Goal: Task Accomplishment & Management: Use online tool/utility

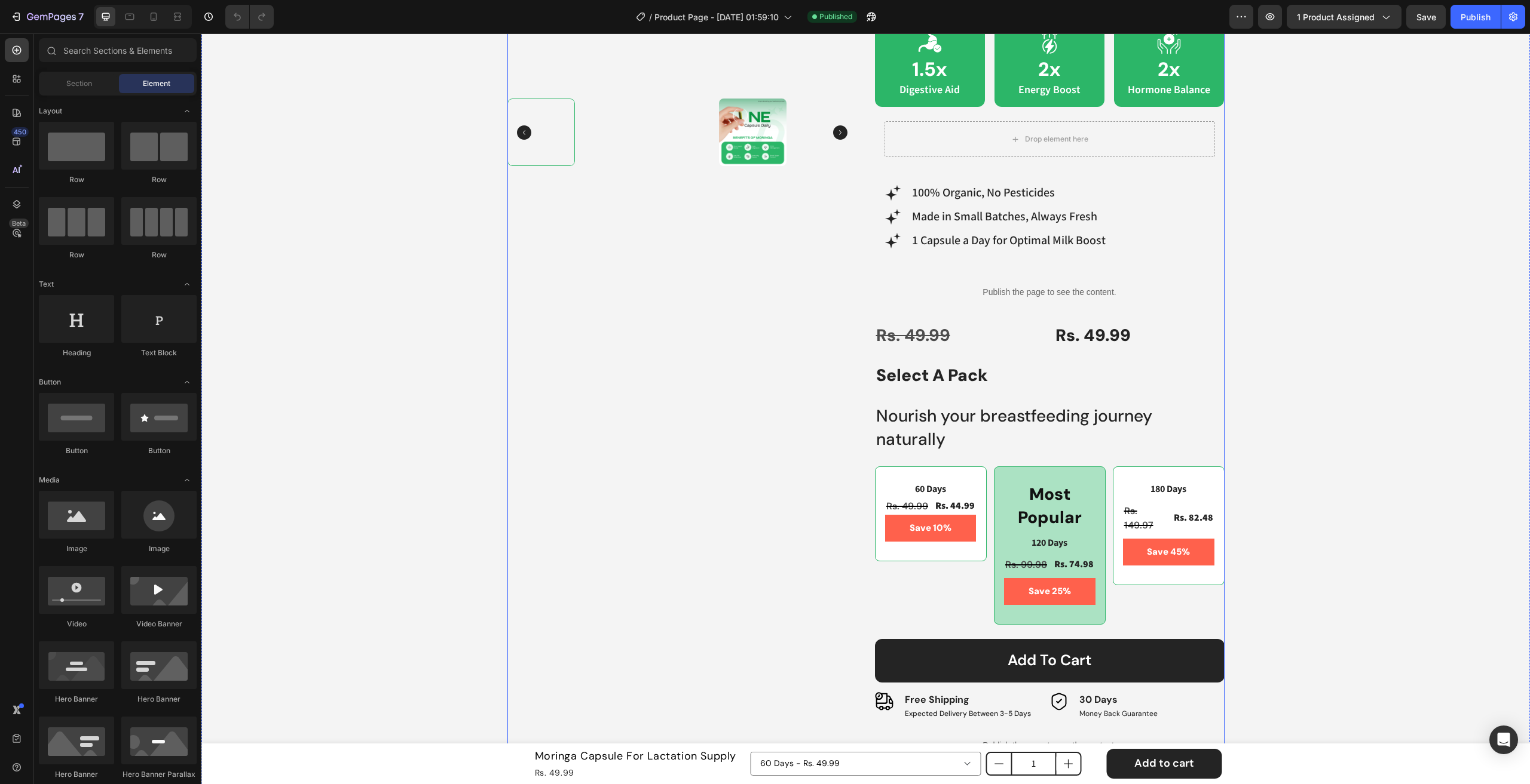
scroll to position [537, 0]
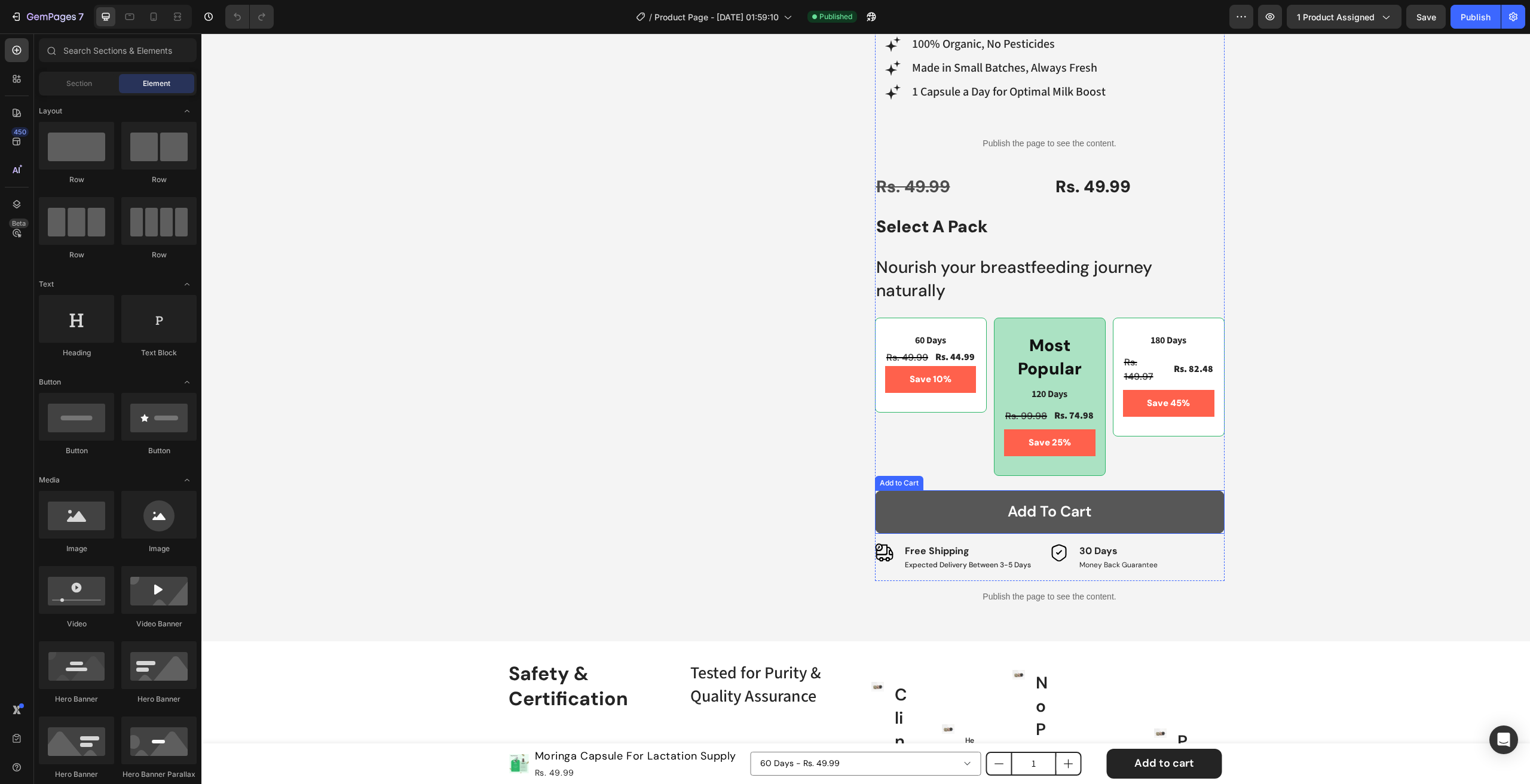
drag, startPoint x: 873, startPoint y: 515, endPoint x: 817, endPoint y: 520, distance: 56.2
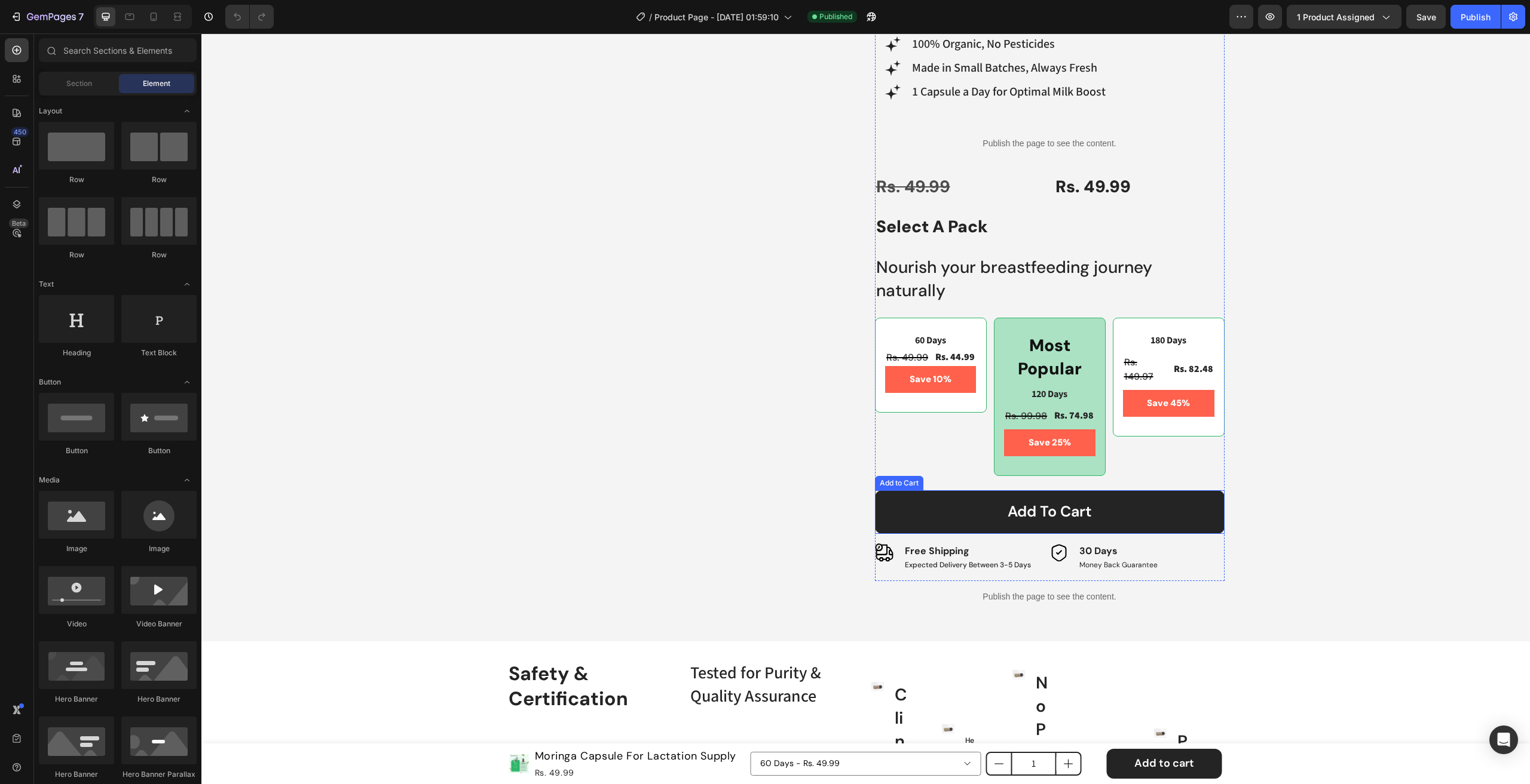
click at [875, 516] on button "Add to cart" at bounding box center [1049, 512] width 350 height 44
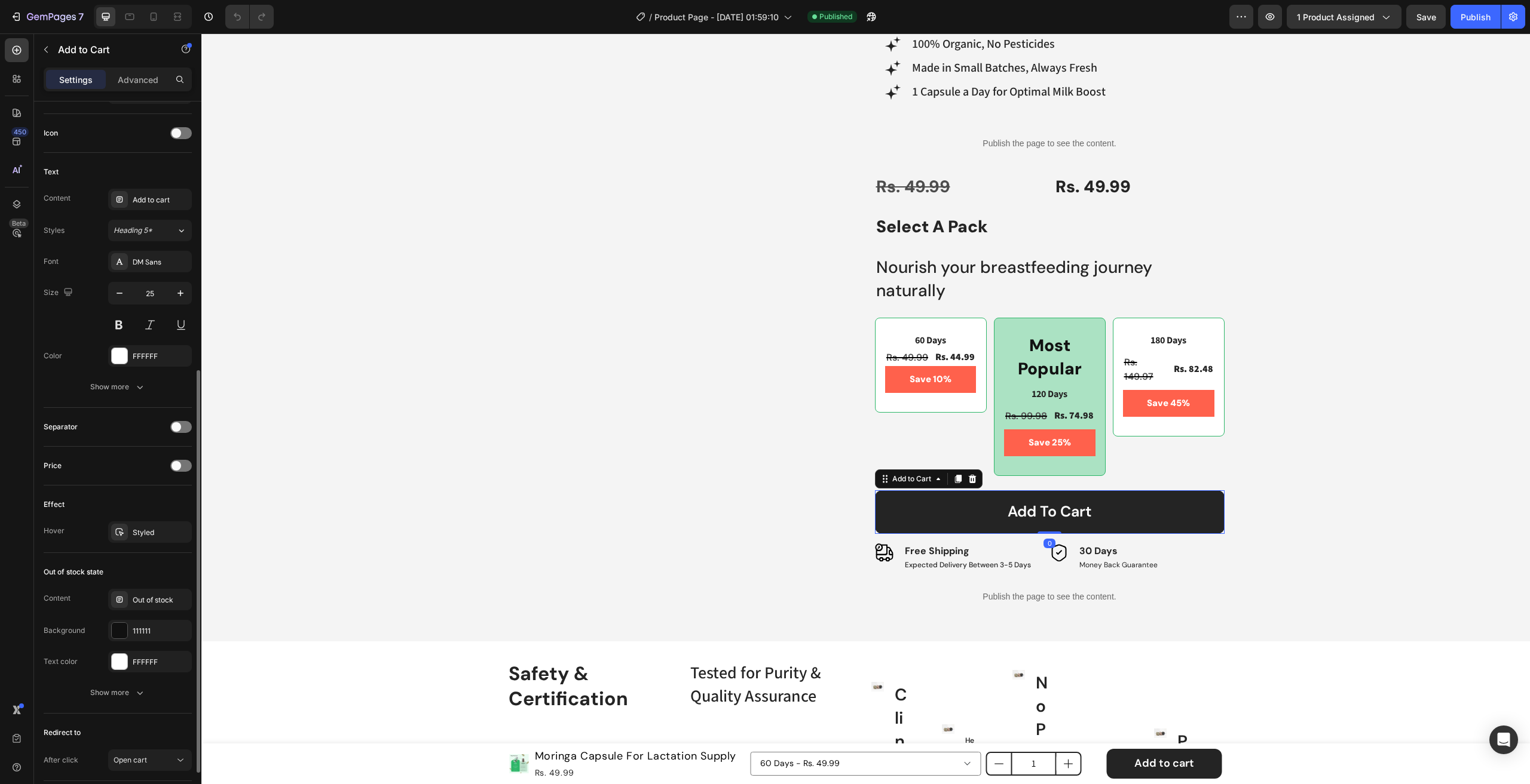
scroll to position [559, 0]
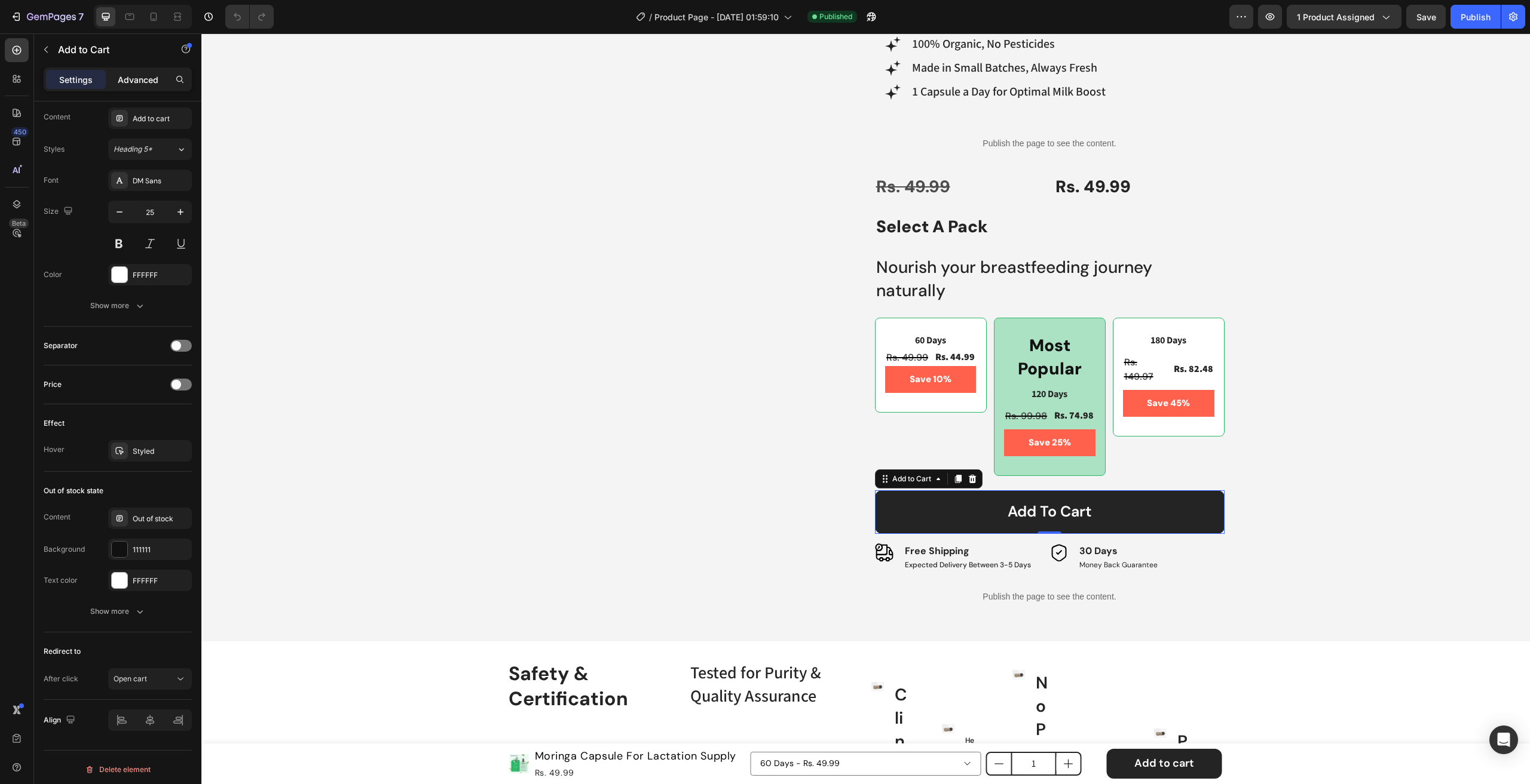
click at [113, 88] on div "Advanced" at bounding box center [138, 79] width 60 height 19
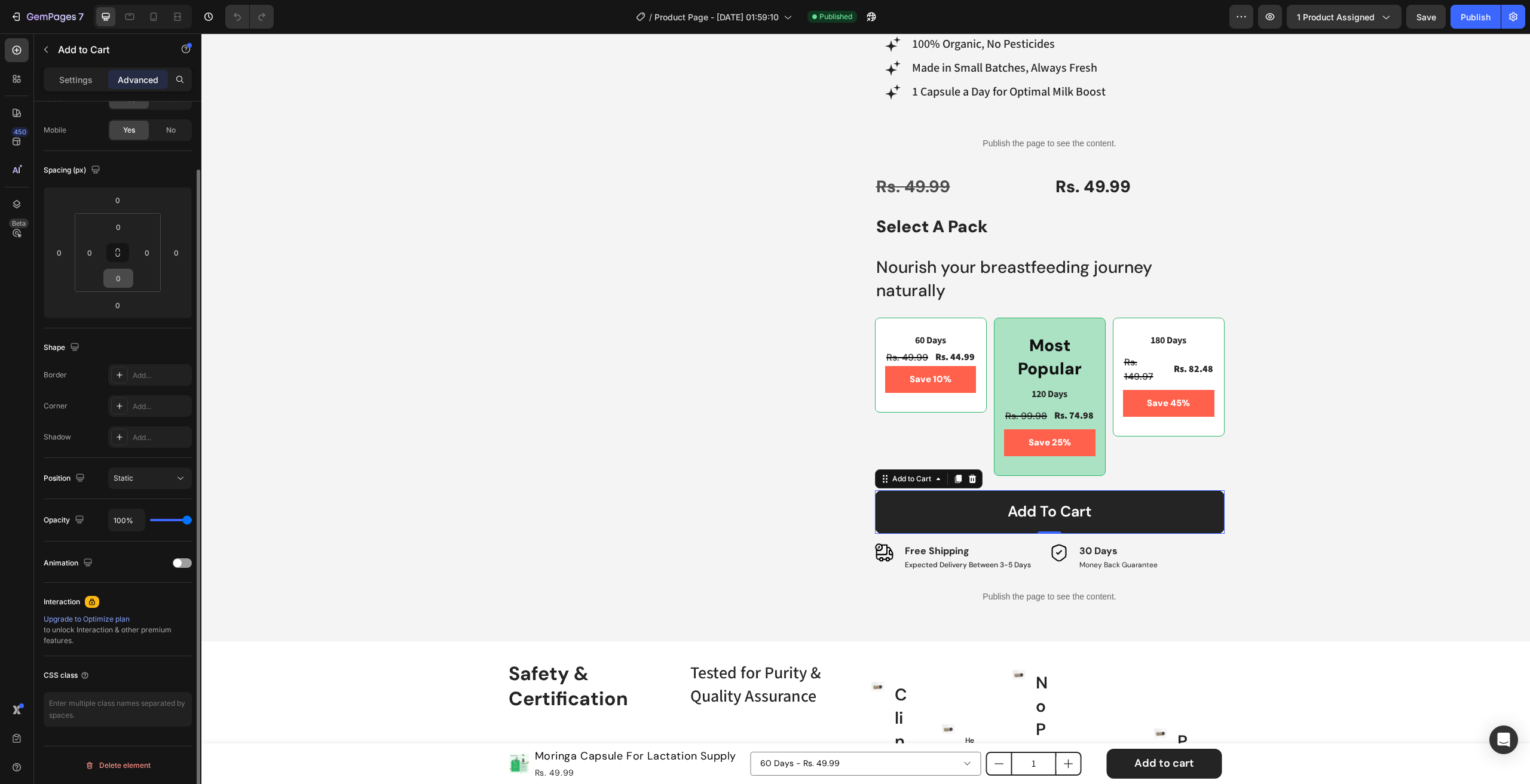
scroll to position [78, 0]
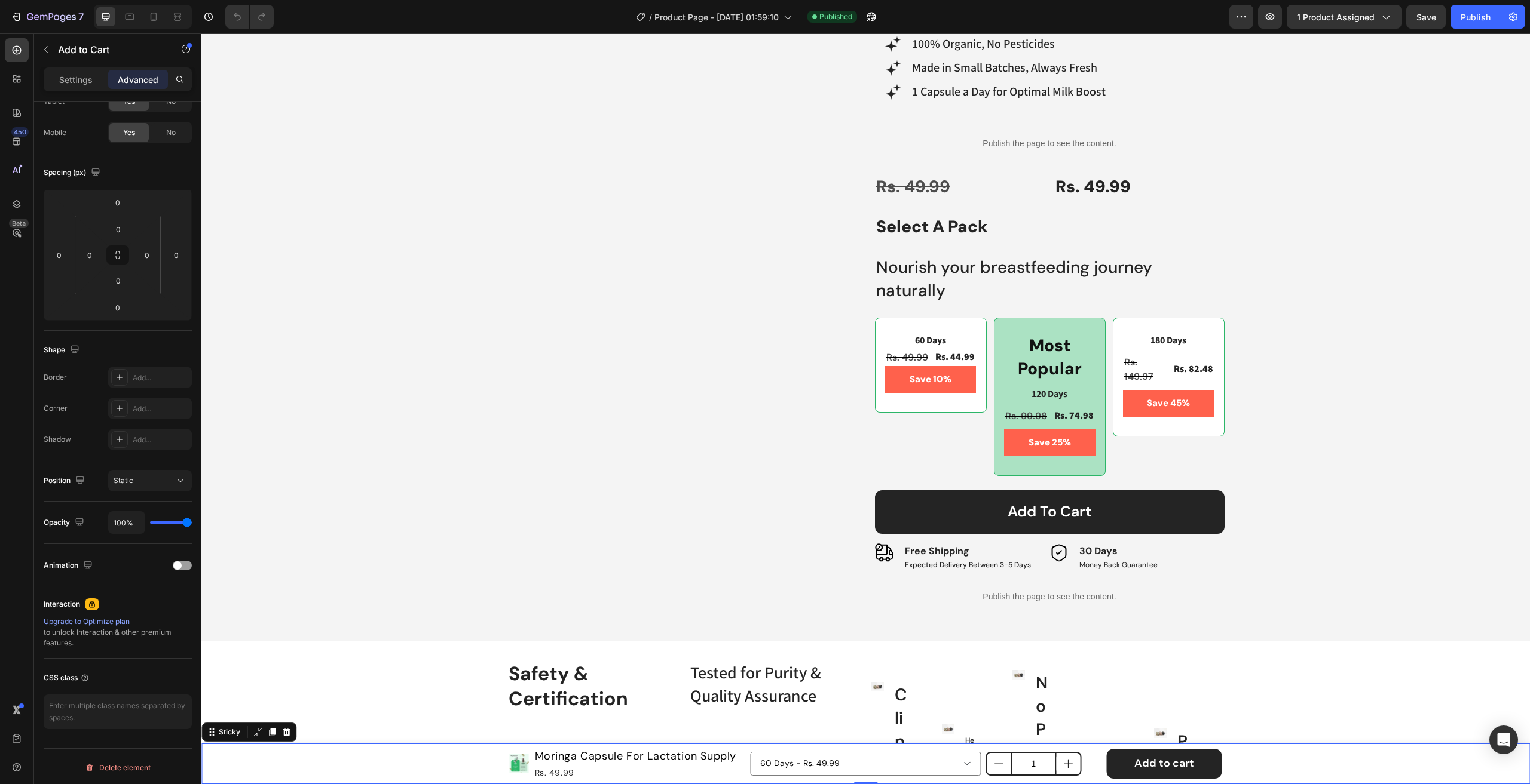
click at [316, 754] on div "Product Images Moringa Capsule For Lactation Supply Product Title Rs. 49.99 Pro…" at bounding box center [865, 764] width 1328 height 40
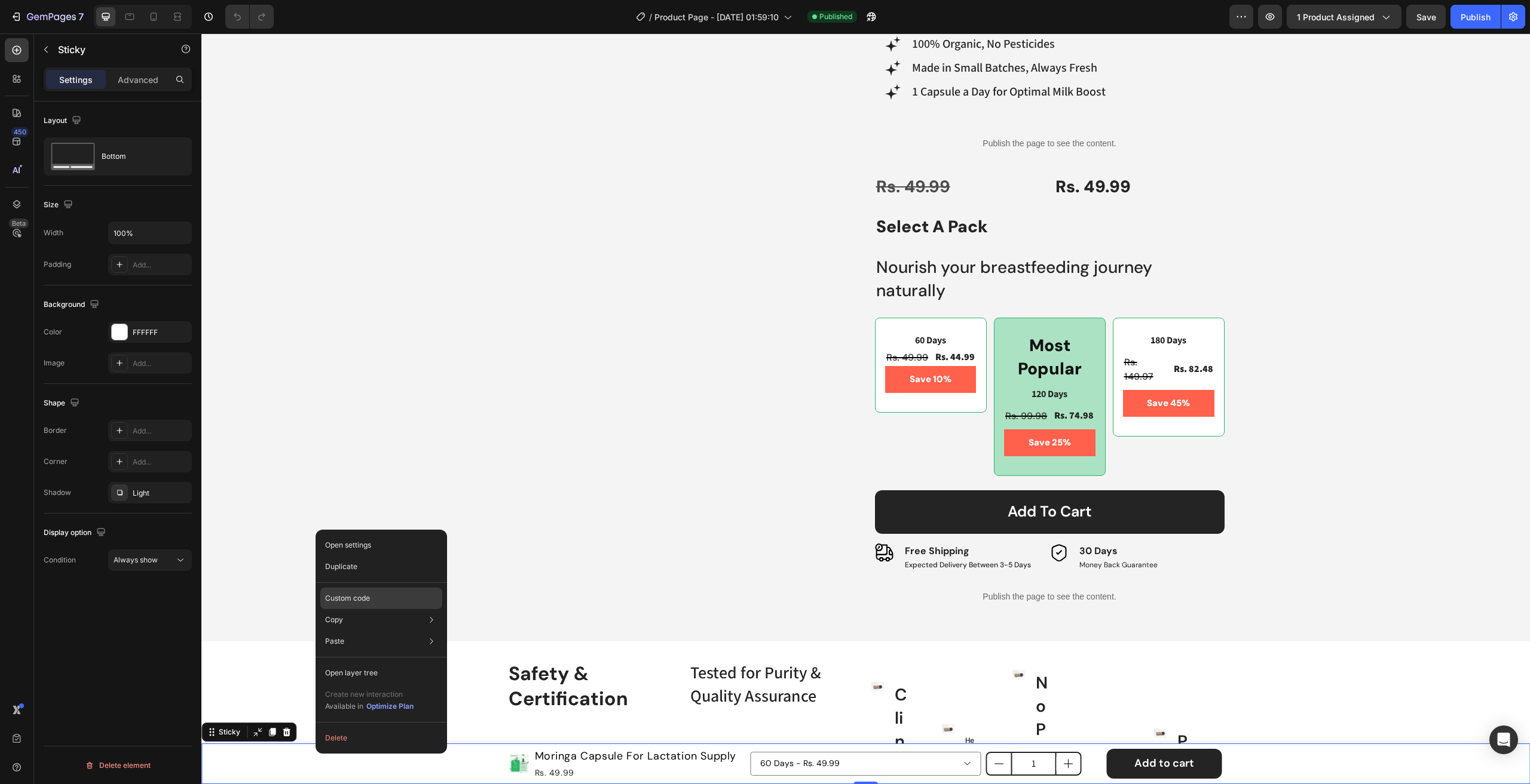
click at [368, 631] on div "Custom code" at bounding box center [381, 642] width 122 height 22
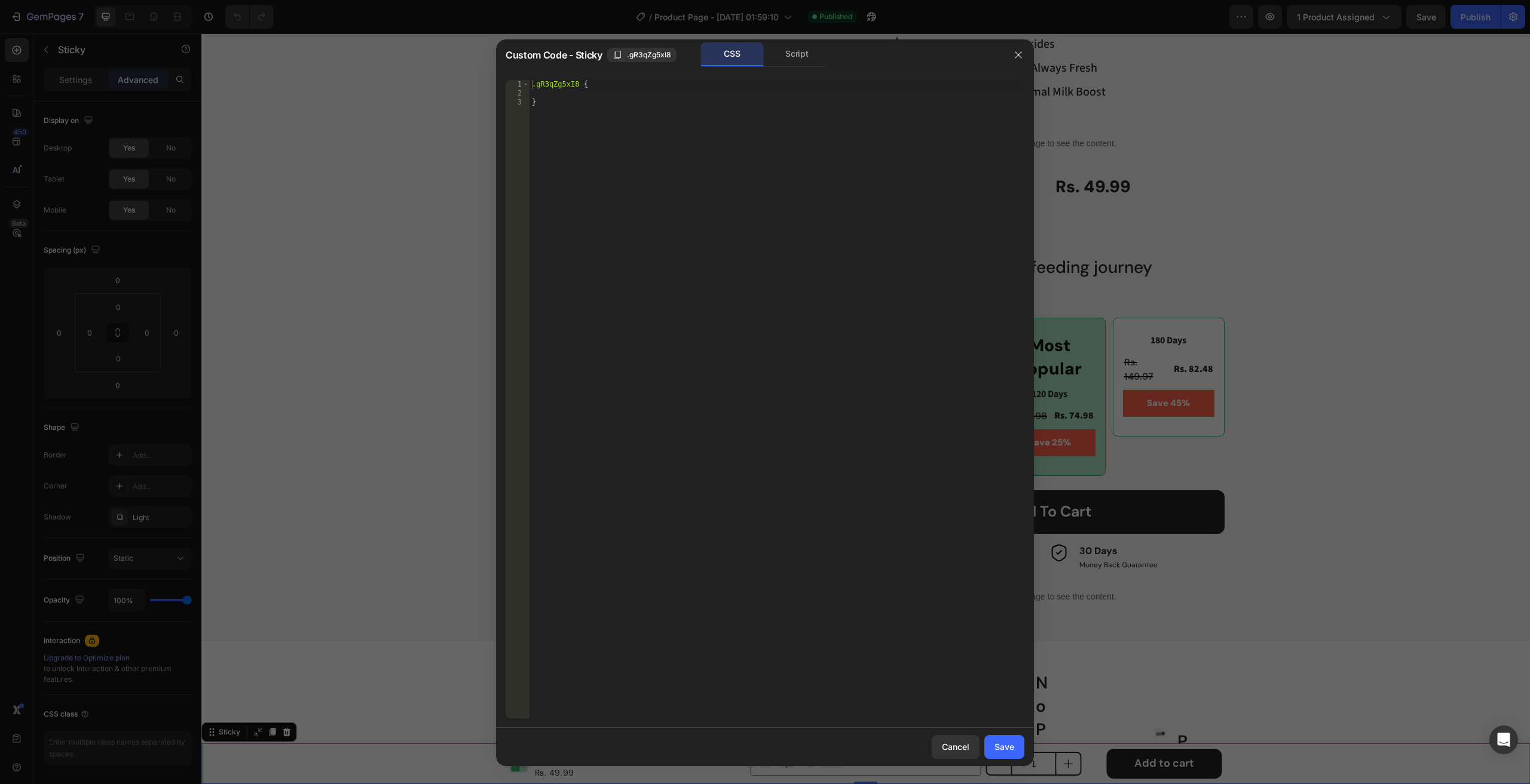
click at [665, 121] on div ".gR3qZg5xI8 { }" at bounding box center [777, 408] width 495 height 656
type textarea "}"
paste textarea "}"
click at [781, 55] on div "Script" at bounding box center [797, 54] width 63 height 24
click at [675, 120] on div "//const currentElement = document.getElementsByClassName('gR3qZg5xI8');" at bounding box center [777, 399] width 495 height 638
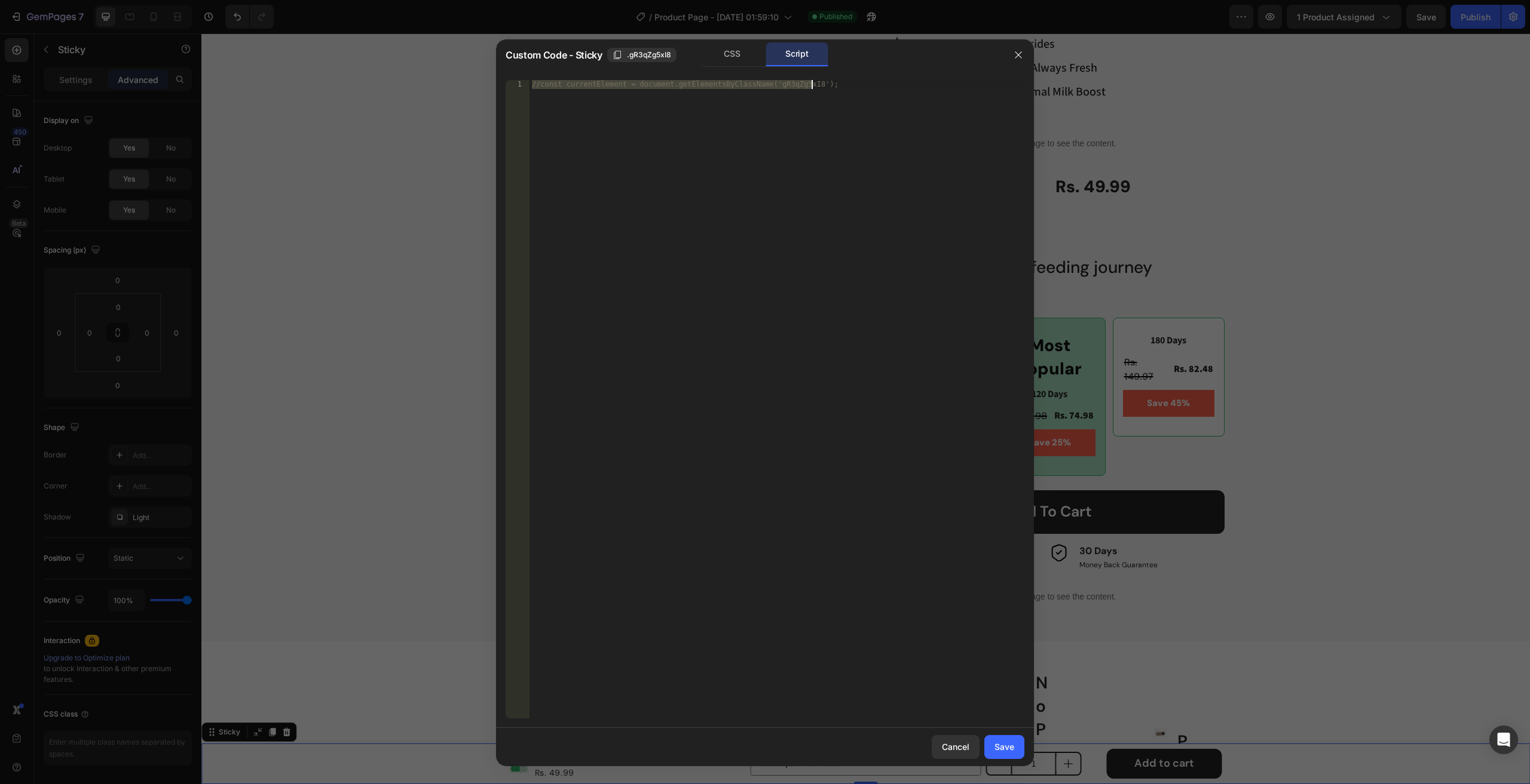
paste textarea "})"
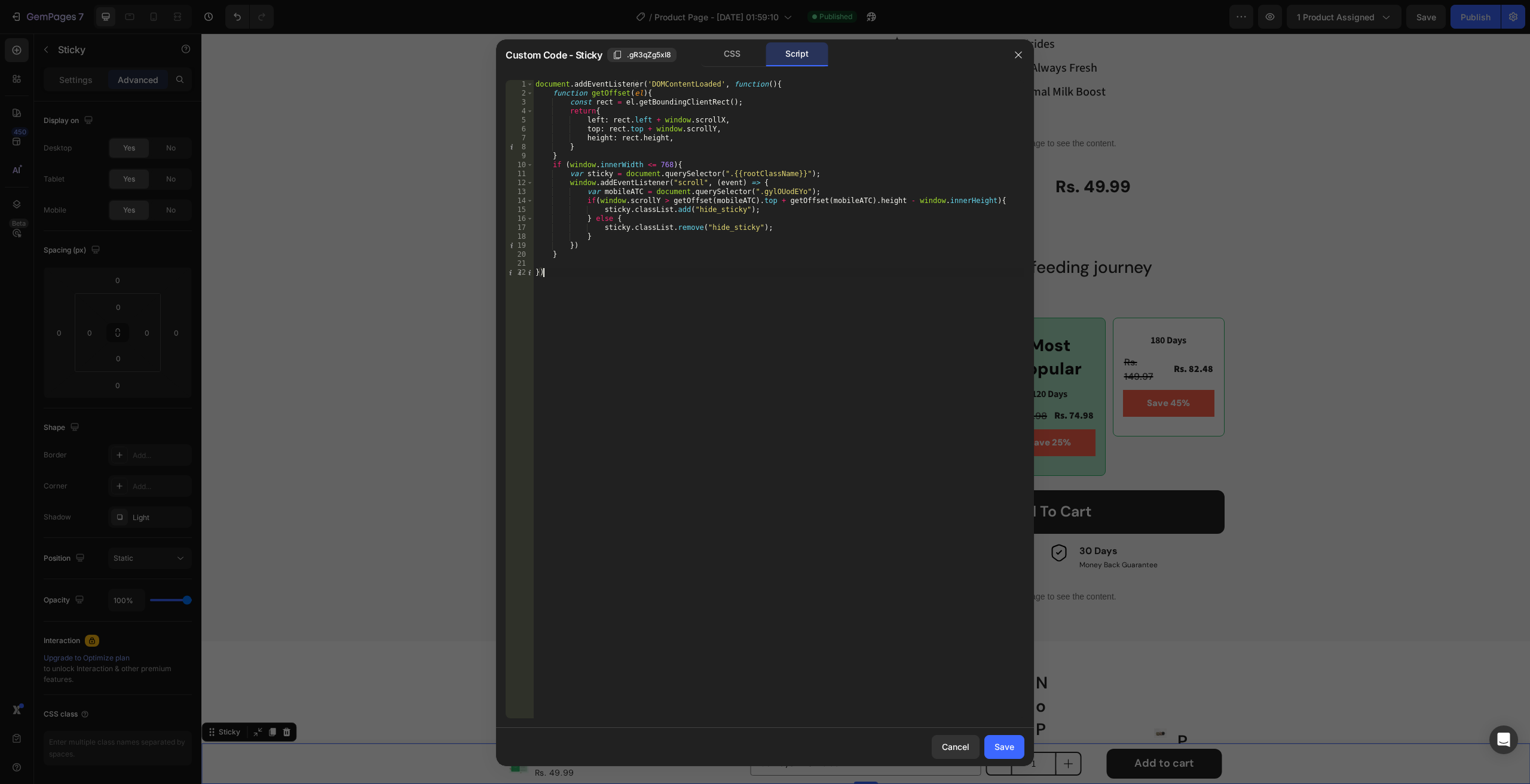
click at [756, 193] on div "document . addEventListener ( 'DOMContentLoaded' , function ( ) { function getO…" at bounding box center [778, 408] width 492 height 656
type textarea "var mobileATC = document.querySelector(".gylOUodEYo");"
click at [1000, 742] on div "Save" at bounding box center [1003, 747] width 19 height 12
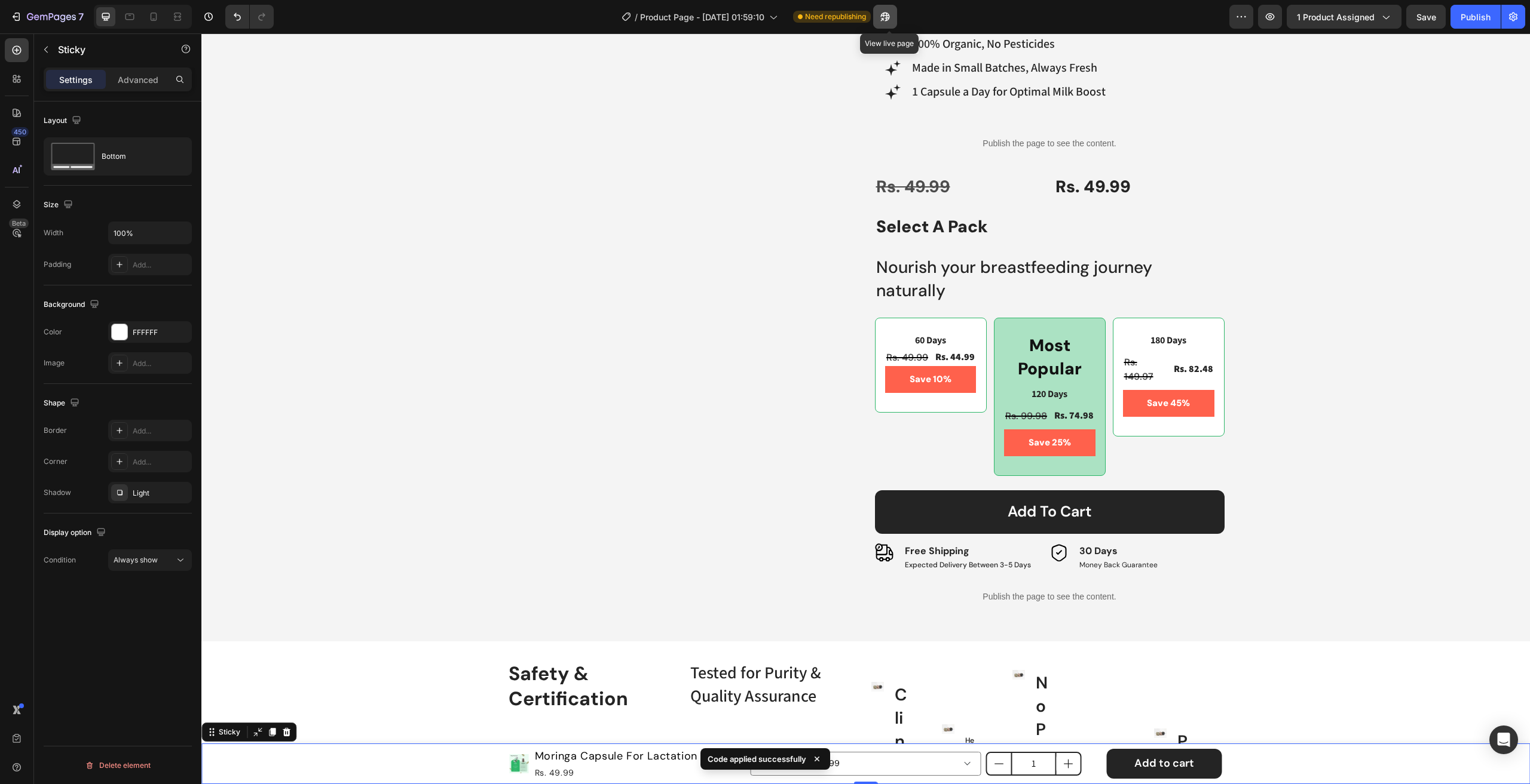
click at [895, 16] on button "button" at bounding box center [885, 16] width 24 height 24
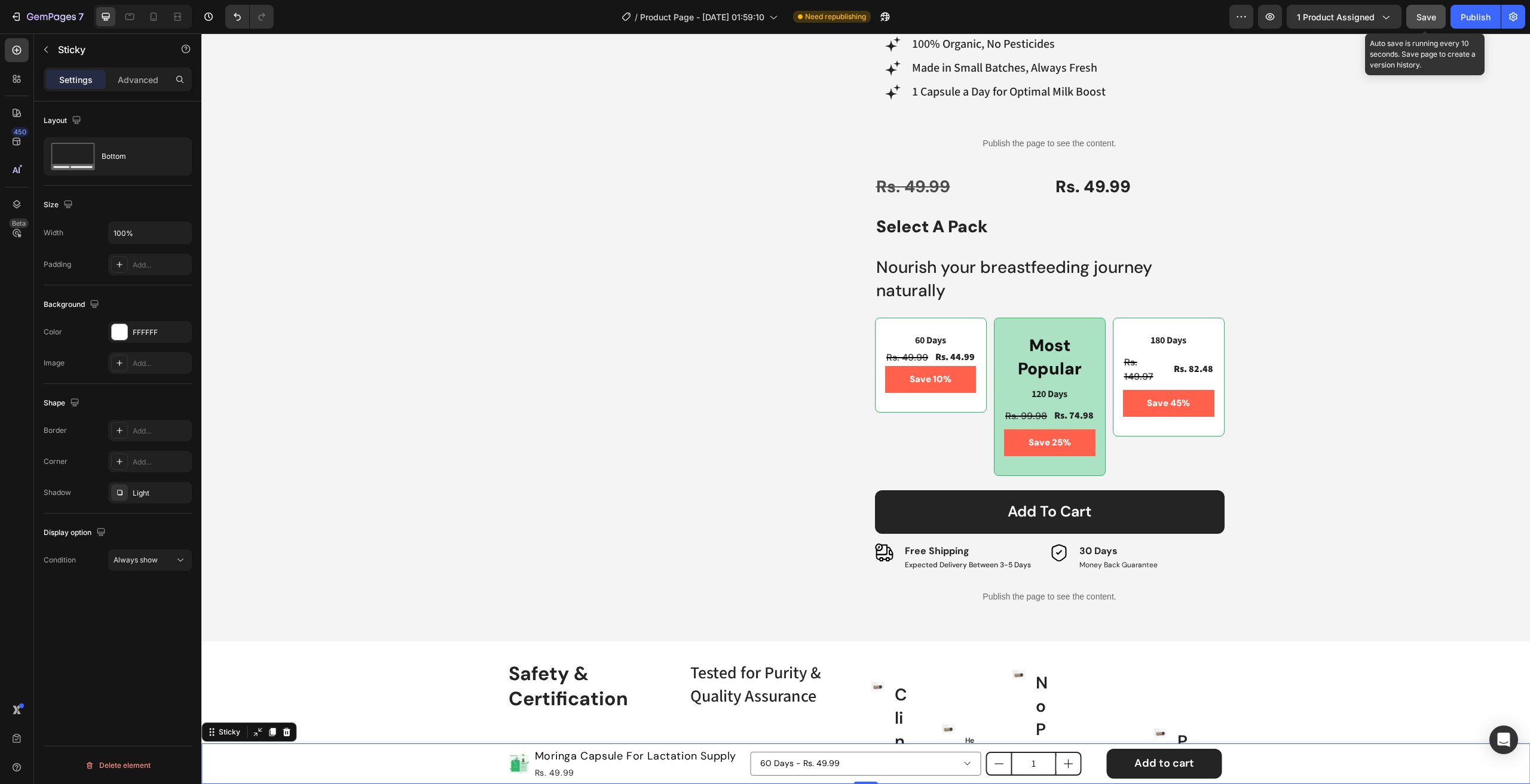
click at [1420, 16] on span "Save" at bounding box center [1426, 16] width 19 height 10
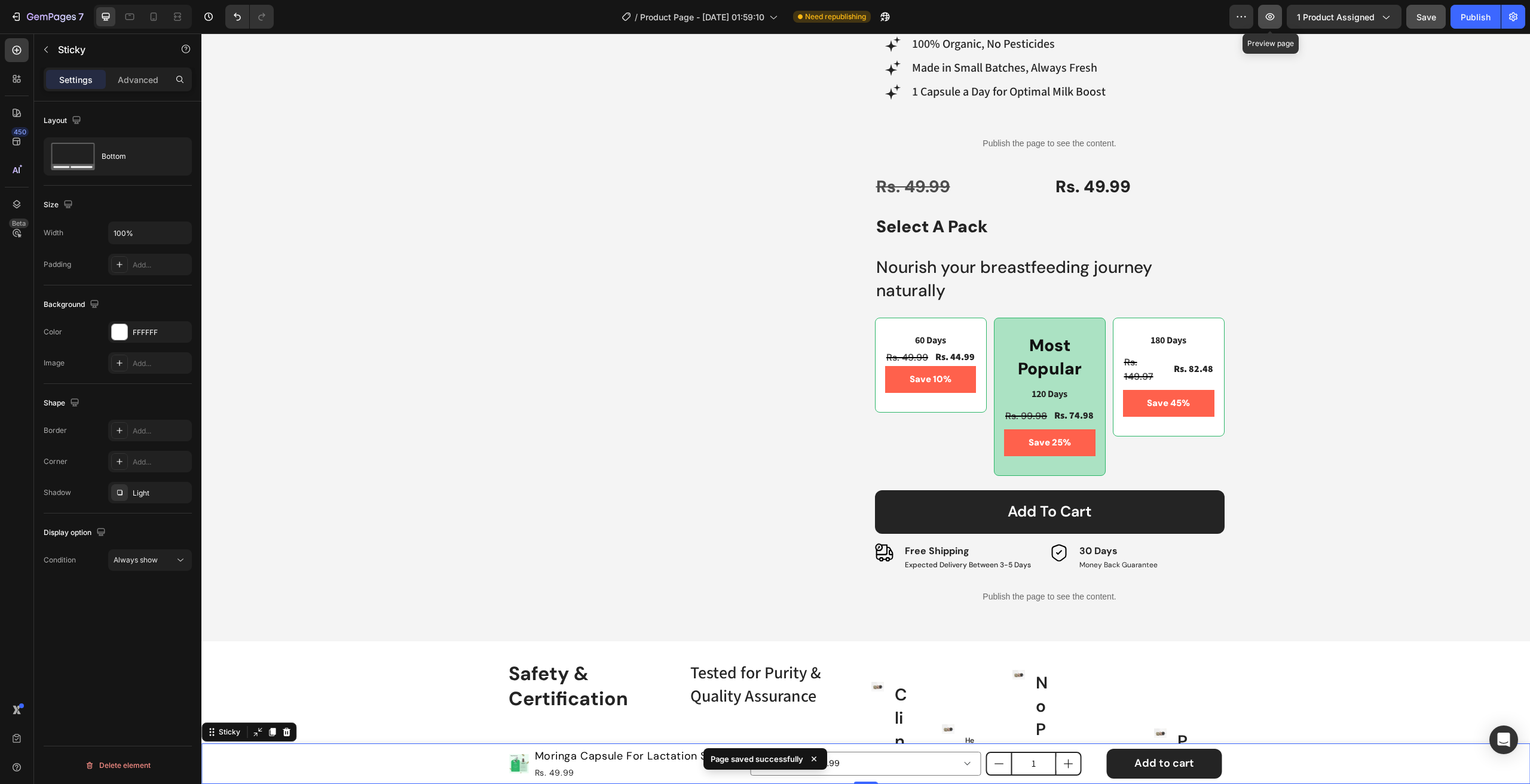
click at [1281, 19] on button "button" at bounding box center [1270, 16] width 24 height 24
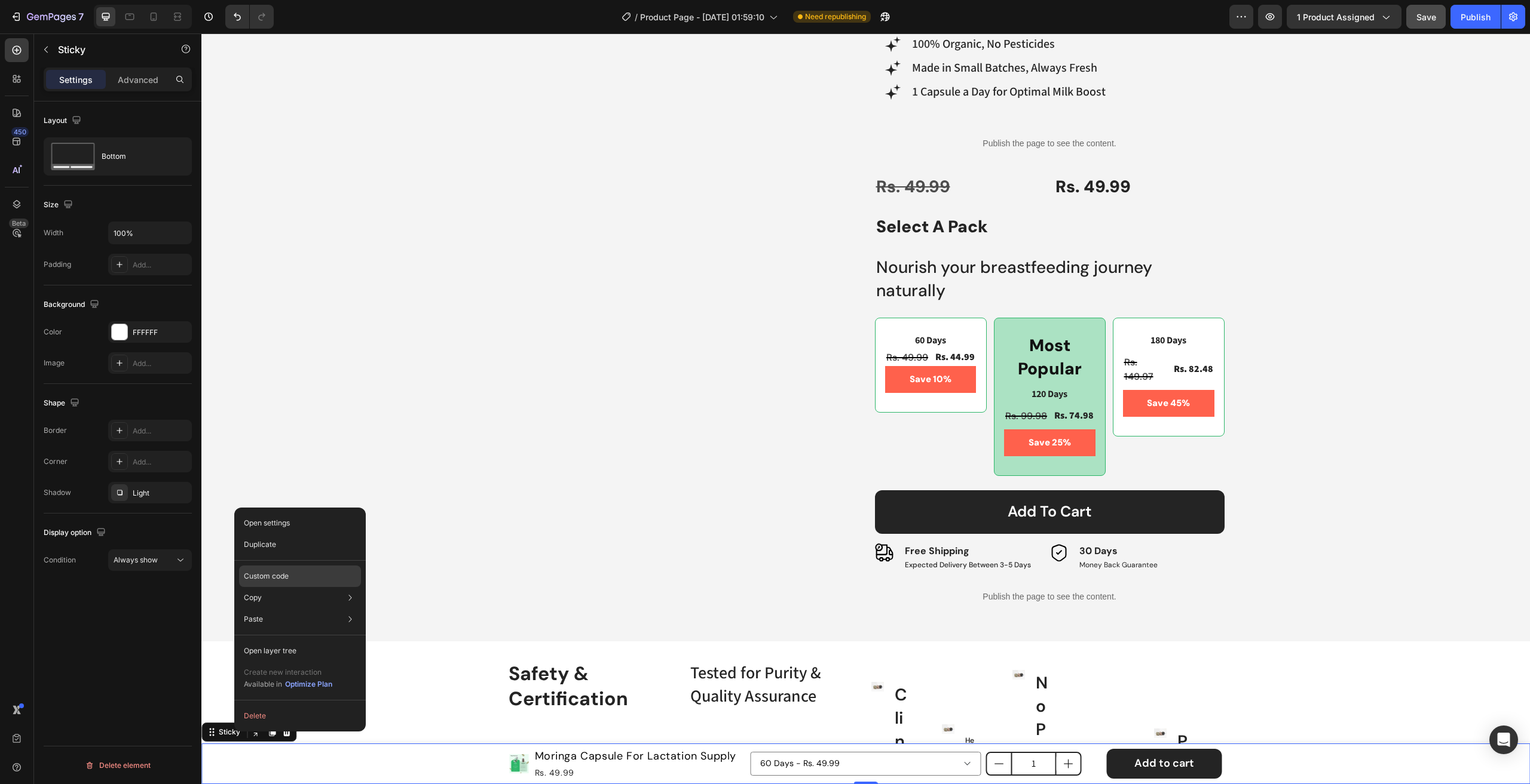
click at [277, 579] on p "Custom code" at bounding box center [266, 576] width 45 height 11
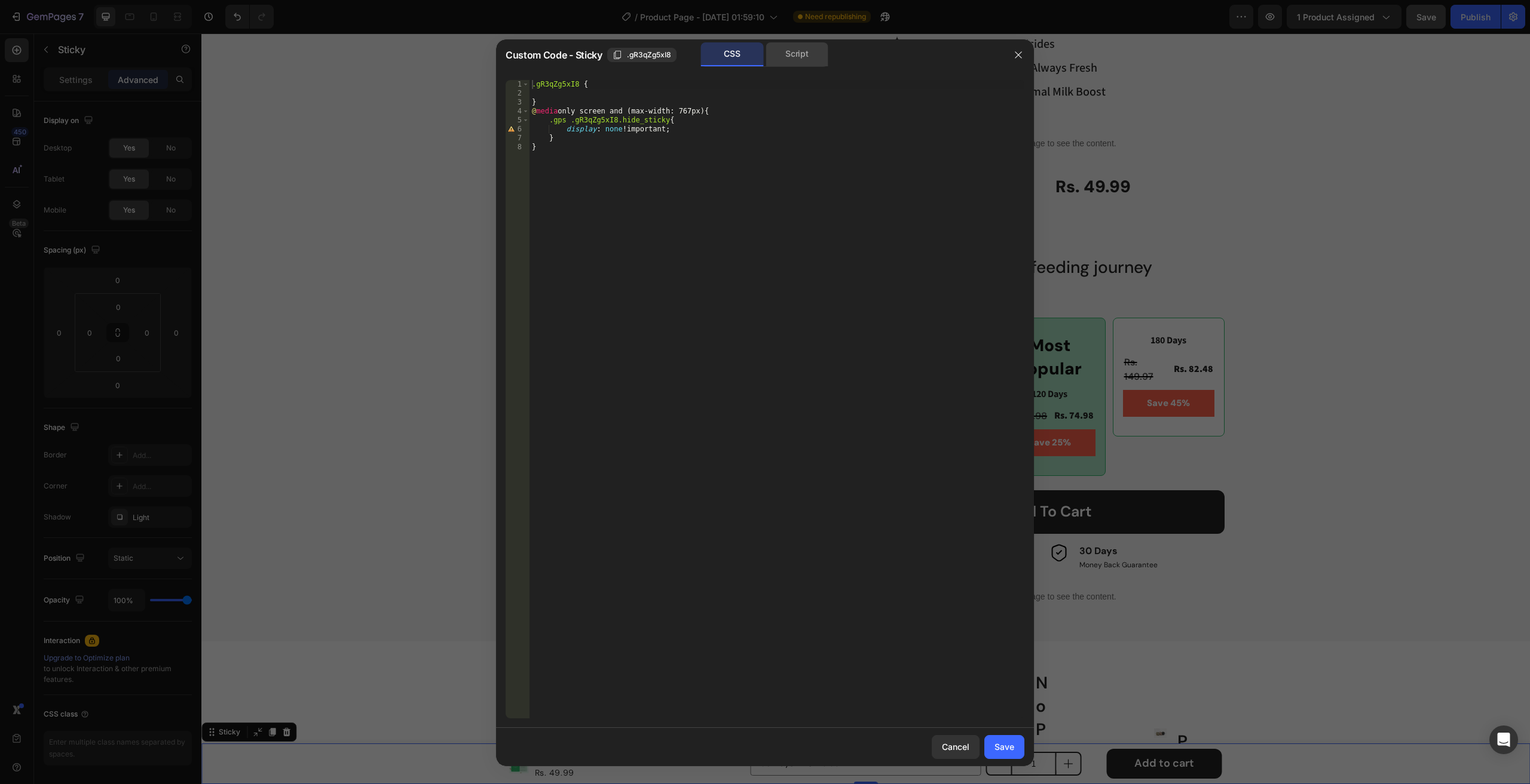
click at [781, 50] on div "Script" at bounding box center [797, 54] width 63 height 24
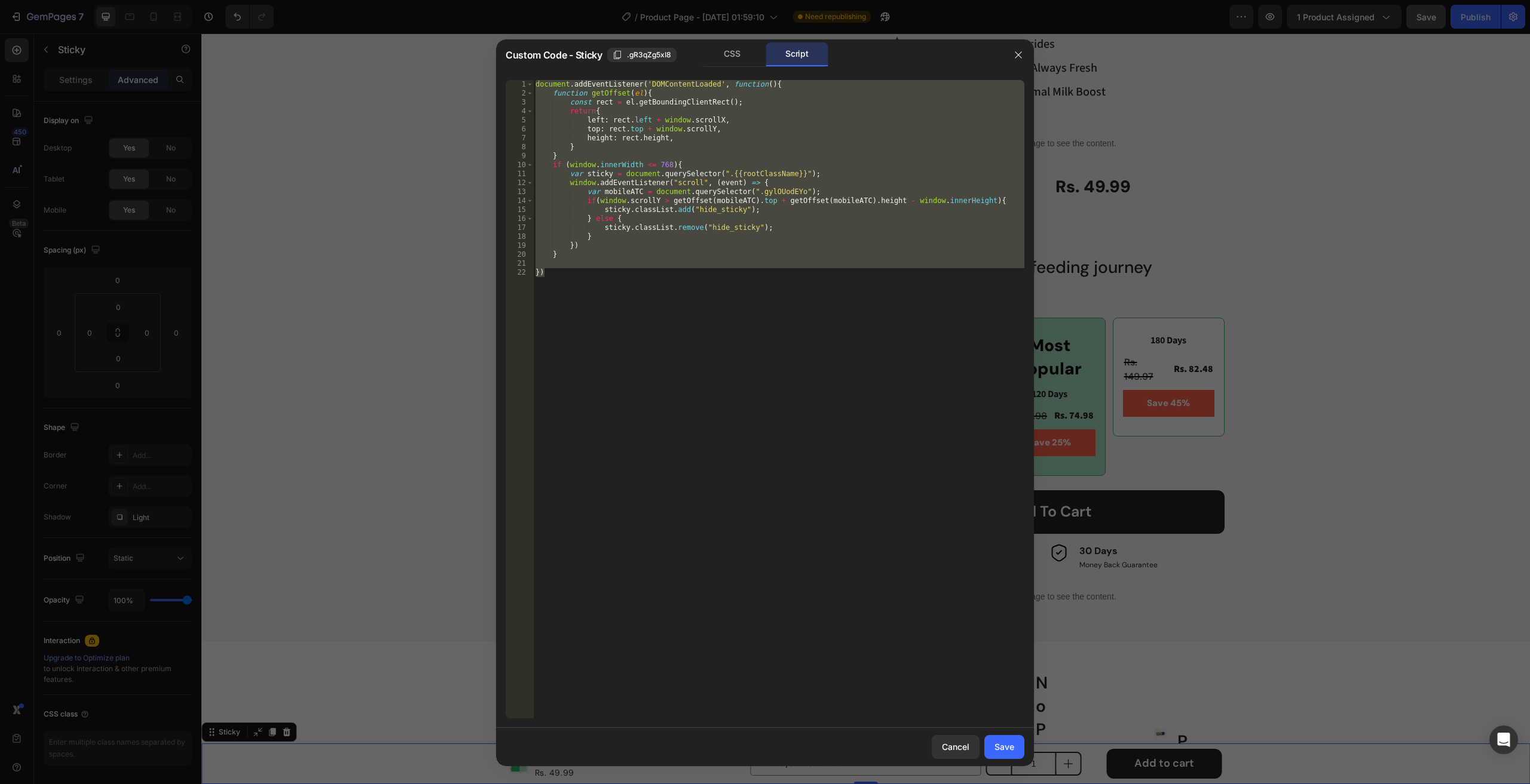
click at [622, 339] on div "document . addEventListener ( 'DOMContentLoaded' , function ( ) { function getO…" at bounding box center [778, 399] width 492 height 638
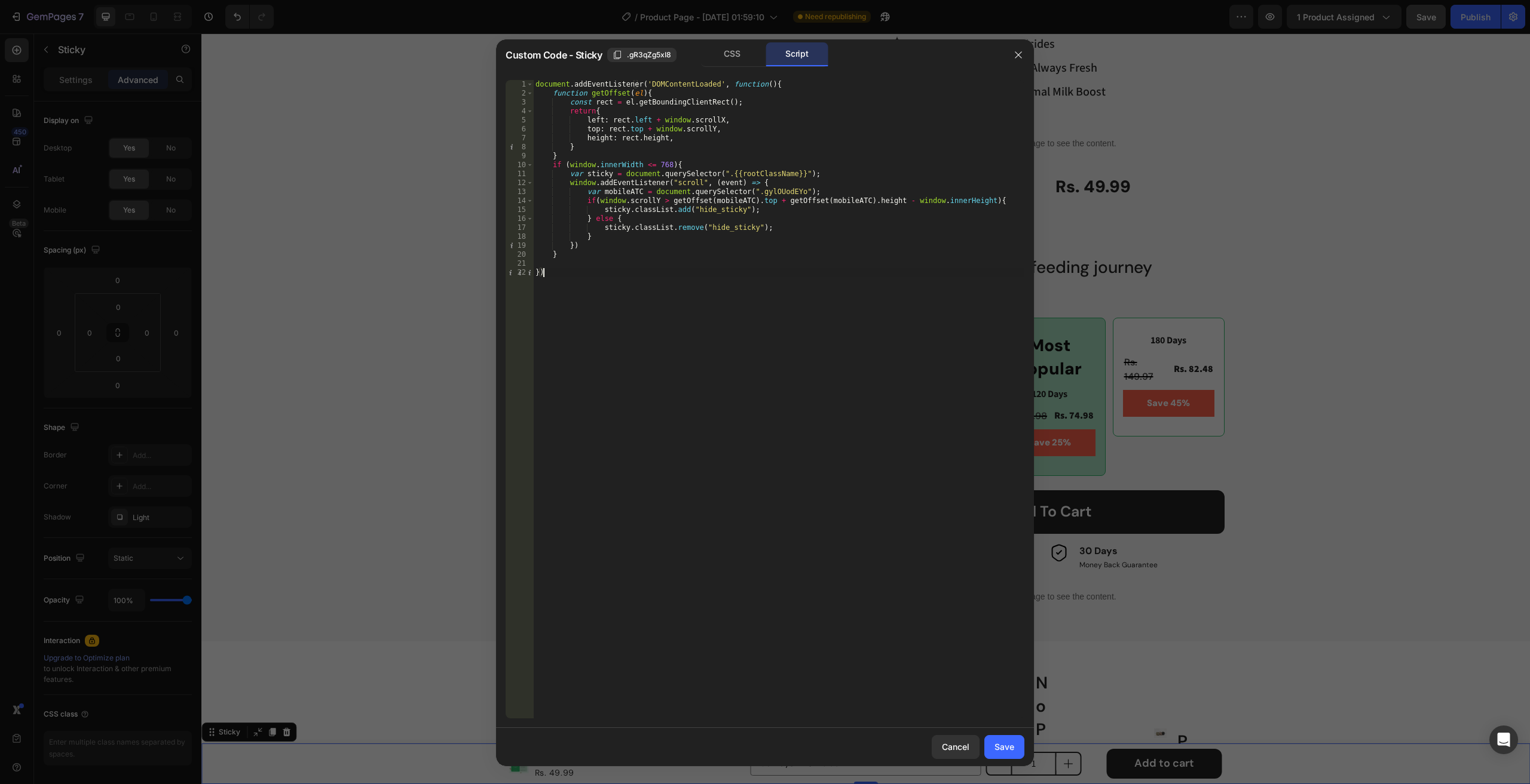
type textarea "})"
click at [1017, 54] on icon "button" at bounding box center [1018, 54] width 9 height 9
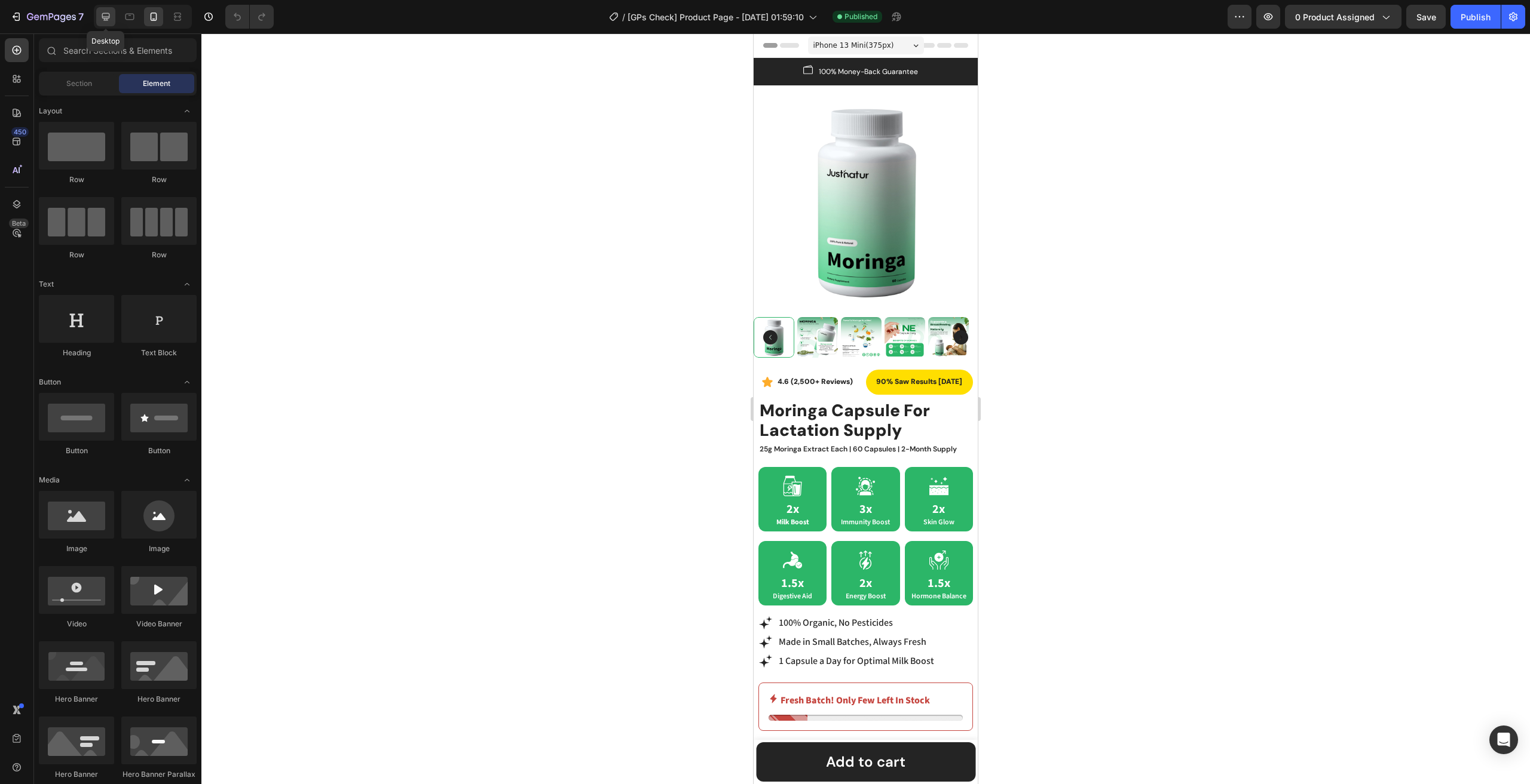
click at [107, 17] on icon at bounding box center [106, 17] width 8 height 8
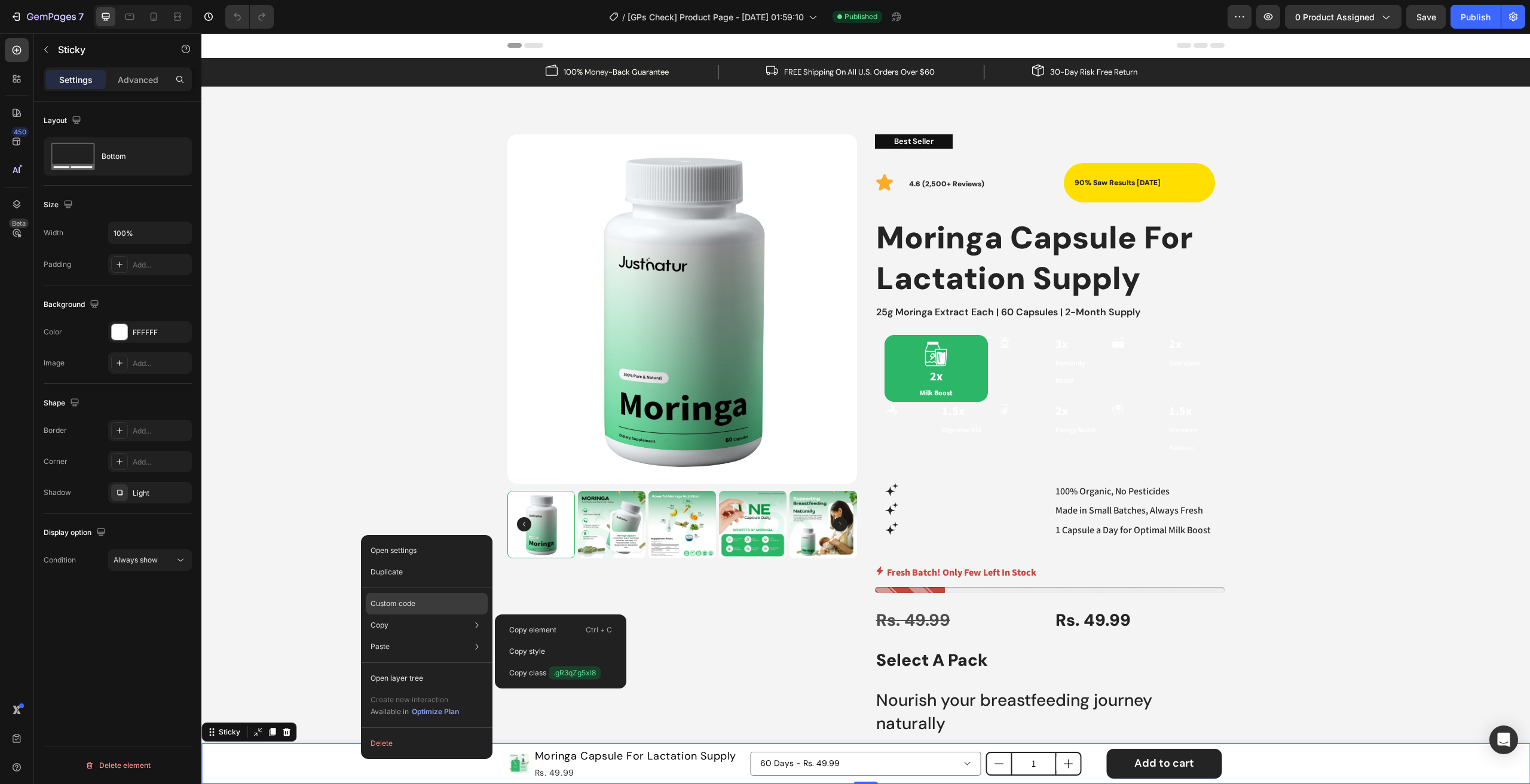
click at [407, 636] on div "Custom code" at bounding box center [426, 647] width 122 height 22
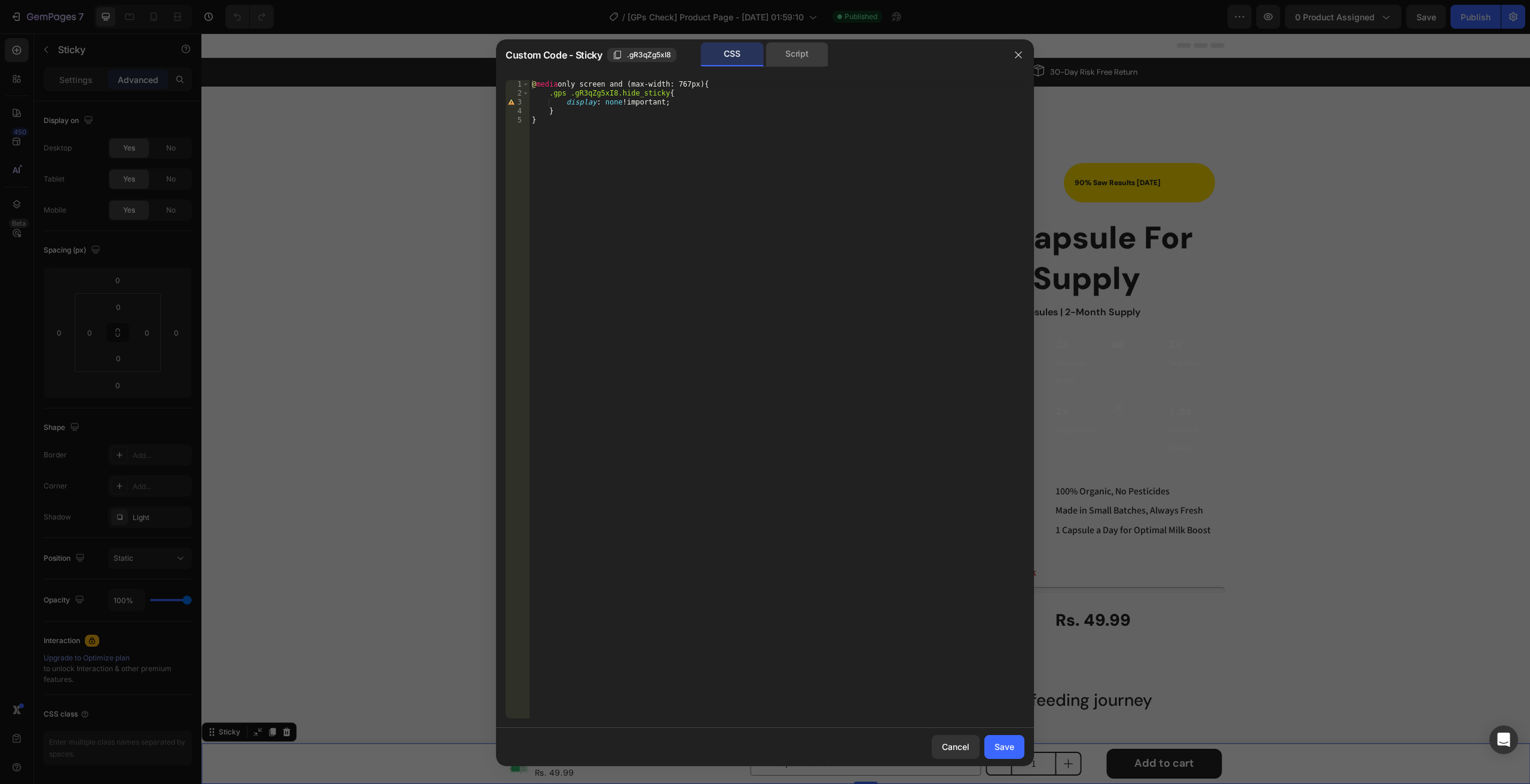
click at [793, 55] on div "Script" at bounding box center [797, 54] width 63 height 24
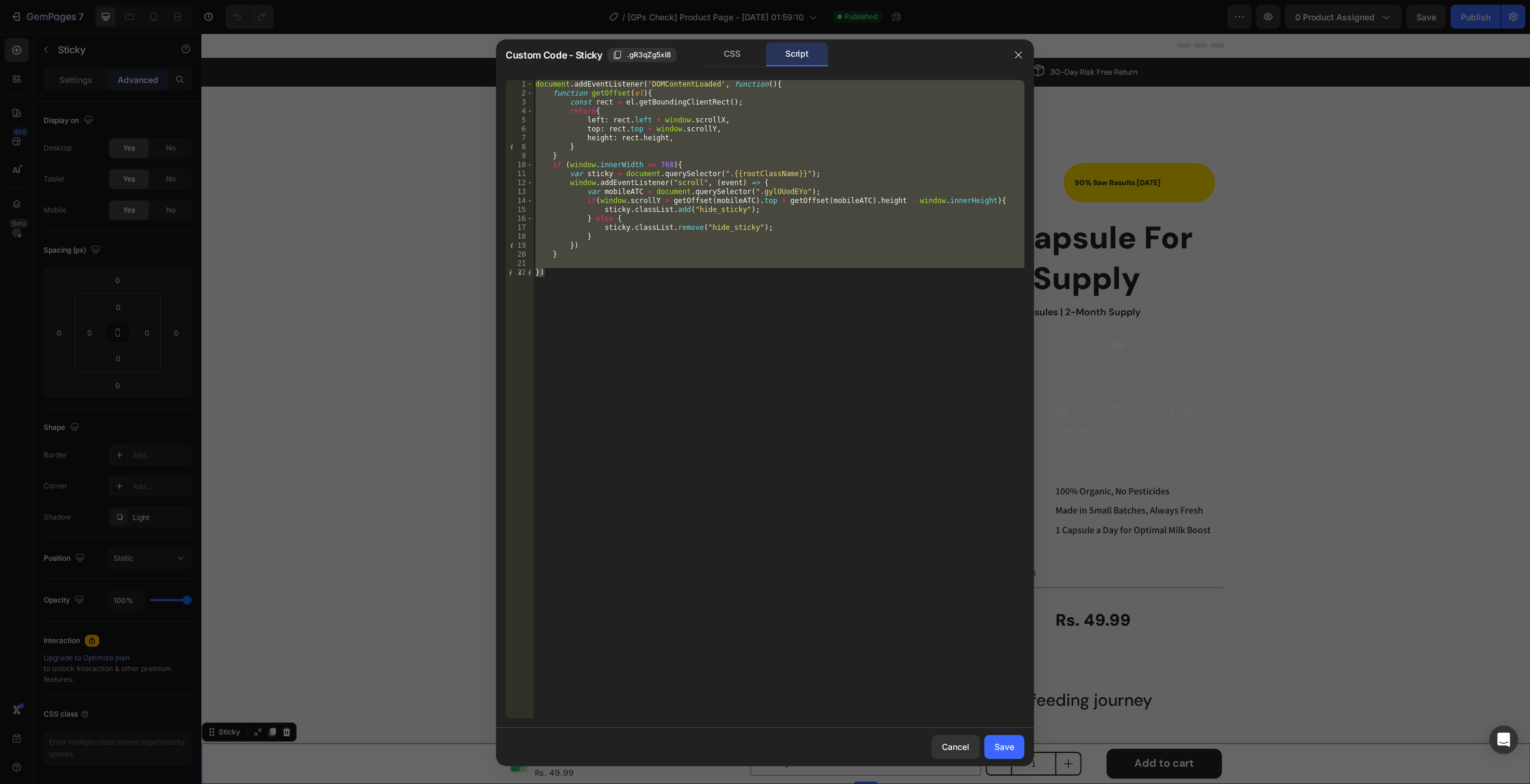
click at [1004, 60] on div at bounding box center [1018, 55] width 31 height 31
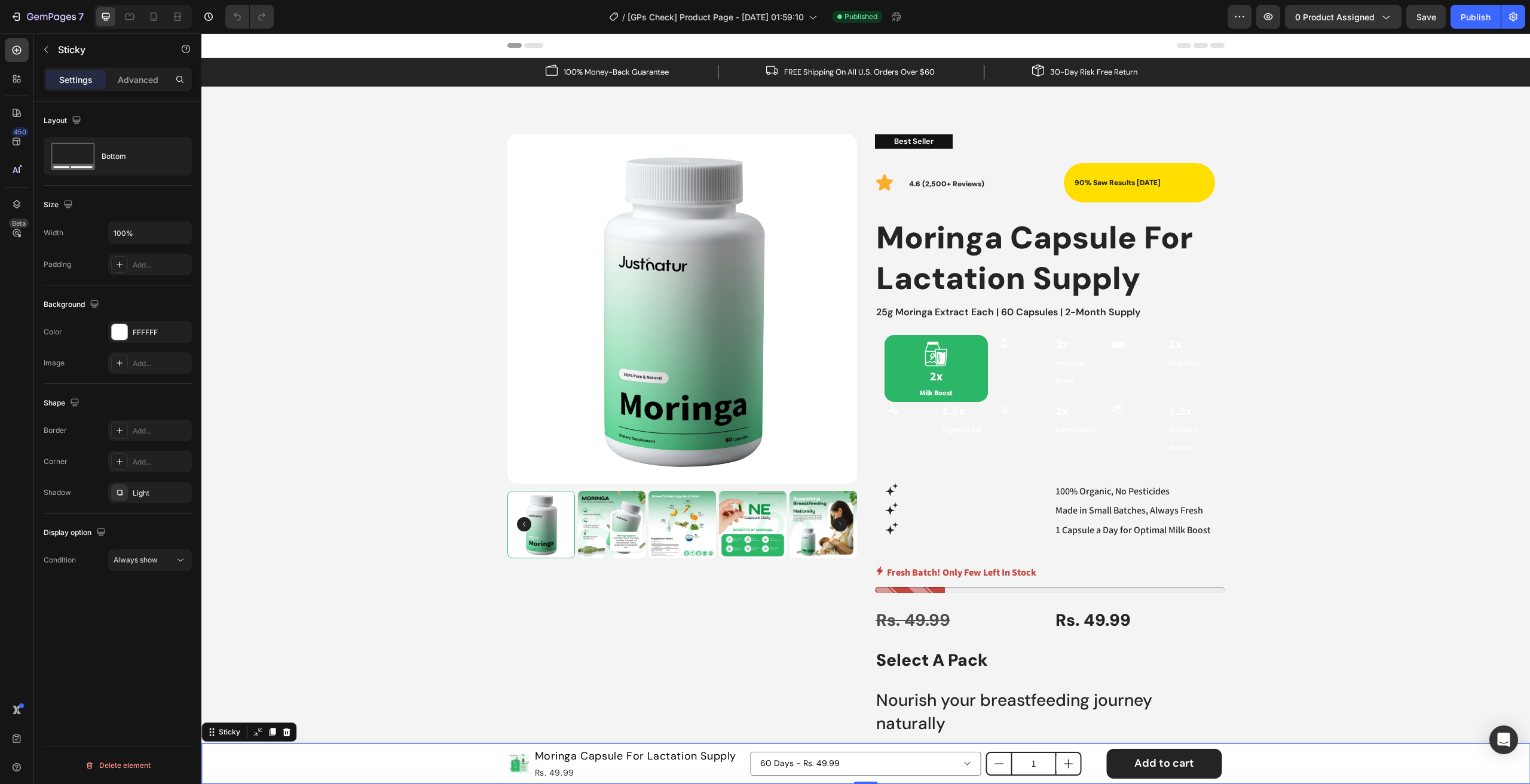
click at [1246, 12] on div "7 Version history / [GPs Check] Product Page - [DATE] 01:59:10 Published Previe…" at bounding box center [765, 17] width 1530 height 34
click at [1237, 23] on div "7 Version history / [GPs Check] Product Page - [DATE] 01:59:10 Published Previe…" at bounding box center [765, 17] width 1530 height 34
click at [1239, 12] on div "7 Version history / [GPs Check] Product Page - [DATE] 01:59:10 Published Previe…" at bounding box center [765, 17] width 1530 height 34
click at [1425, 16] on div "7 Version history / [GPs Check] Product Page - [DATE] 01:59:10 Published Previe…" at bounding box center [765, 17] width 1530 height 34
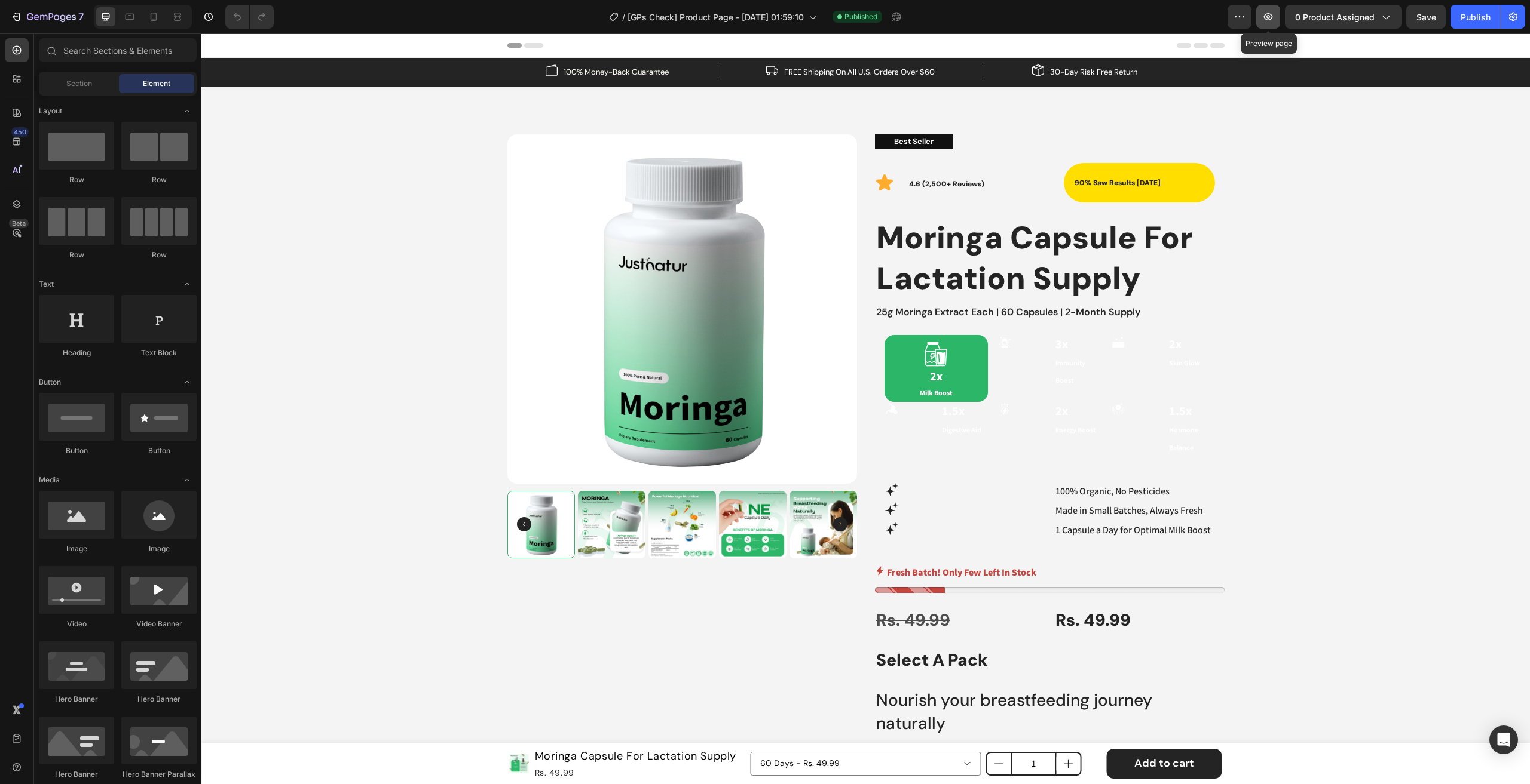
click at [1273, 15] on icon "button" at bounding box center [1267, 16] width 12 height 12
click at [1231, 14] on button "button" at bounding box center [1239, 16] width 24 height 24
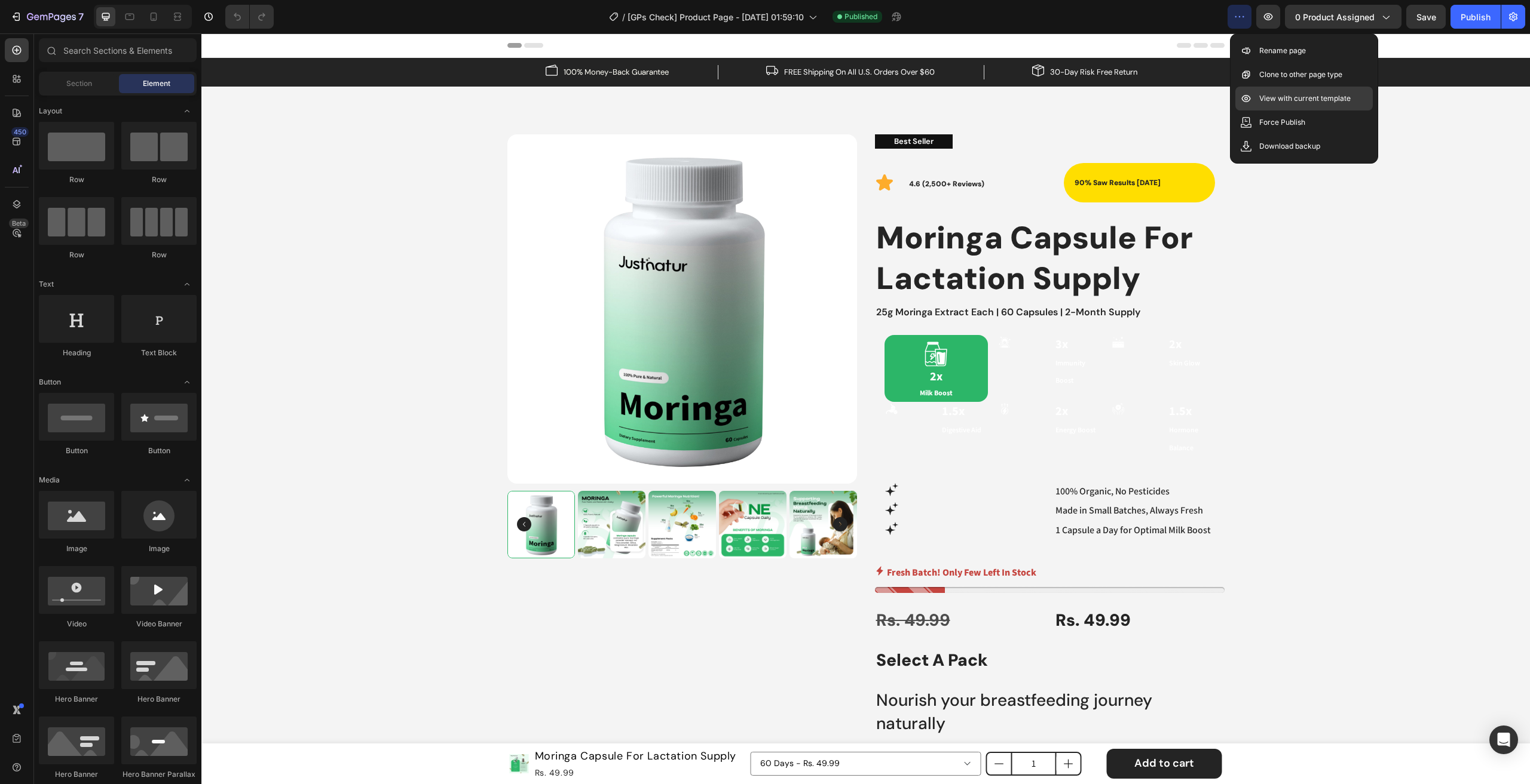
click at [1289, 100] on p "View with current template" at bounding box center [1304, 98] width 91 height 12
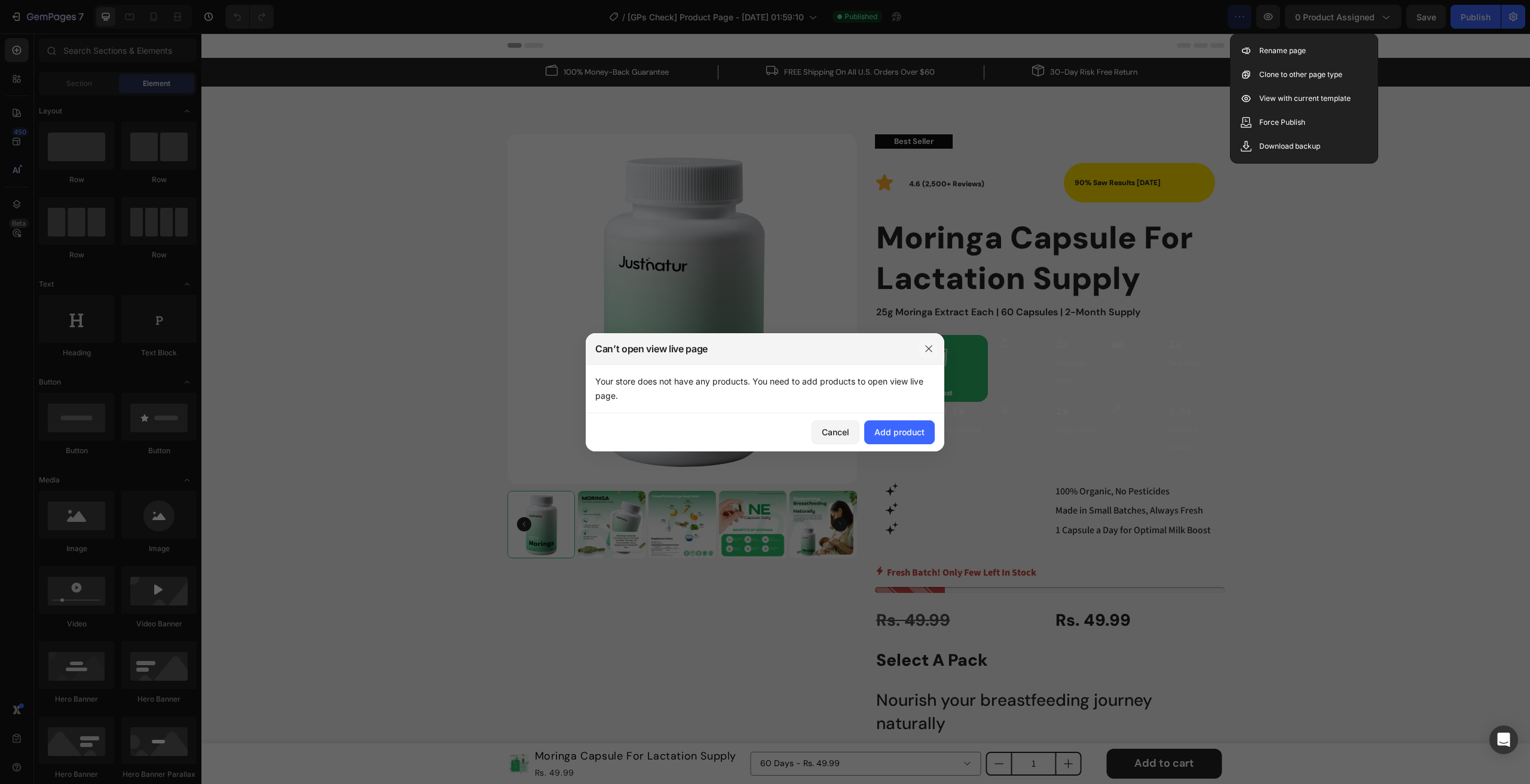
click at [932, 347] on icon "button" at bounding box center [929, 349] width 9 height 9
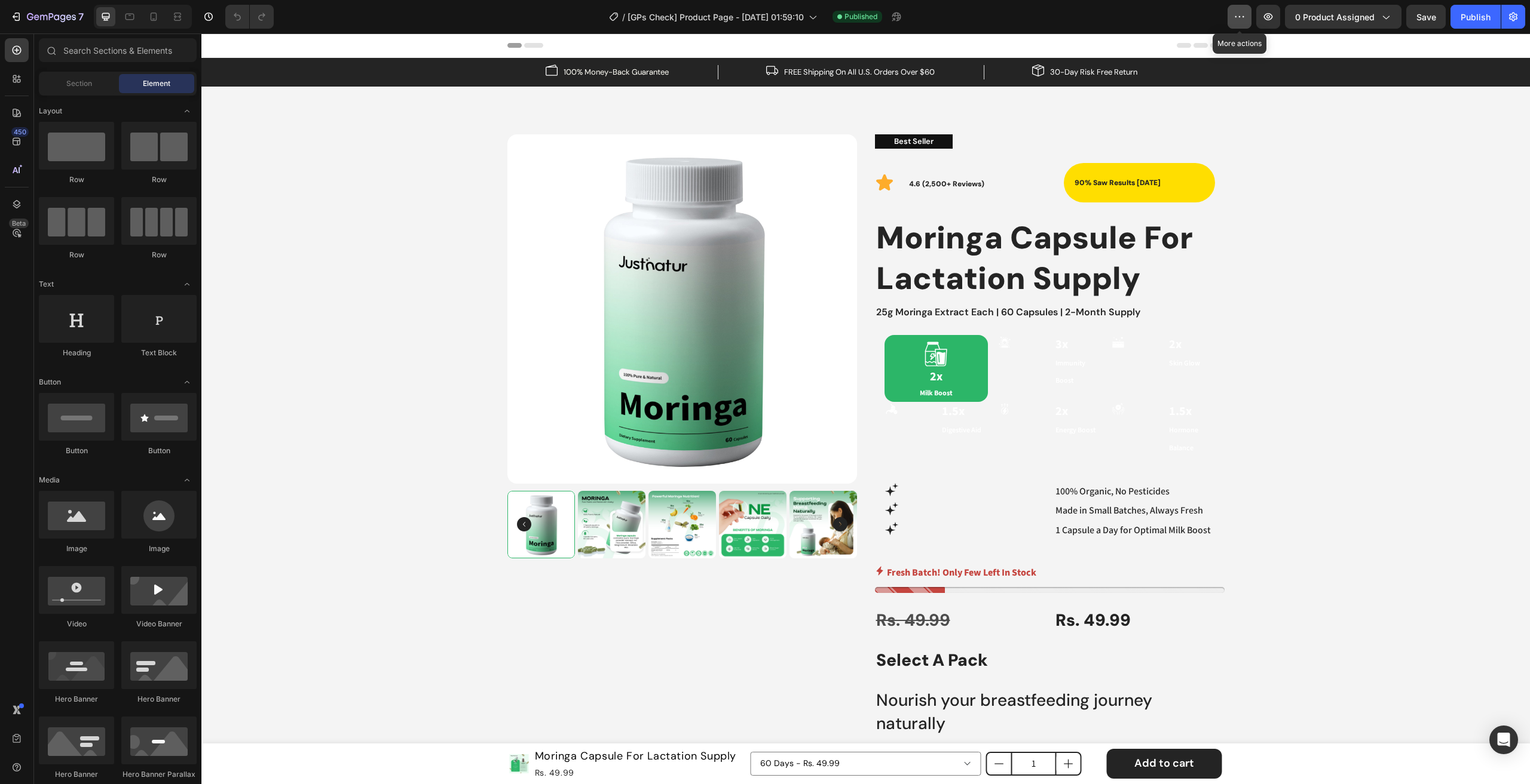
click at [1246, 22] on icon "button" at bounding box center [1239, 16] width 12 height 12
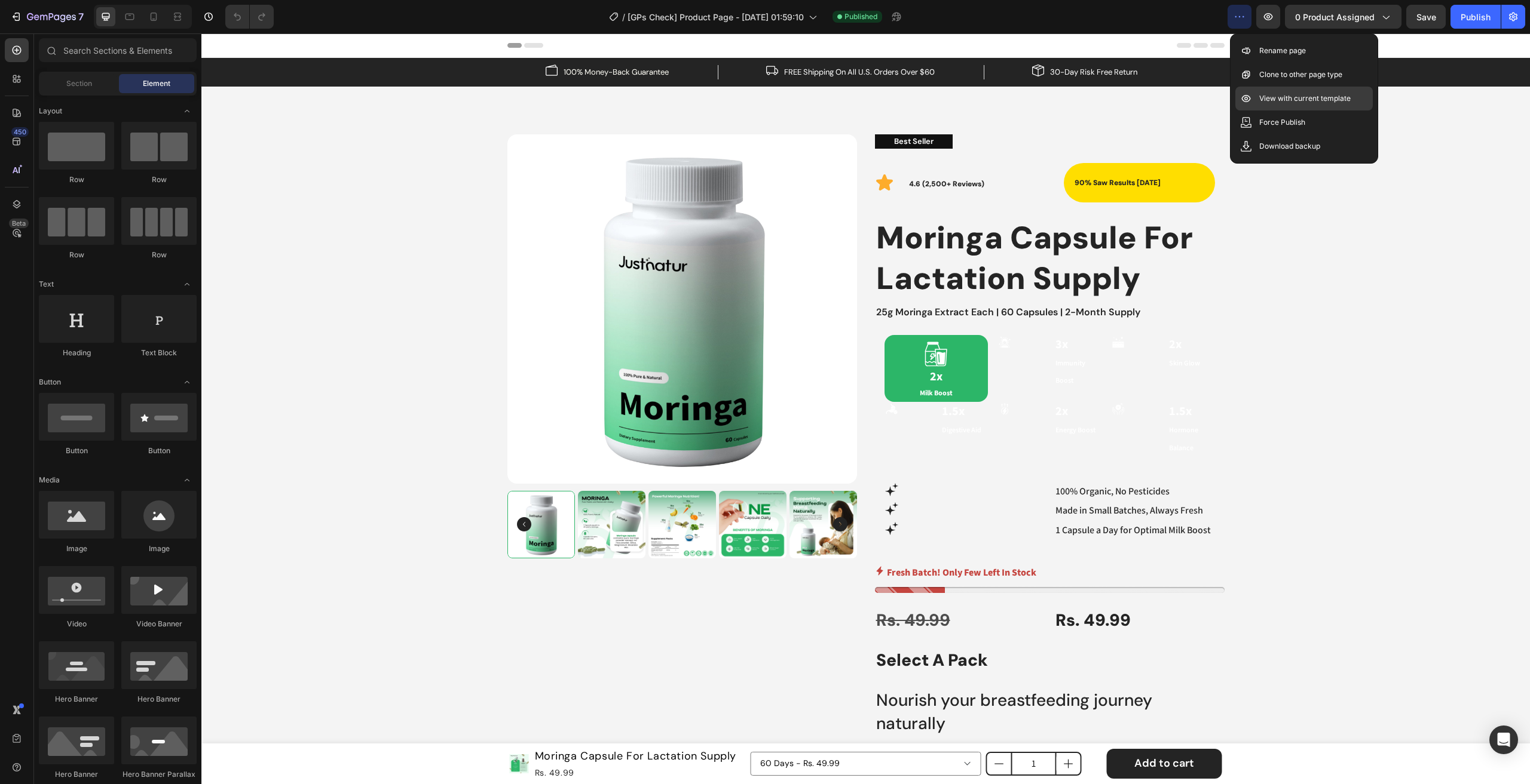
click at [1272, 96] on p "View with current template" at bounding box center [1304, 98] width 91 height 12
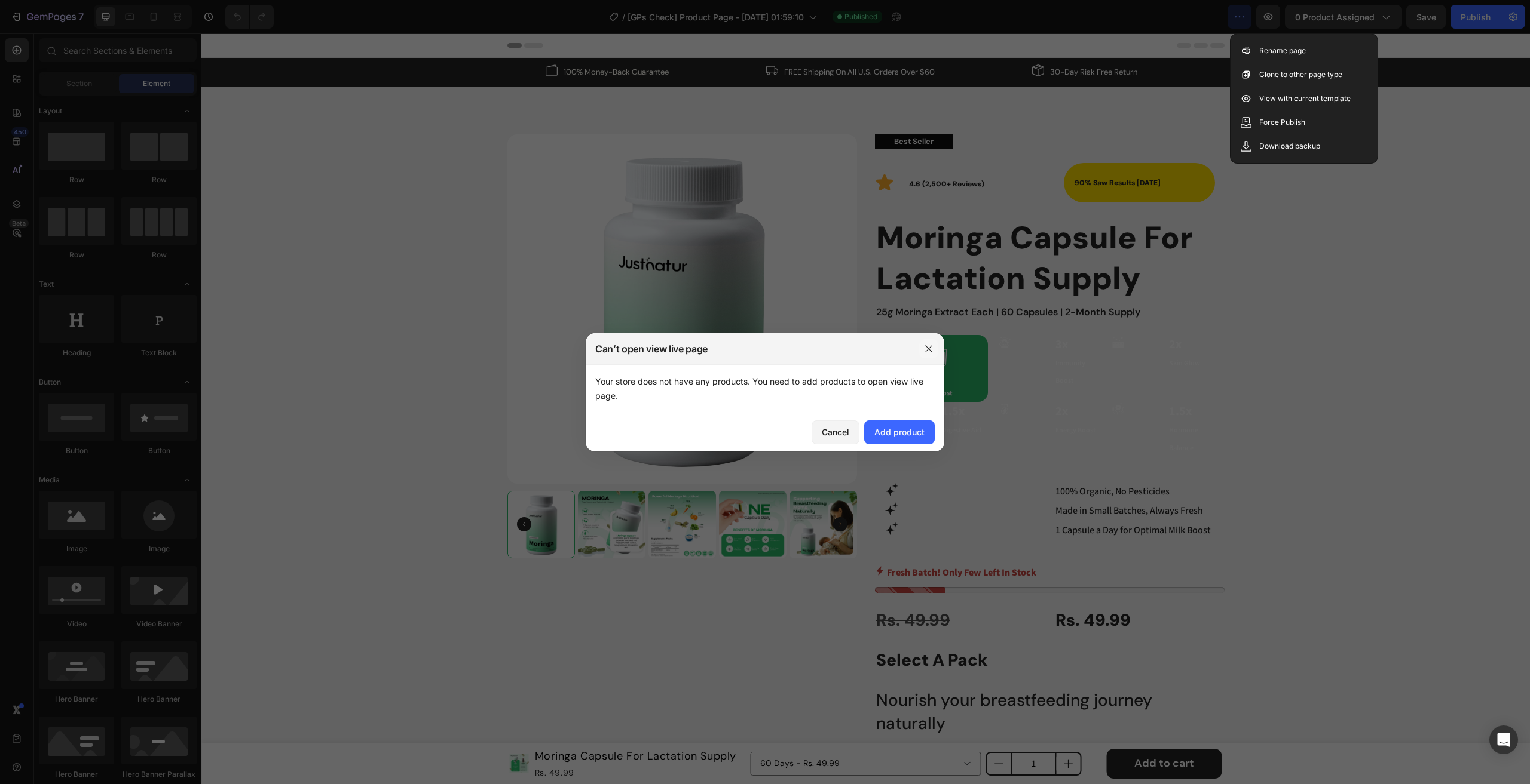
click at [929, 355] on button "button" at bounding box center [929, 349] width 19 height 19
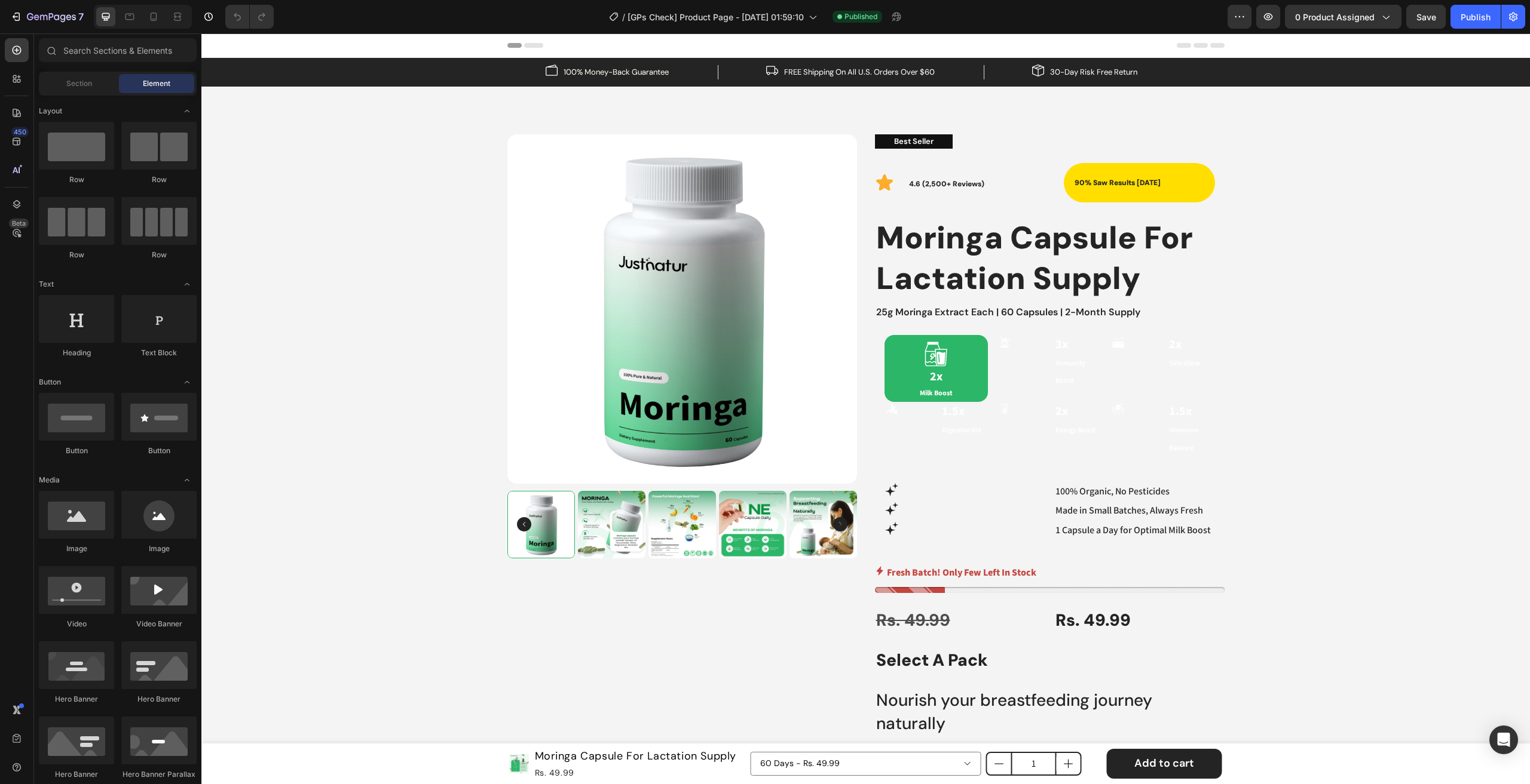
click at [865, 248] on div "Product Images Best Seller Text Block Icon 4.6 (2,500+ Reviews) Text Block 90% …" at bounding box center [865, 571] width 717 height 873
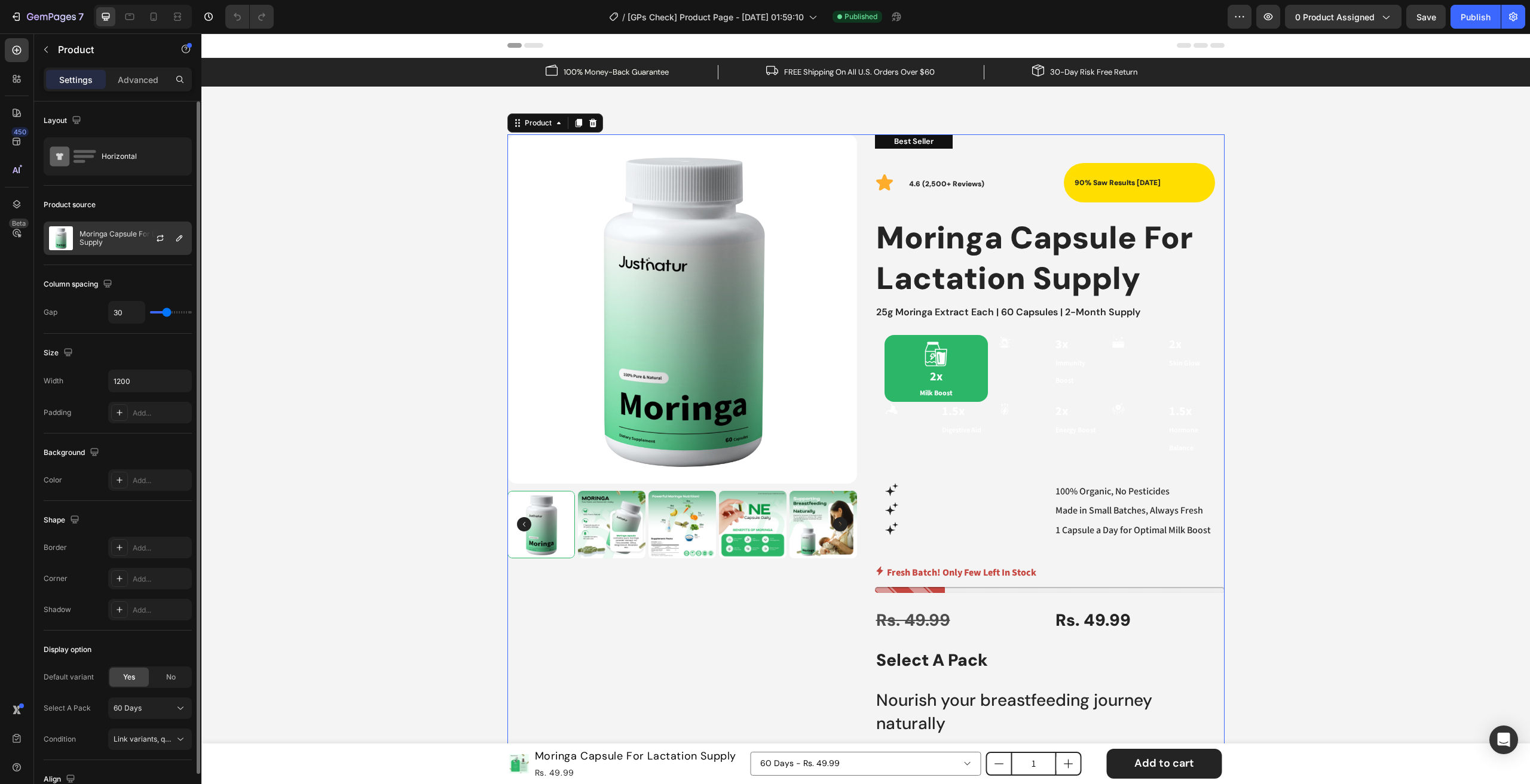
click at [141, 234] on div at bounding box center [165, 237] width 53 height 32
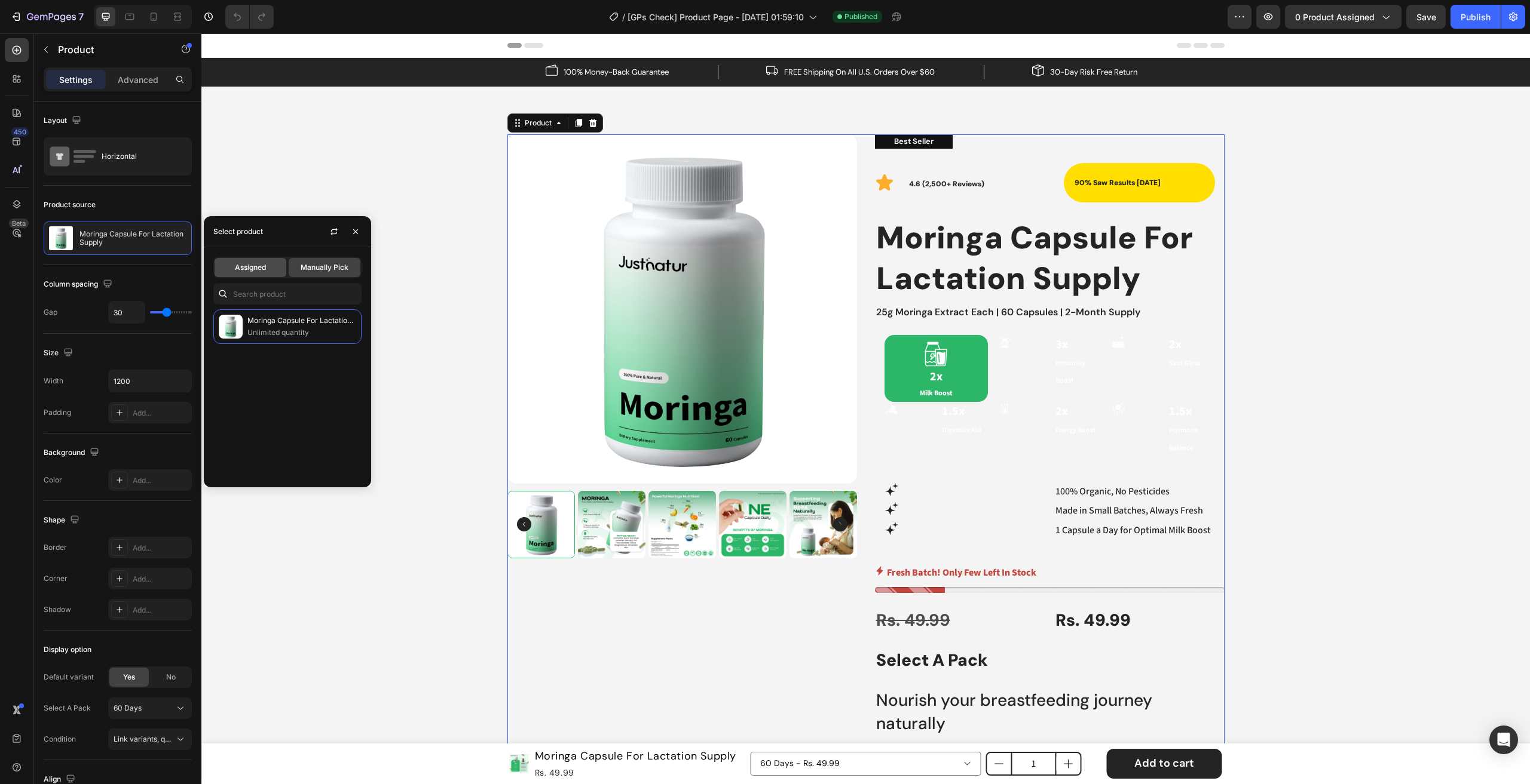
click at [245, 265] on span "Assigned" at bounding box center [250, 268] width 31 height 11
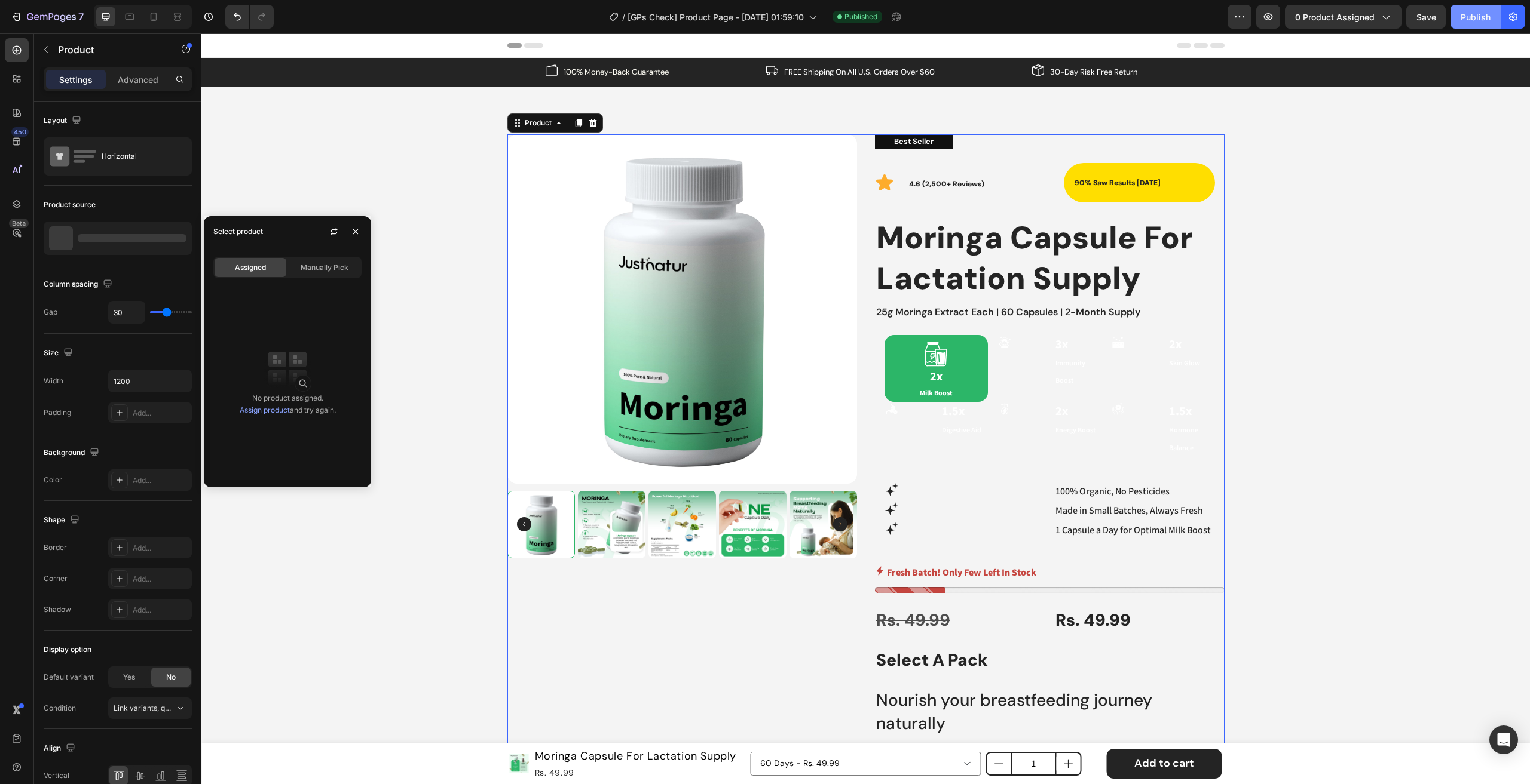
click at [1458, 19] on button "Publish" at bounding box center [1475, 16] width 50 height 24
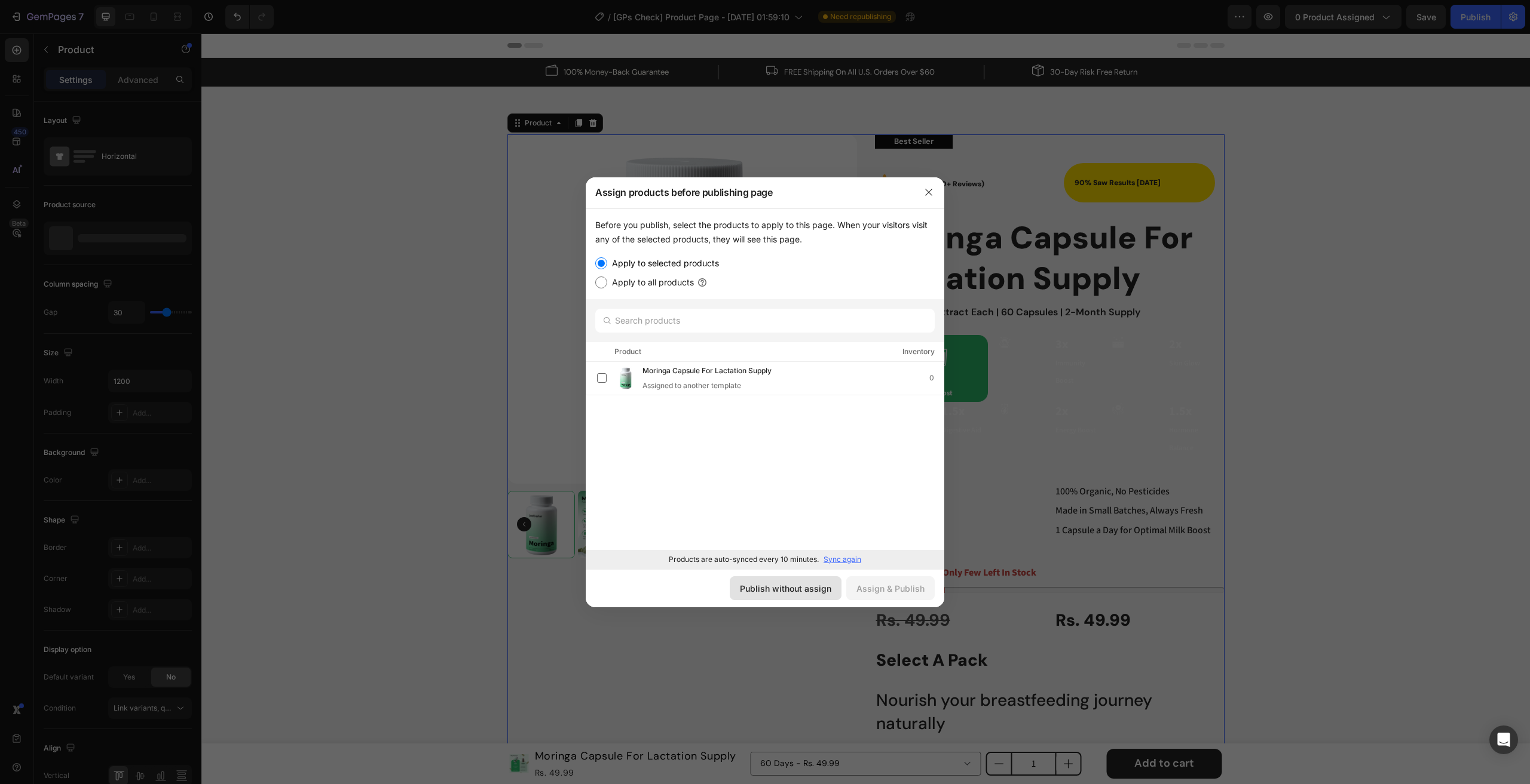
click at [794, 589] on div "Publish without assign" at bounding box center [785, 589] width 91 height 12
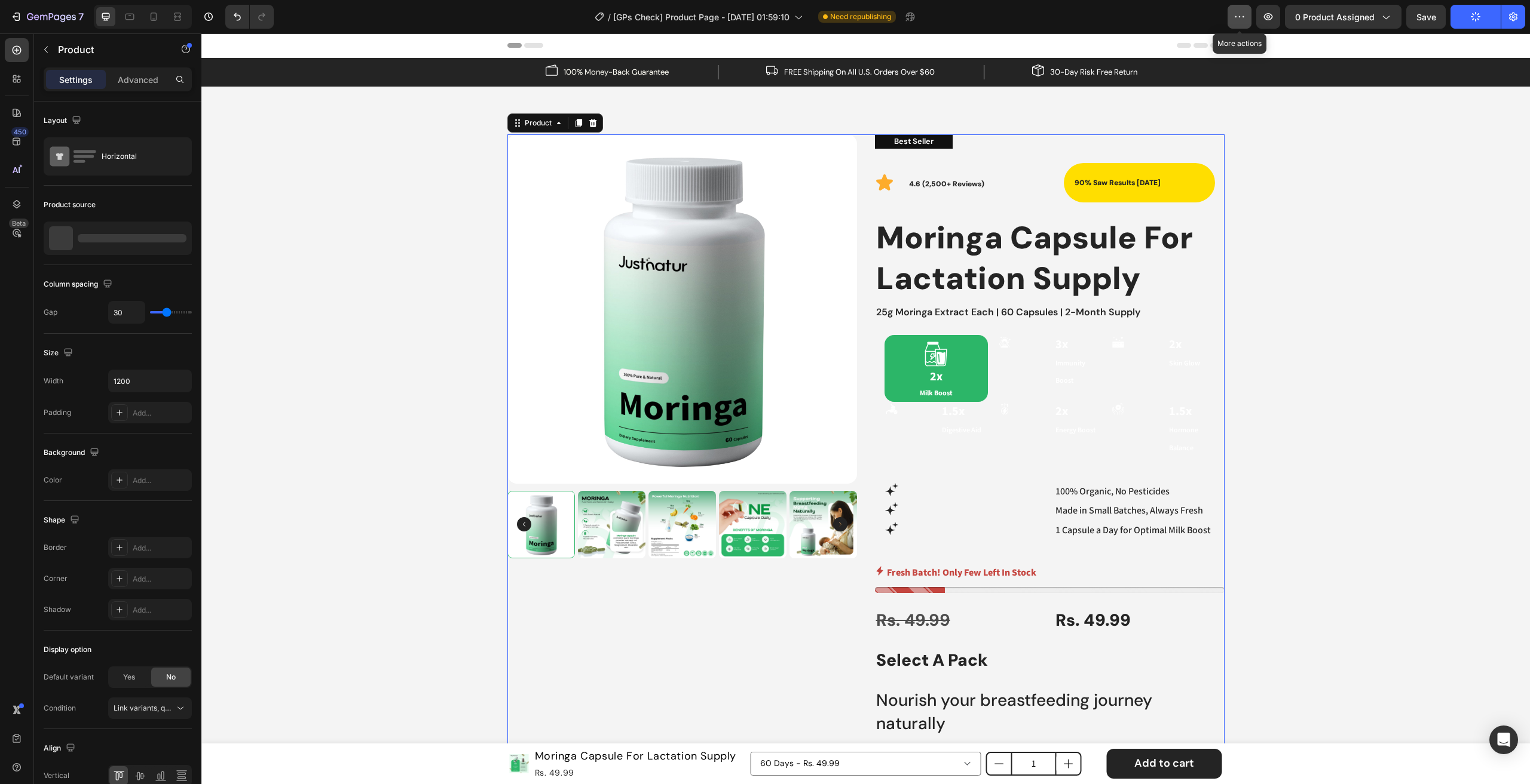
click at [1238, 26] on button "button" at bounding box center [1239, 16] width 24 height 24
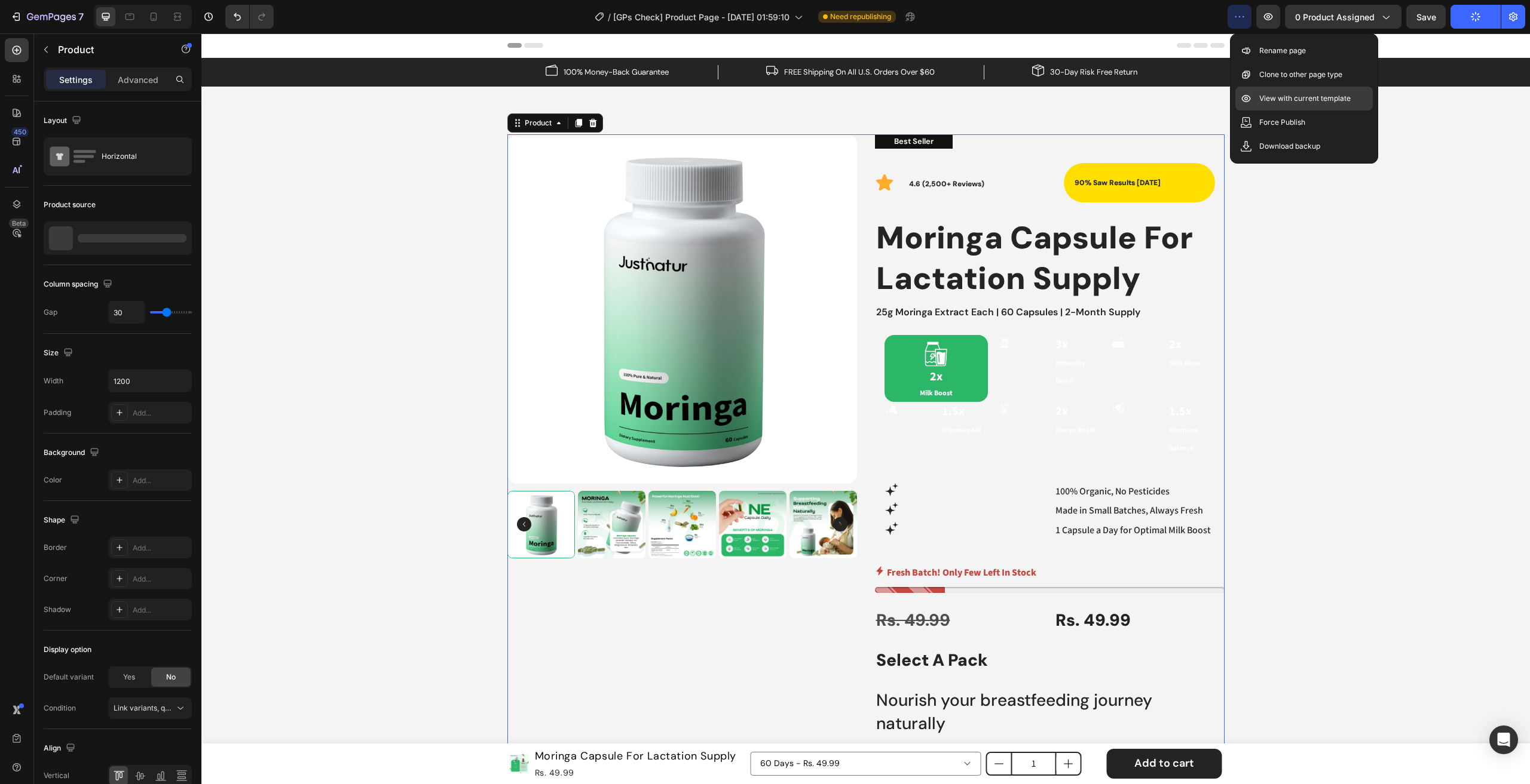
click at [1277, 102] on p "View with current template" at bounding box center [1304, 98] width 91 height 12
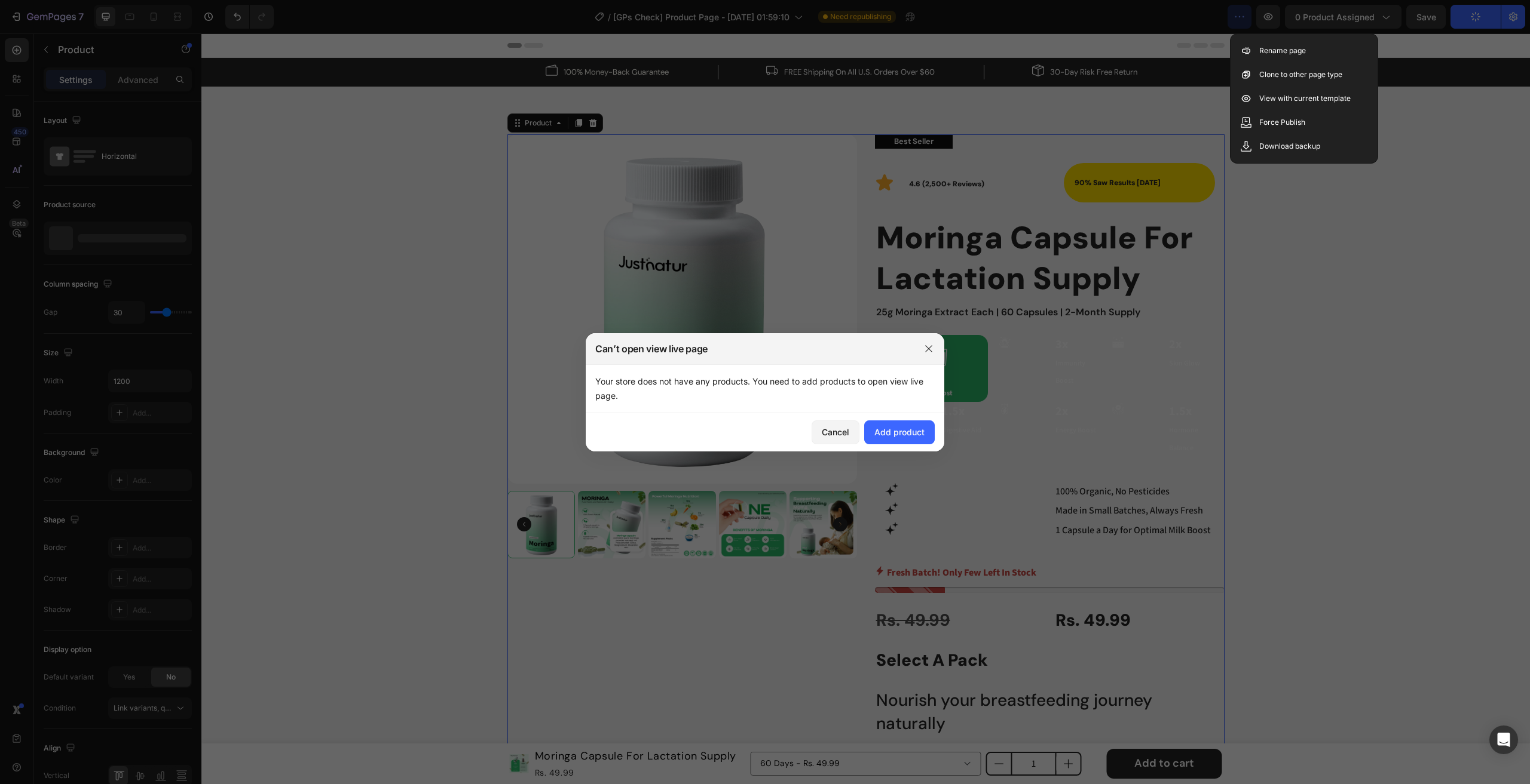
click at [925, 359] on div at bounding box center [929, 349] width 31 height 31
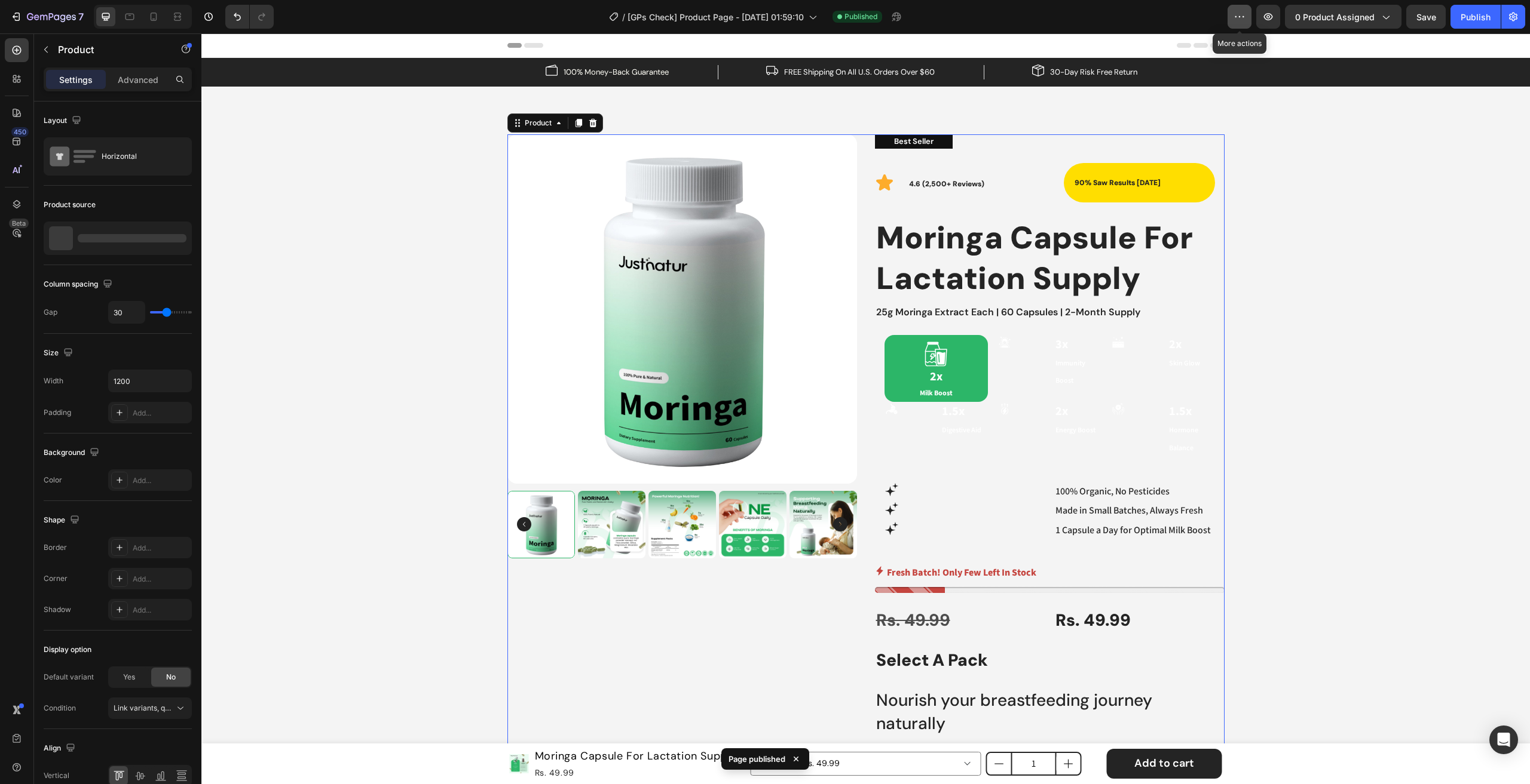
click at [1230, 13] on button "button" at bounding box center [1239, 16] width 24 height 24
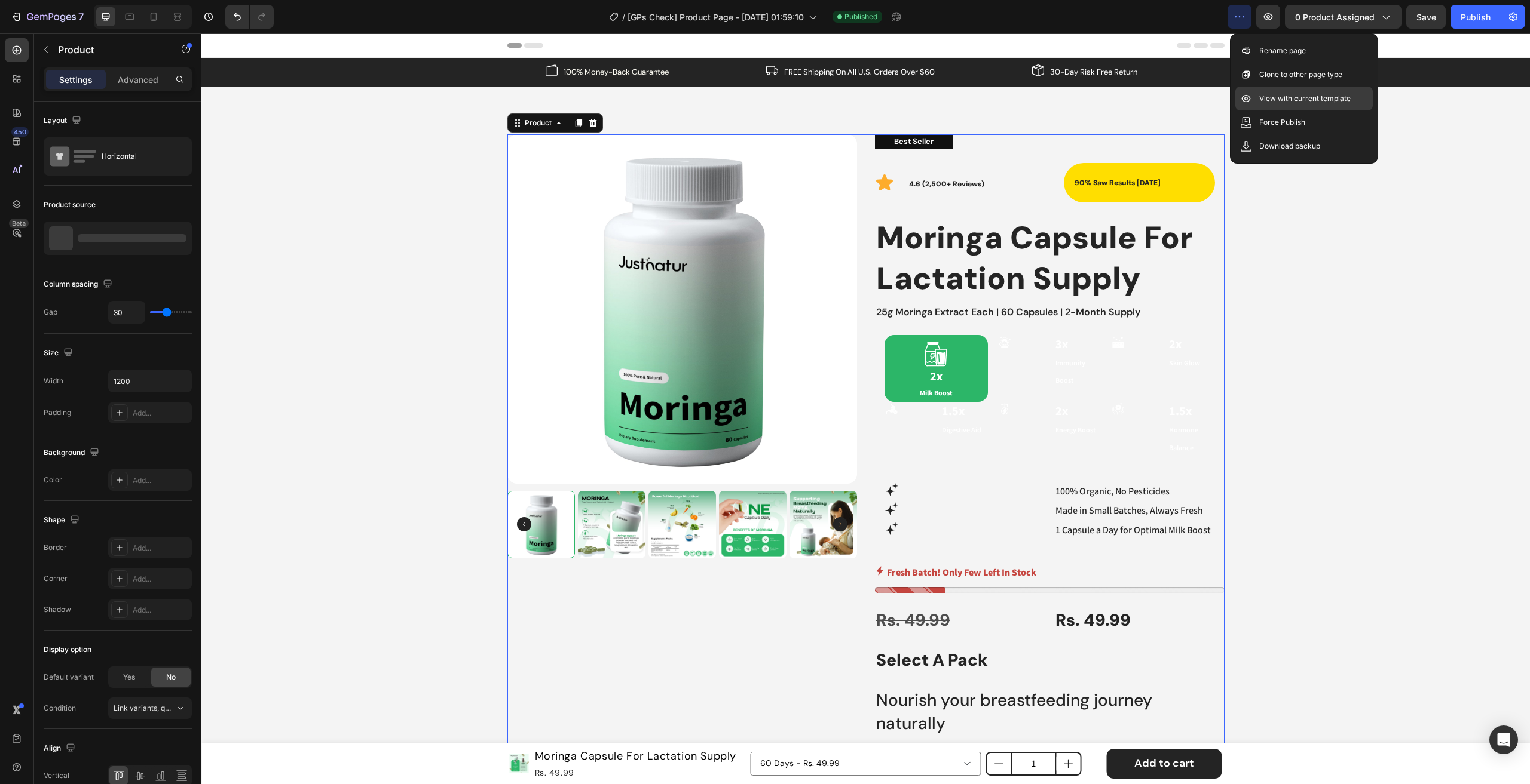
click at [1264, 100] on p "View with current template" at bounding box center [1304, 98] width 91 height 12
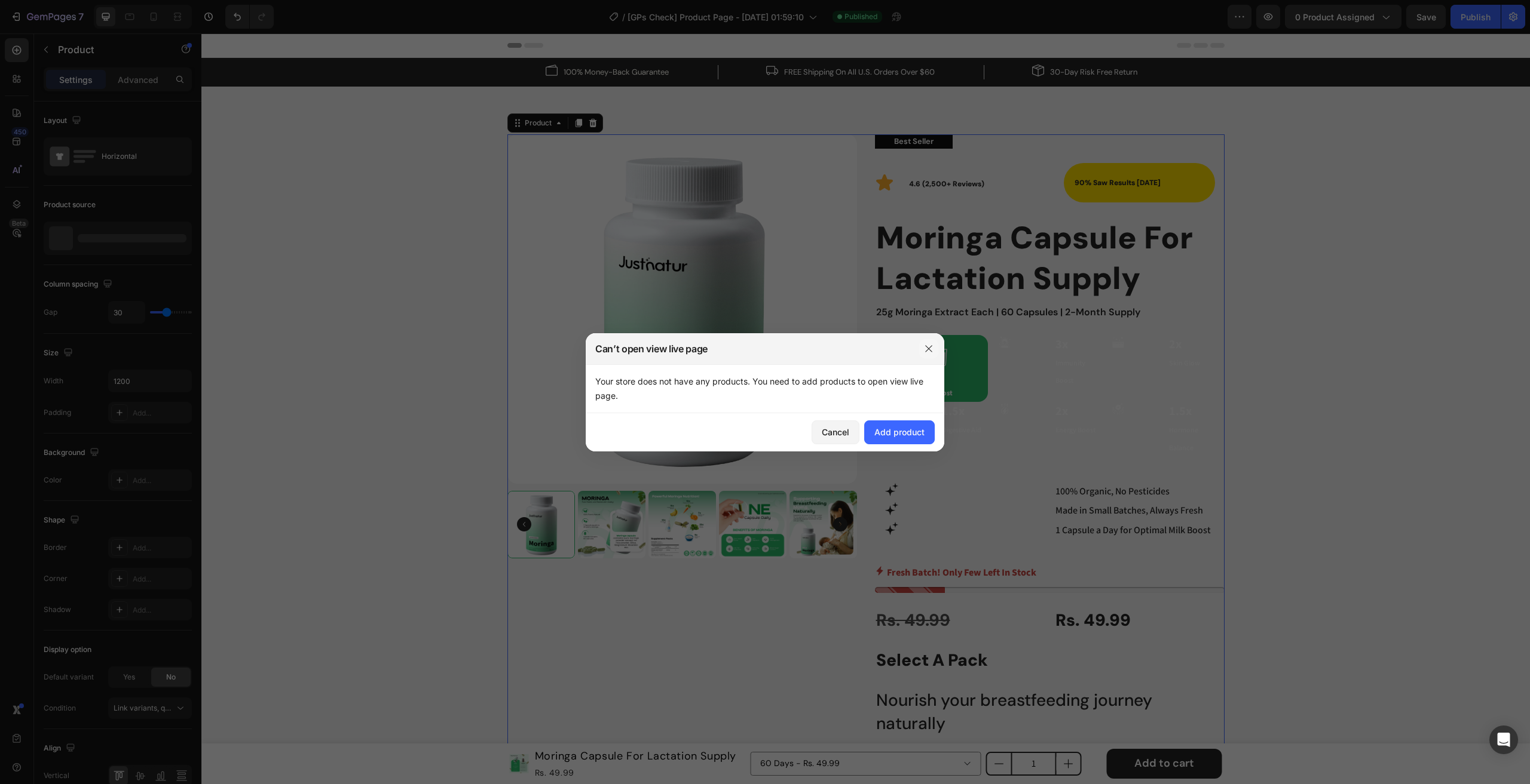
click at [932, 353] on button "button" at bounding box center [929, 349] width 19 height 19
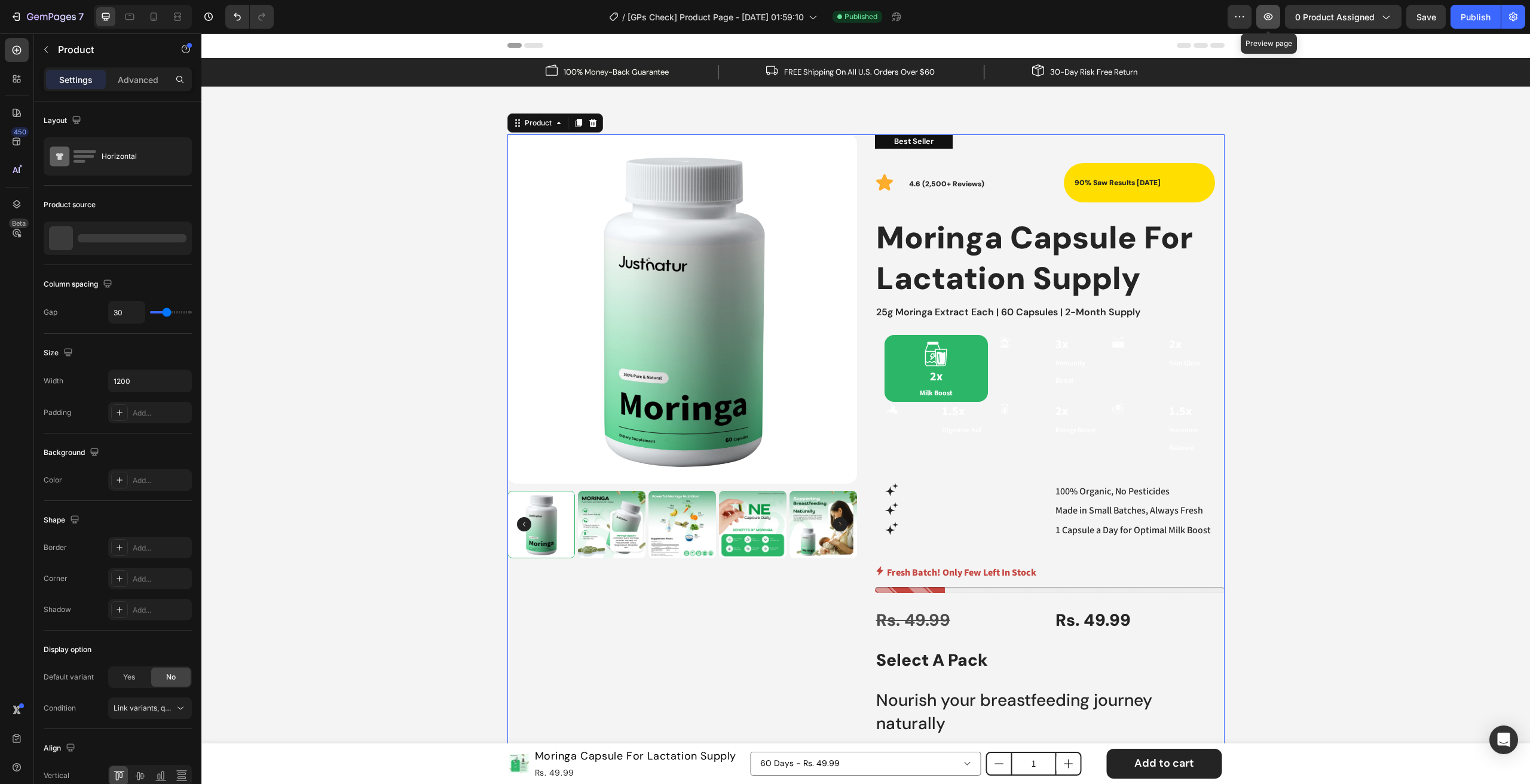
click at [1271, 19] on icon "button" at bounding box center [1267, 16] width 12 height 12
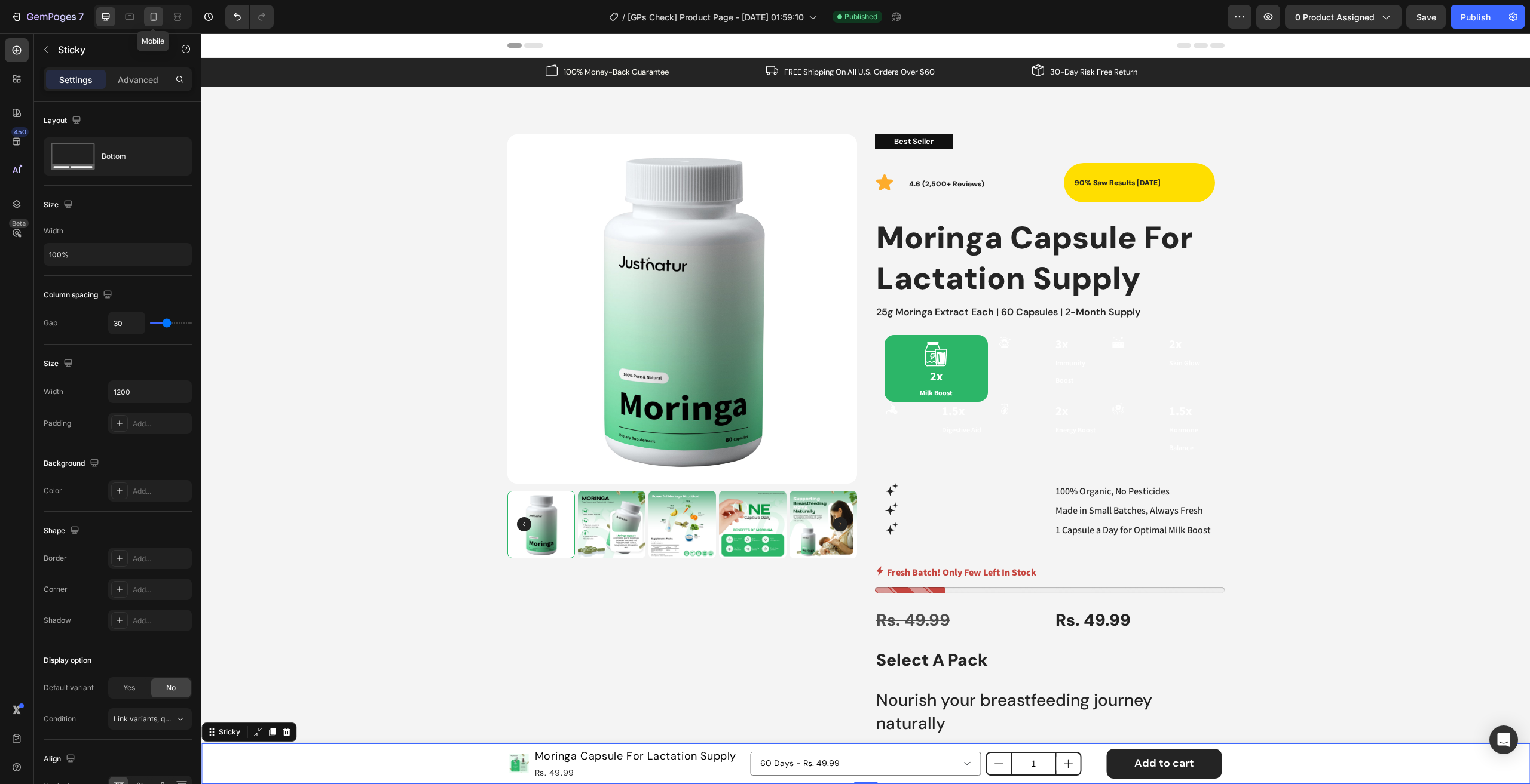
click at [154, 13] on icon at bounding box center [153, 16] width 6 height 9
type input "100%"
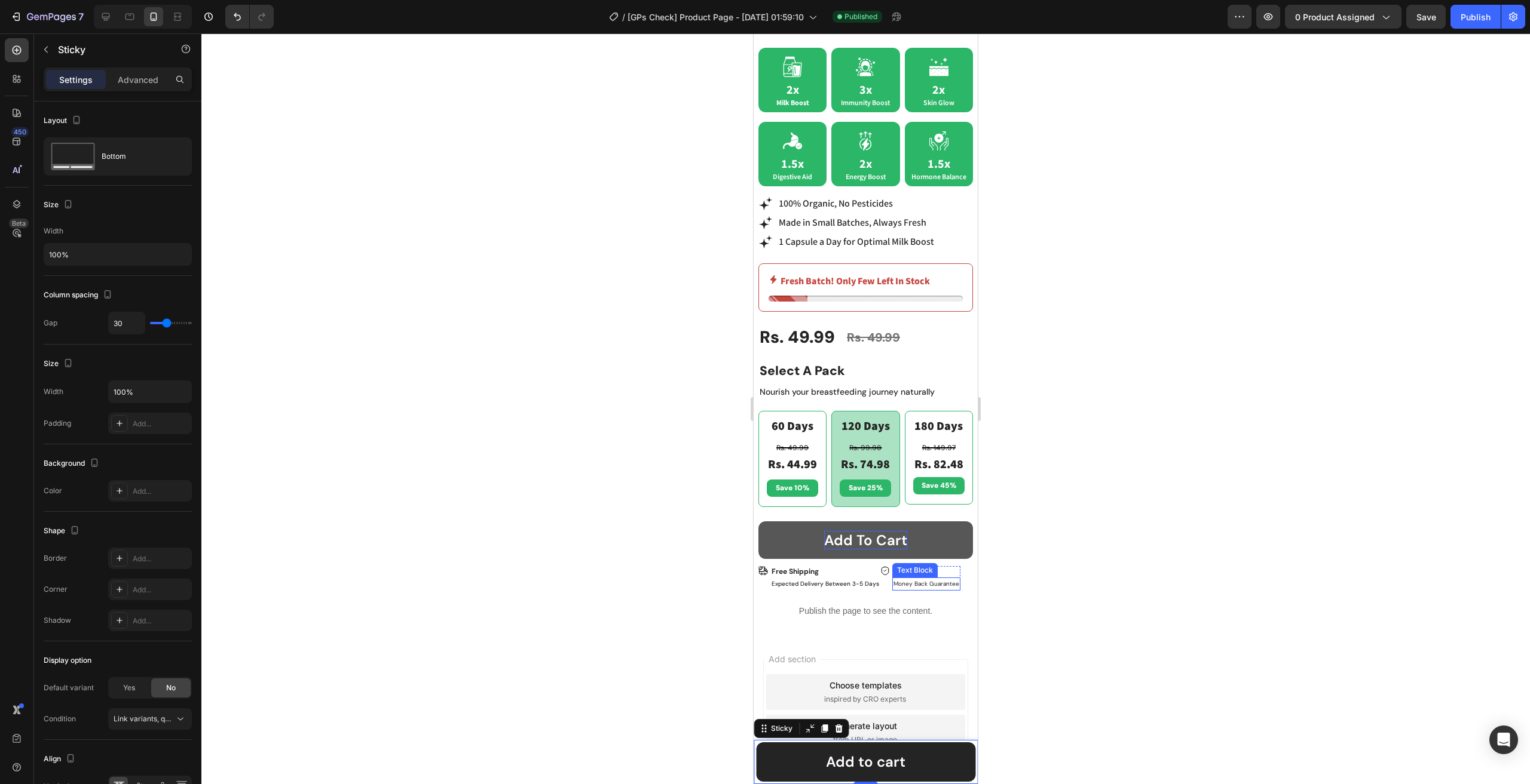
scroll to position [427, 0]
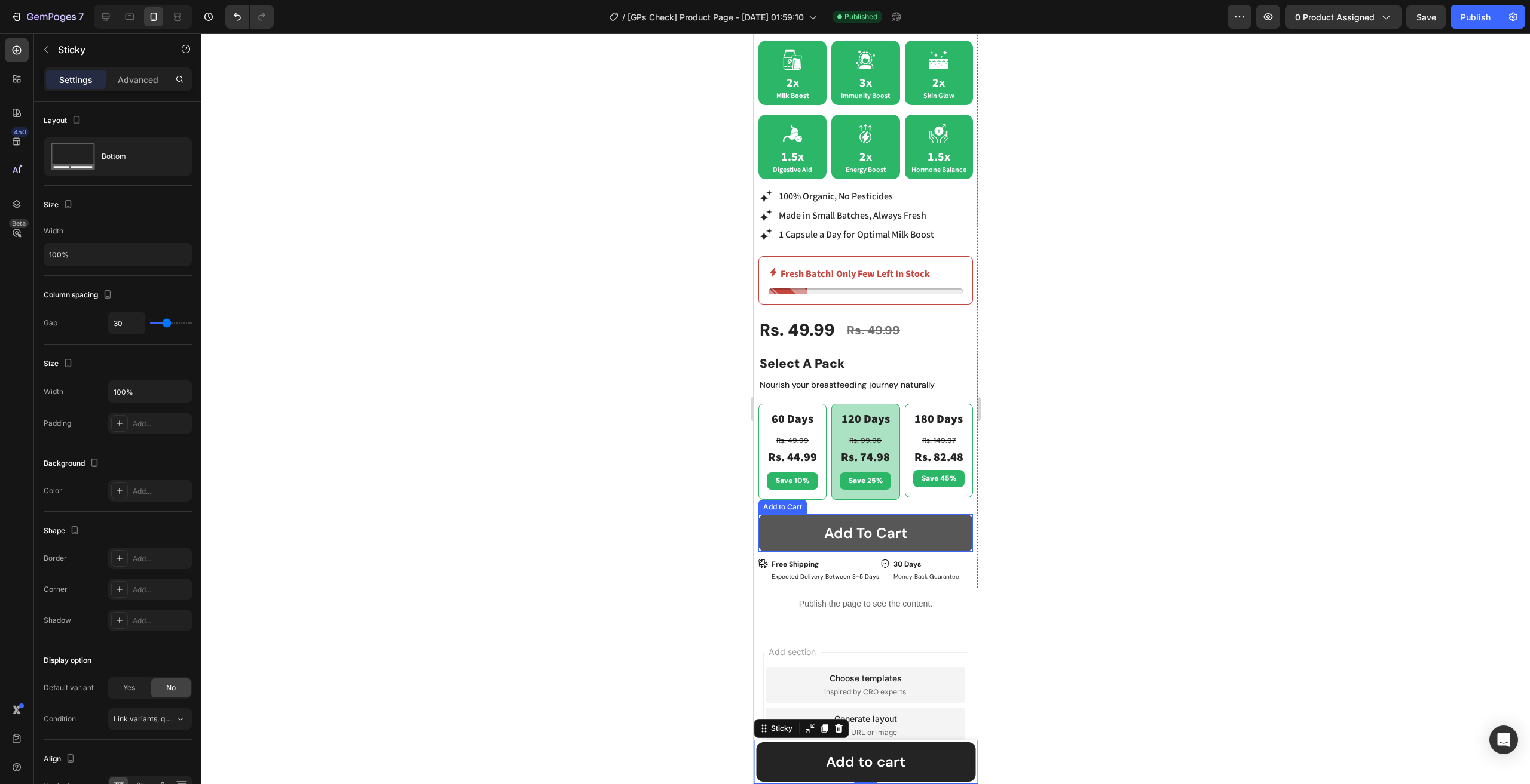
click at [784, 519] on button "Add to cart" at bounding box center [865, 533] width 214 height 37
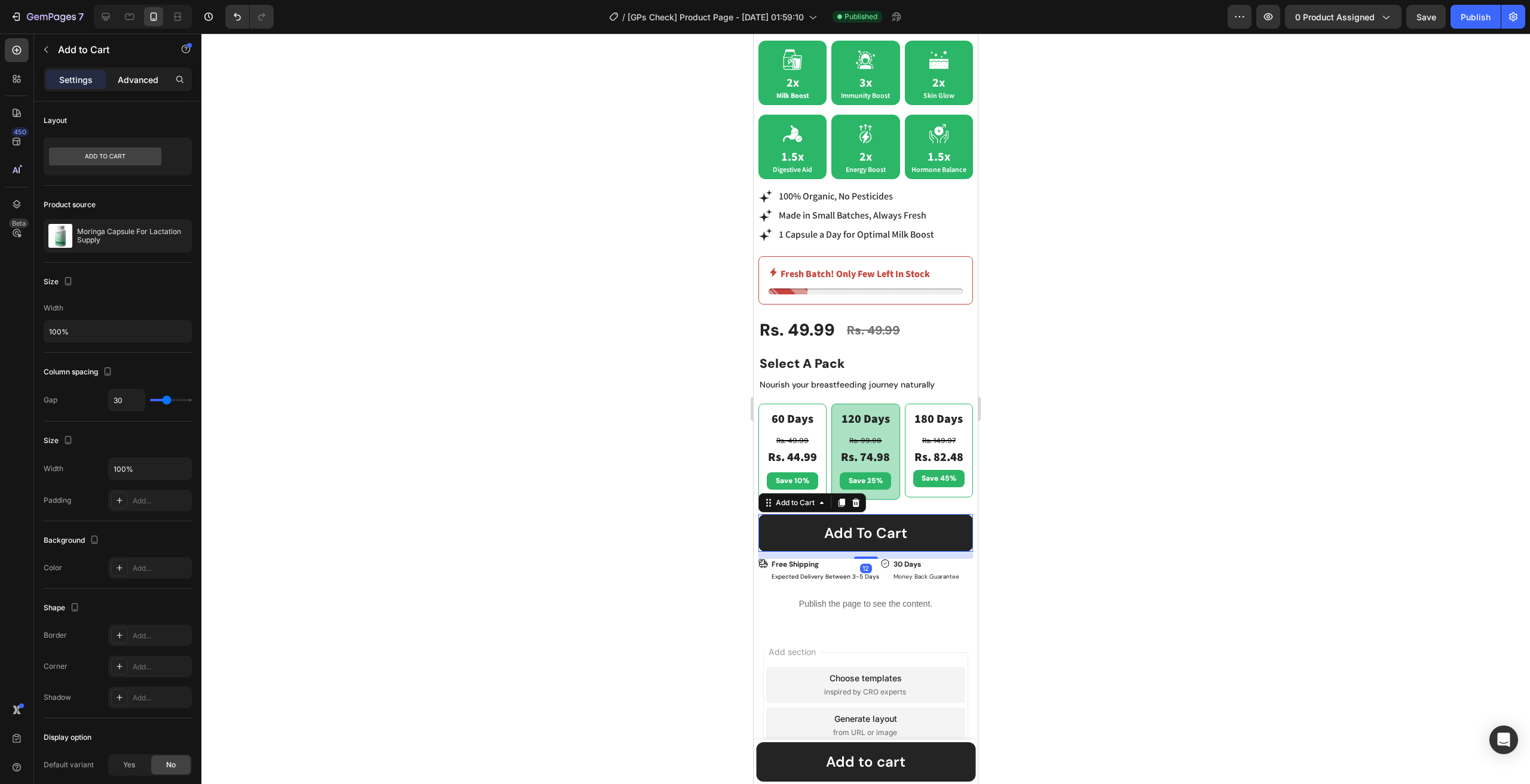
click at [129, 76] on p "Advanced" at bounding box center [138, 79] width 41 height 12
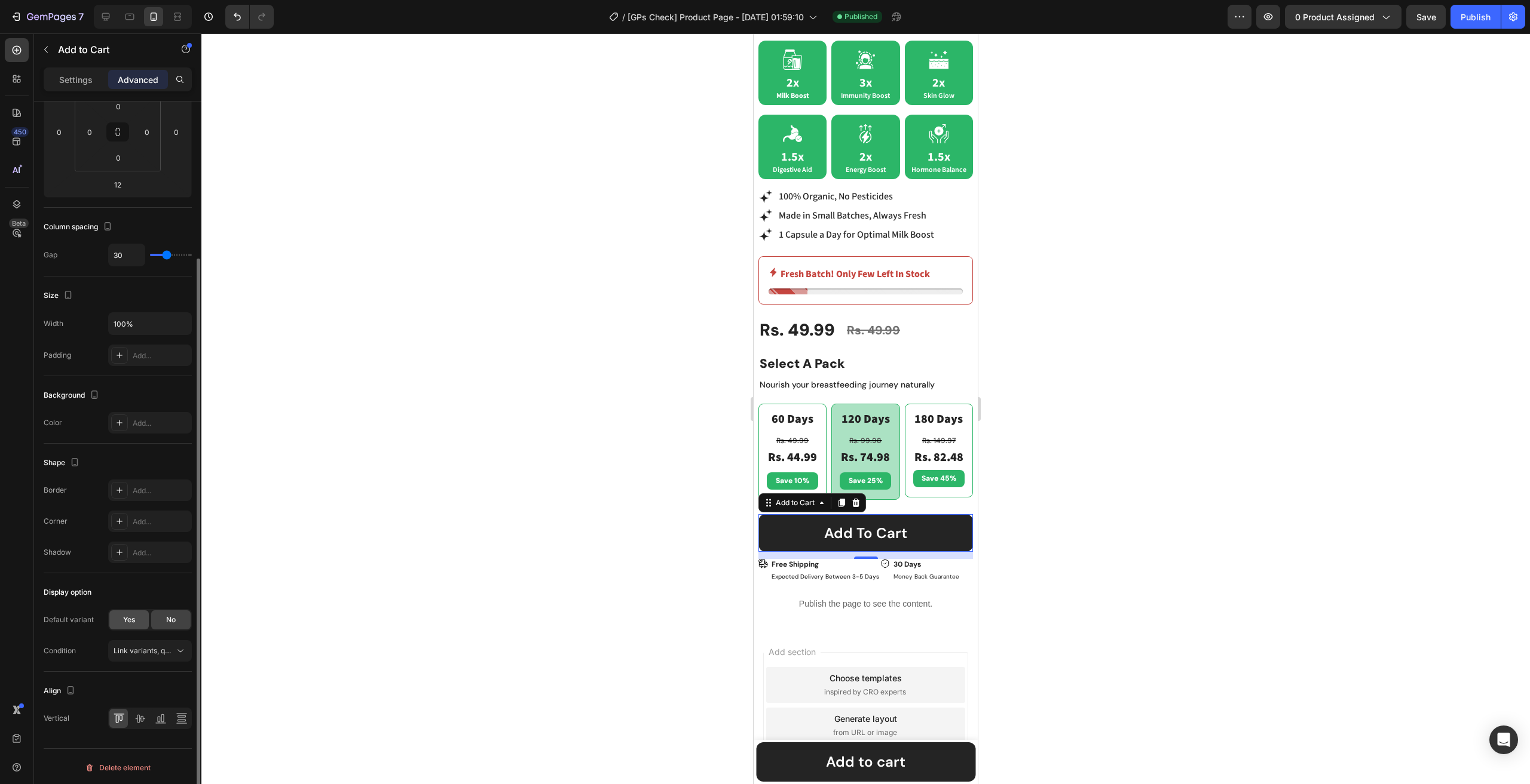
scroll to position [0, 0]
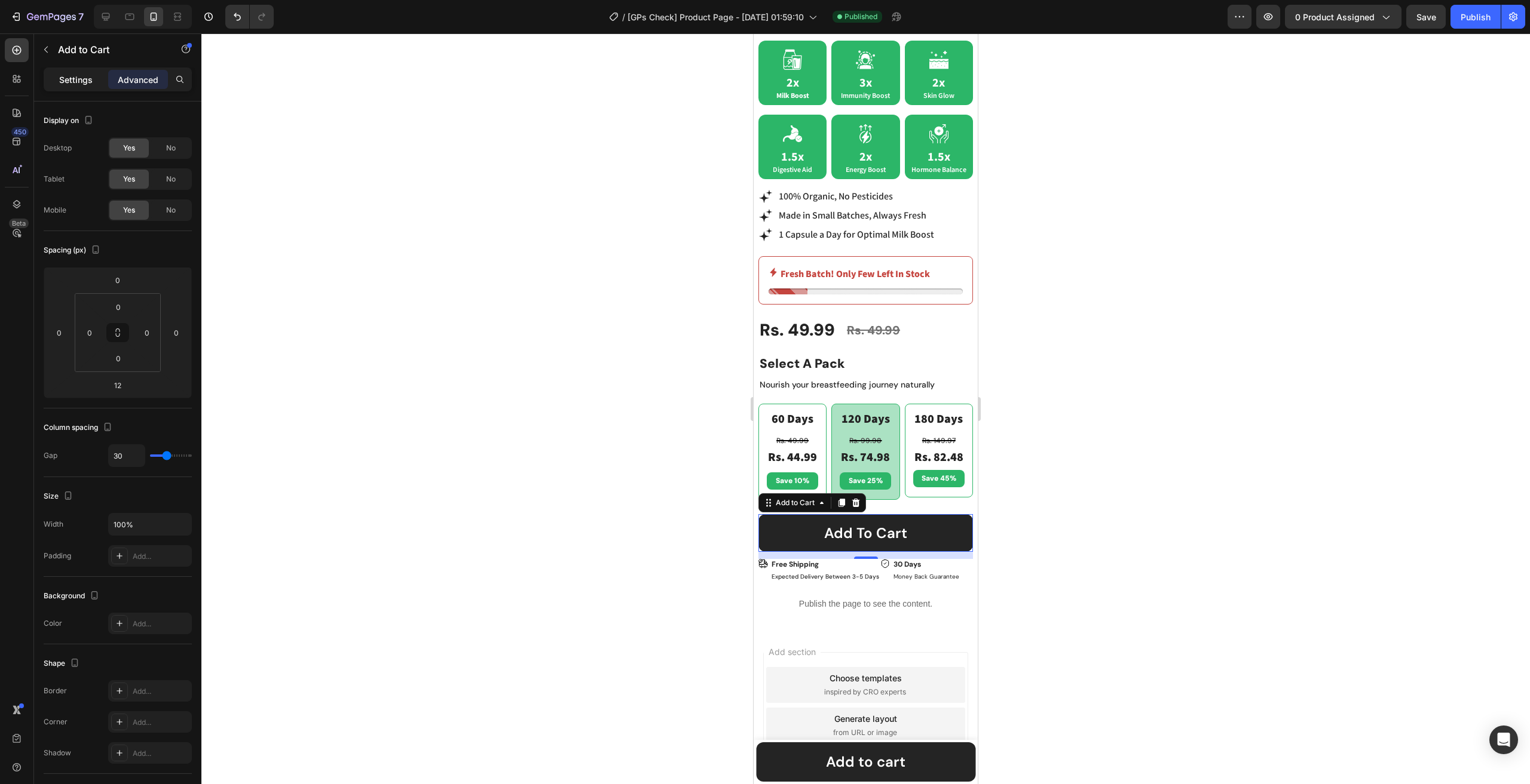
click at [72, 86] on div "Settings" at bounding box center [76, 79] width 60 height 19
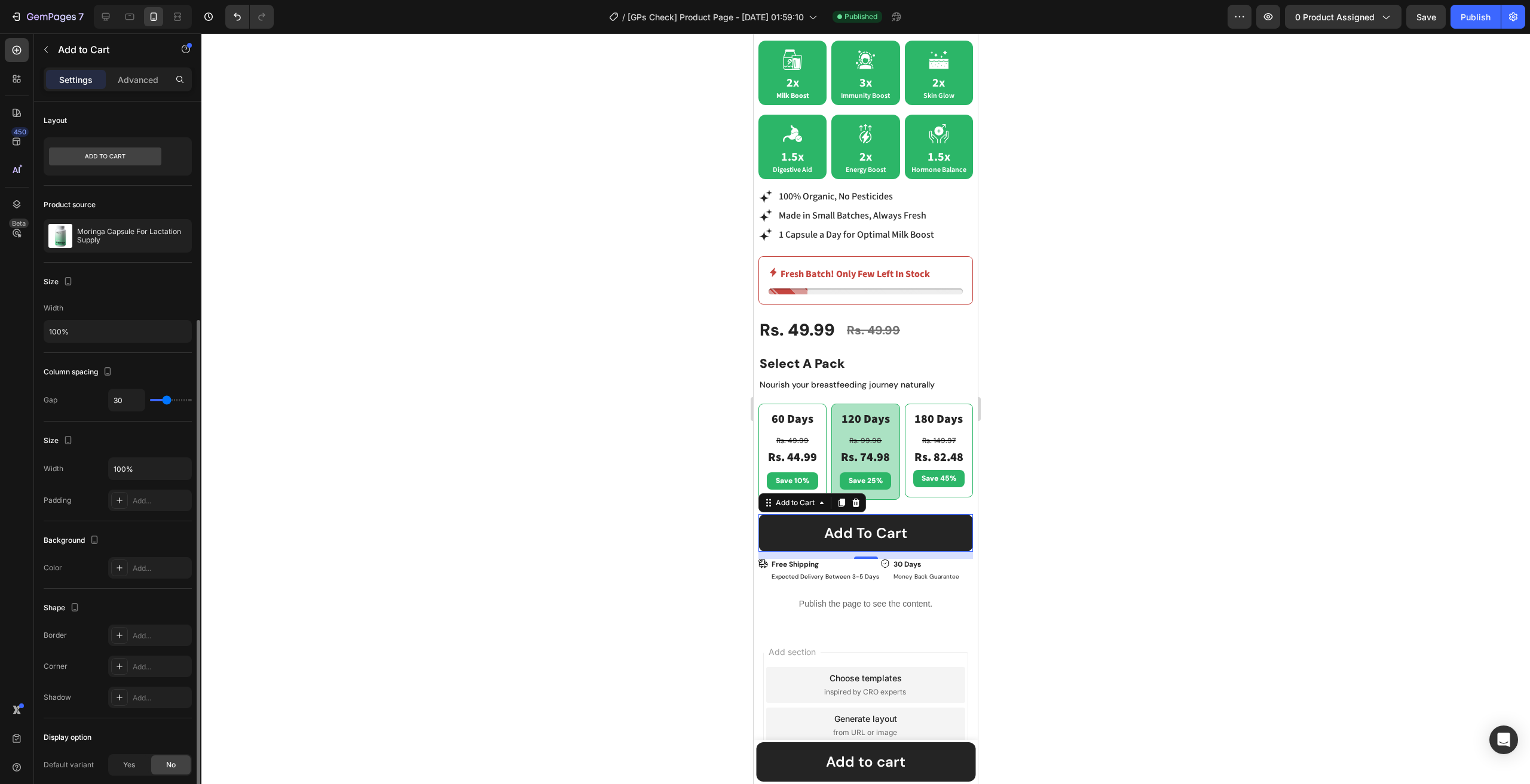
scroll to position [145, 0]
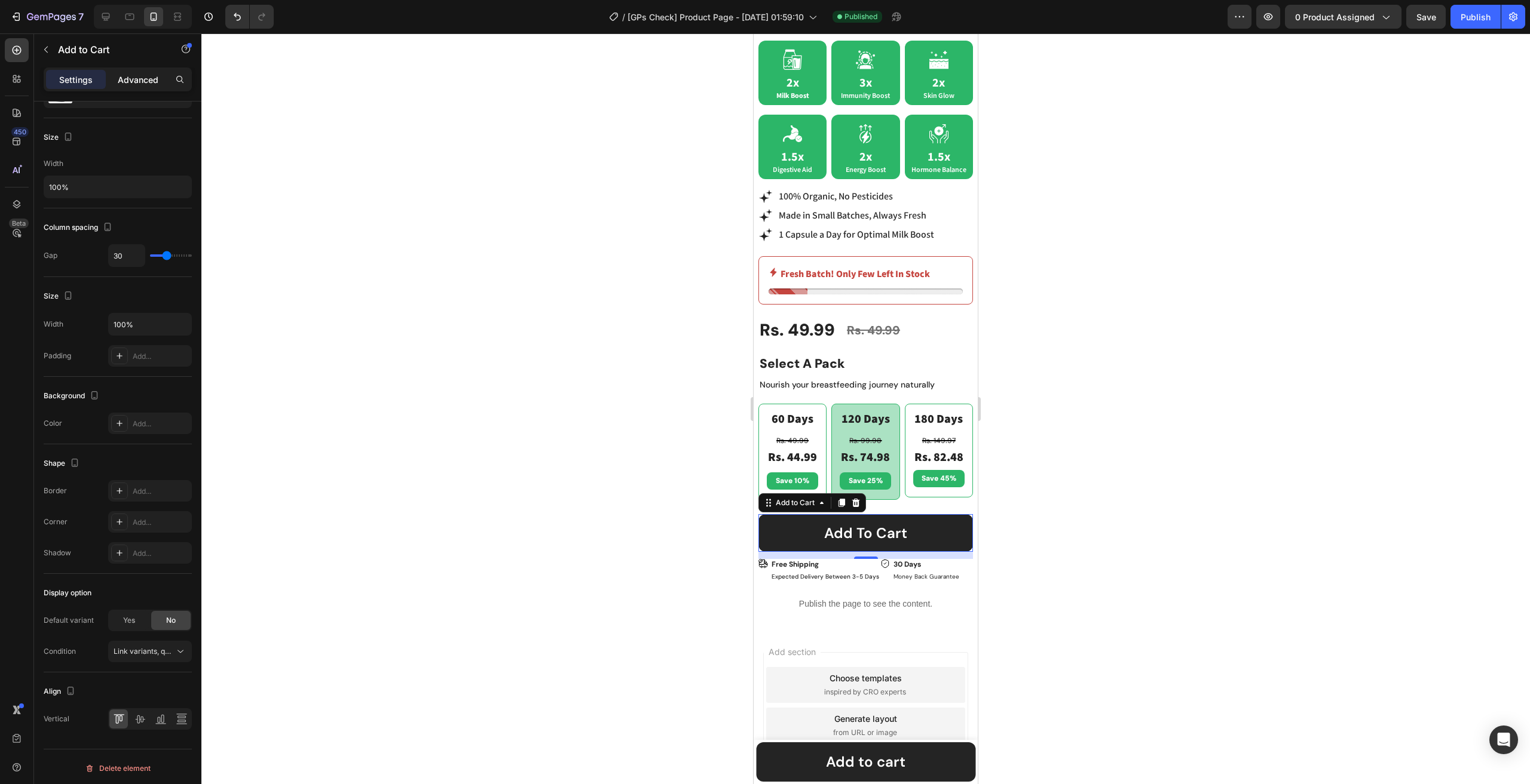
click at [140, 71] on div "Advanced" at bounding box center [138, 79] width 60 height 19
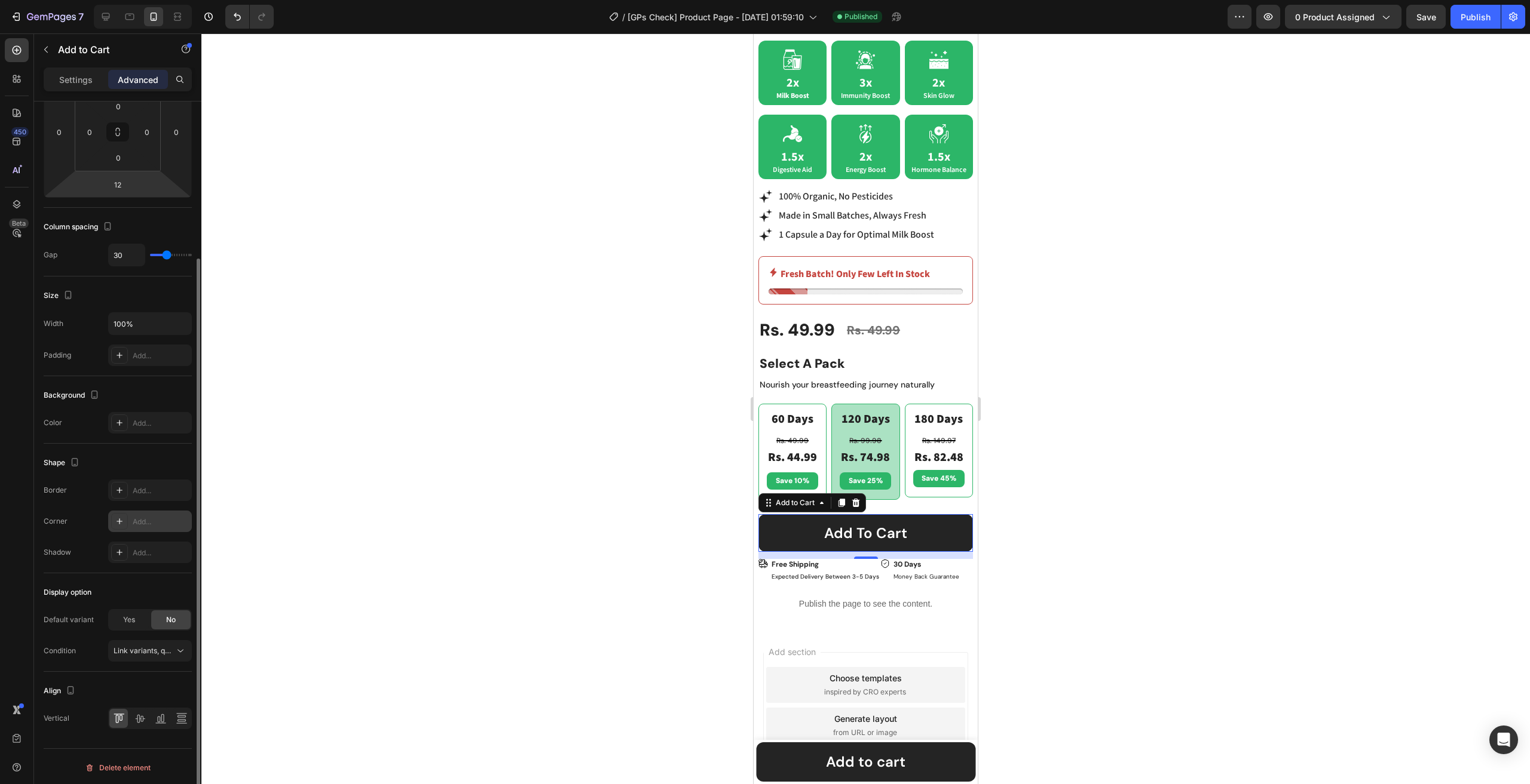
scroll to position [0, 0]
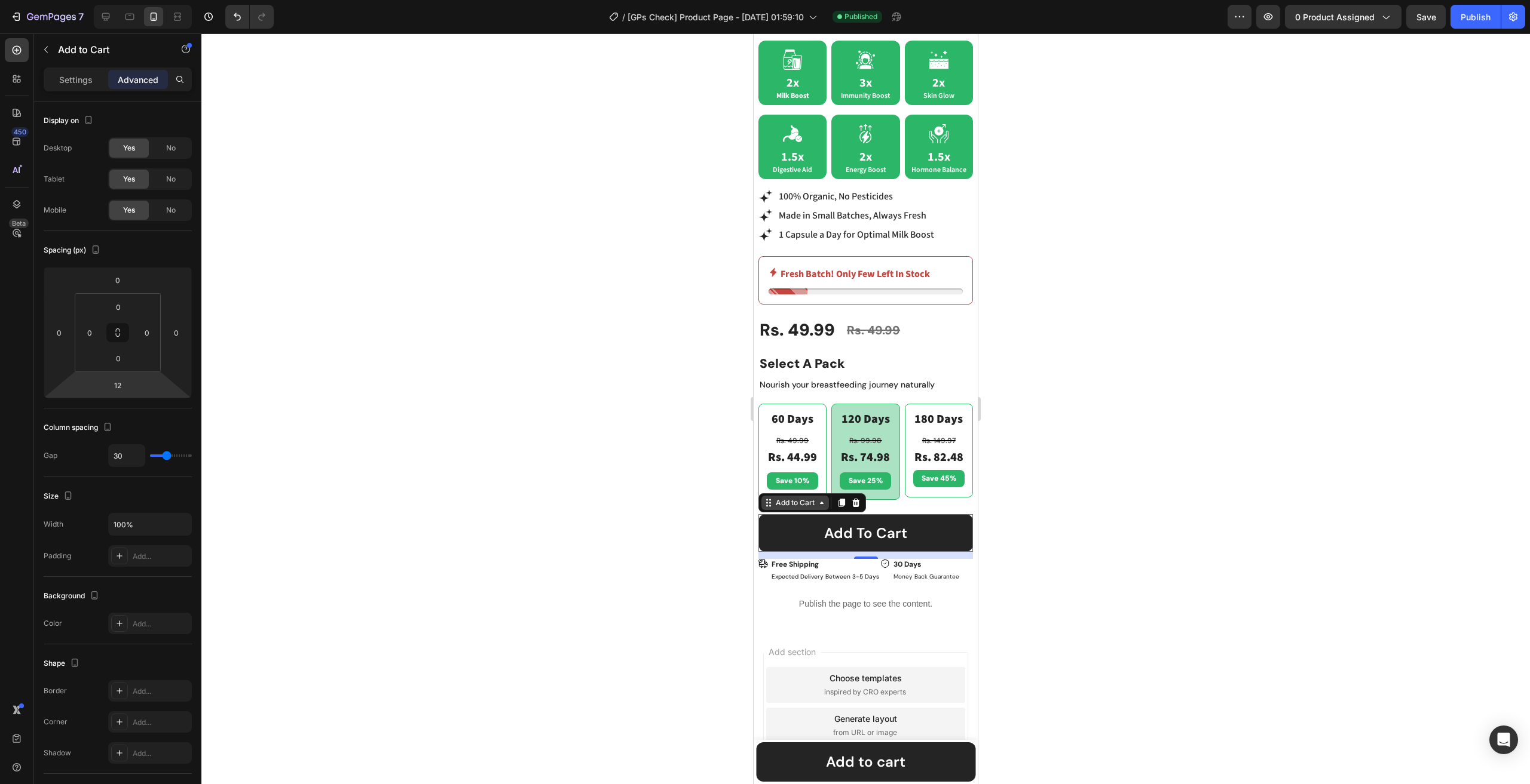
click at [802, 497] on div "Add to Cart" at bounding box center [795, 503] width 44 height 11
click at [811, 524] on button "Add to cart" at bounding box center [865, 533] width 214 height 37
click at [879, 502] on div "Best Seller Text Block Icon 4.6 (2,500+ Reviews) Text Block 90% saw results in …" at bounding box center [865, 262] width 214 height 642
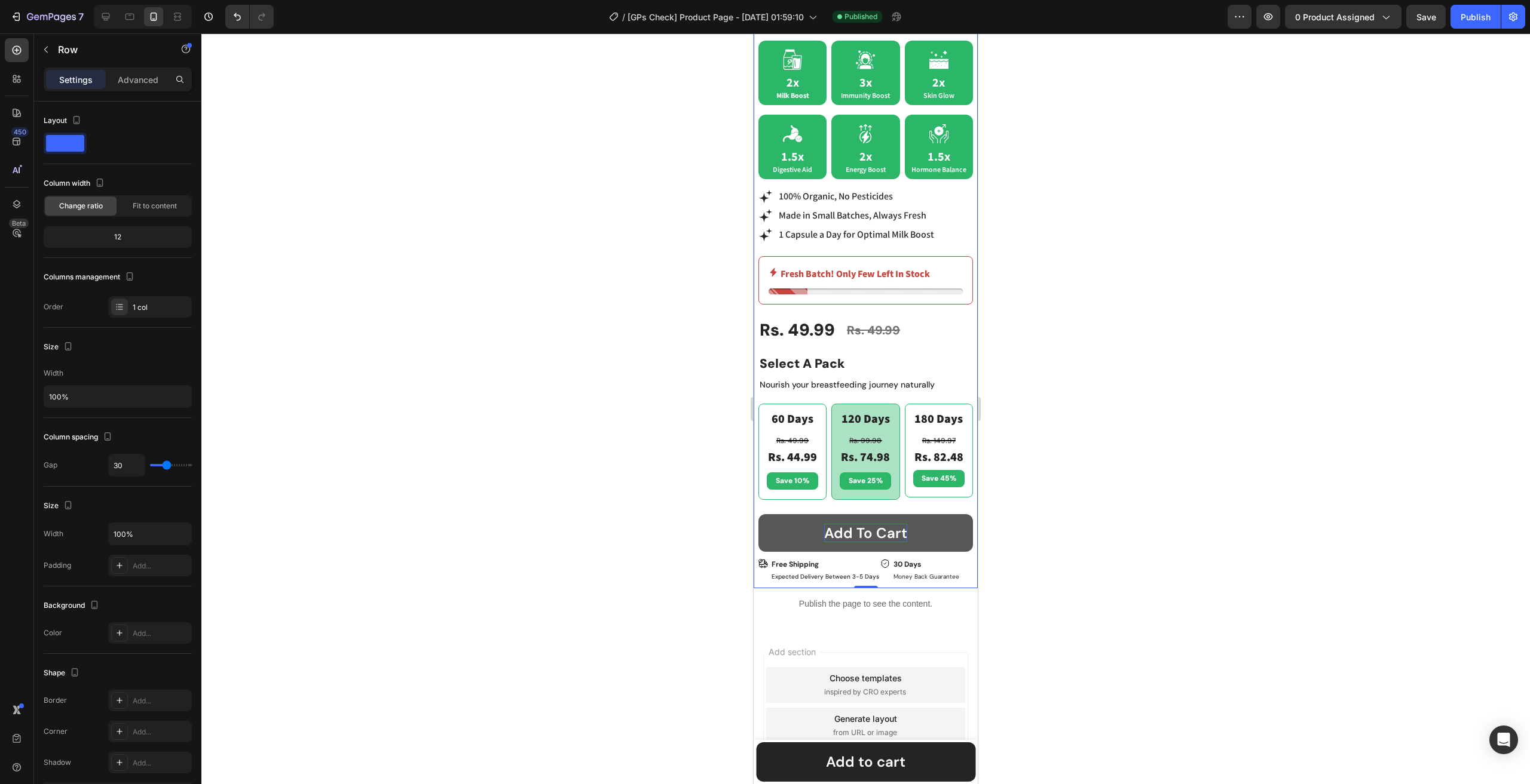
click at [869, 524] on div "Add to cart" at bounding box center [865, 533] width 83 height 19
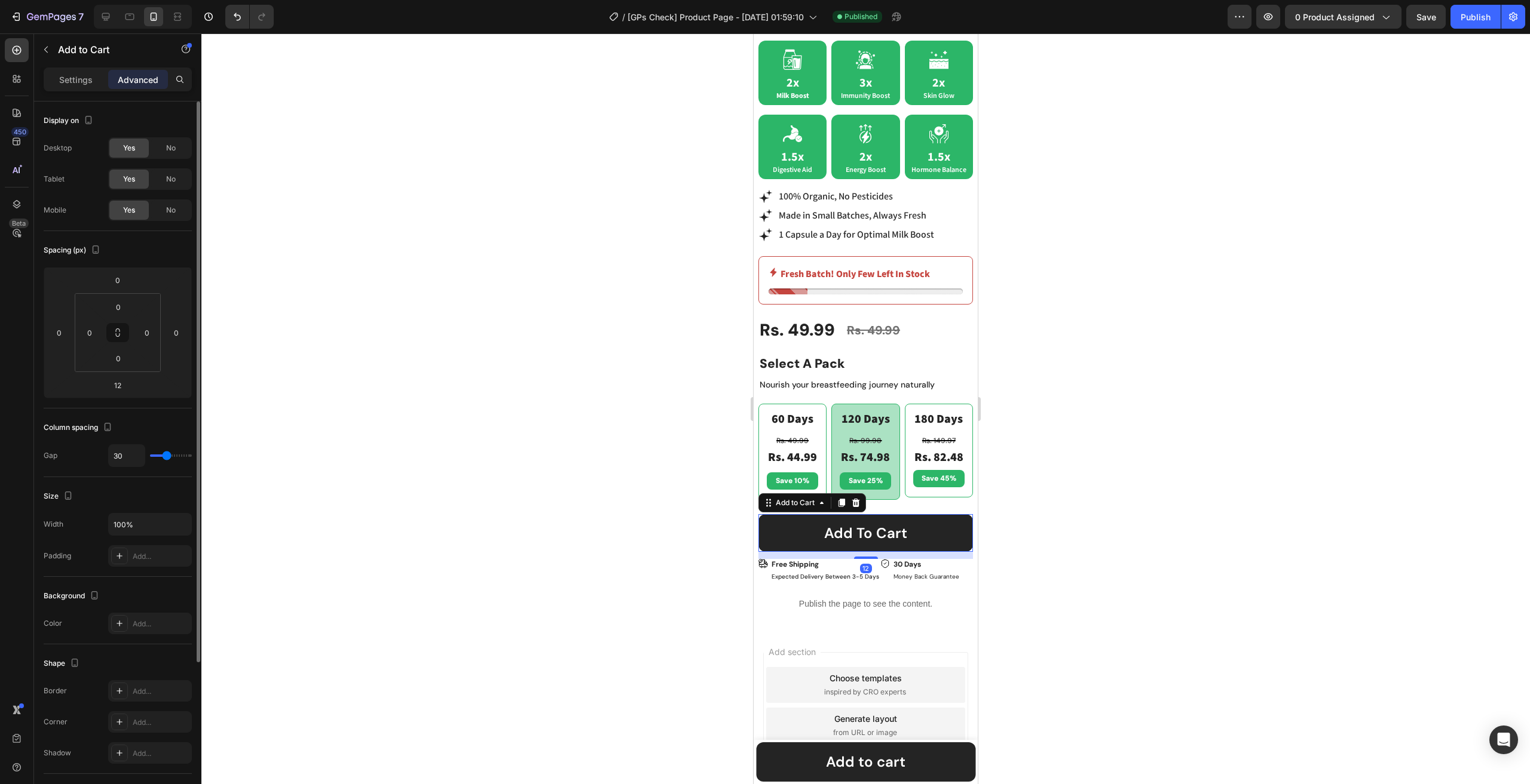
scroll to position [201, 0]
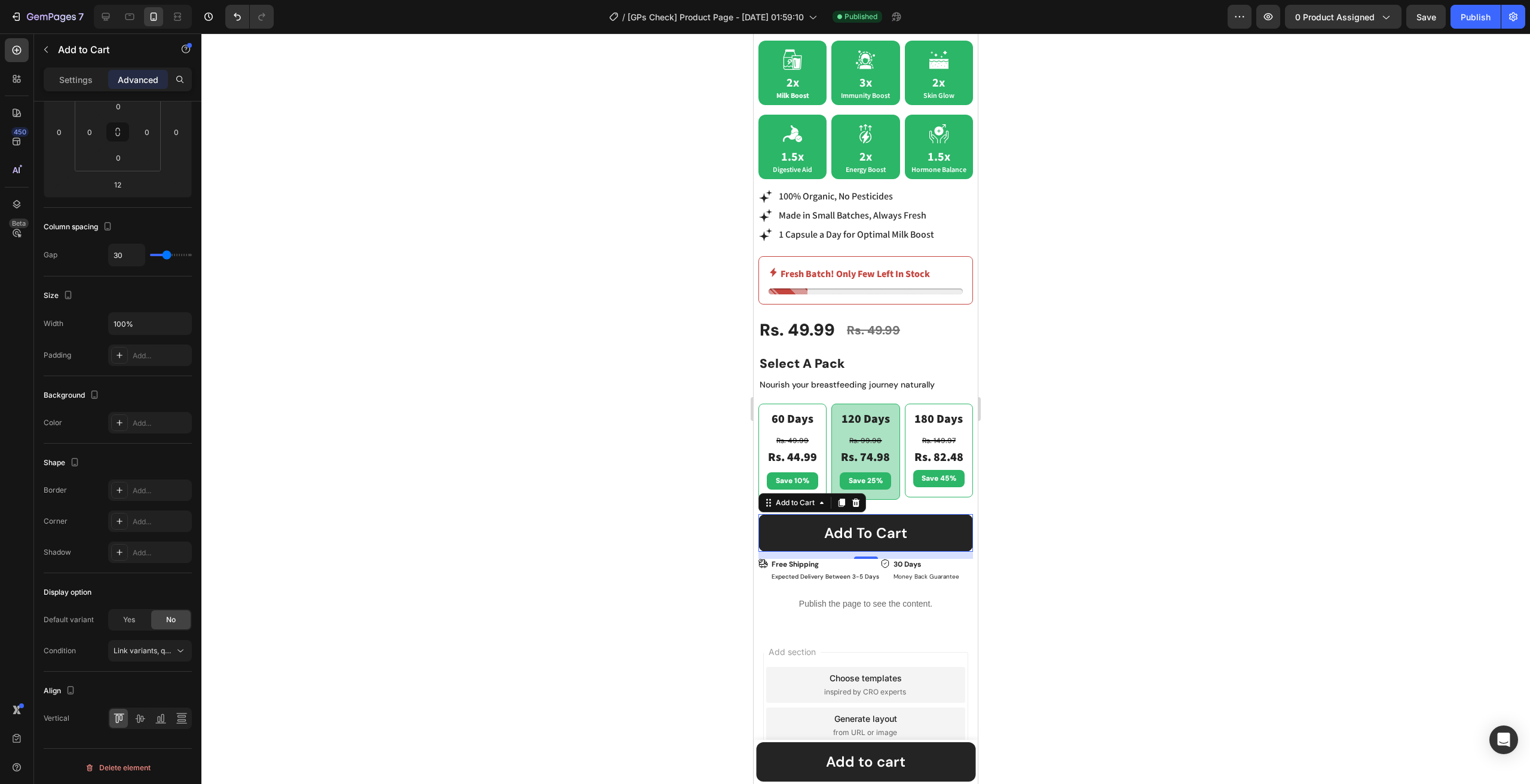
click at [78, 95] on div "Settings Advanced" at bounding box center [118, 85] width 167 height 34
click at [74, 78] on p "Settings" at bounding box center [76, 79] width 33 height 12
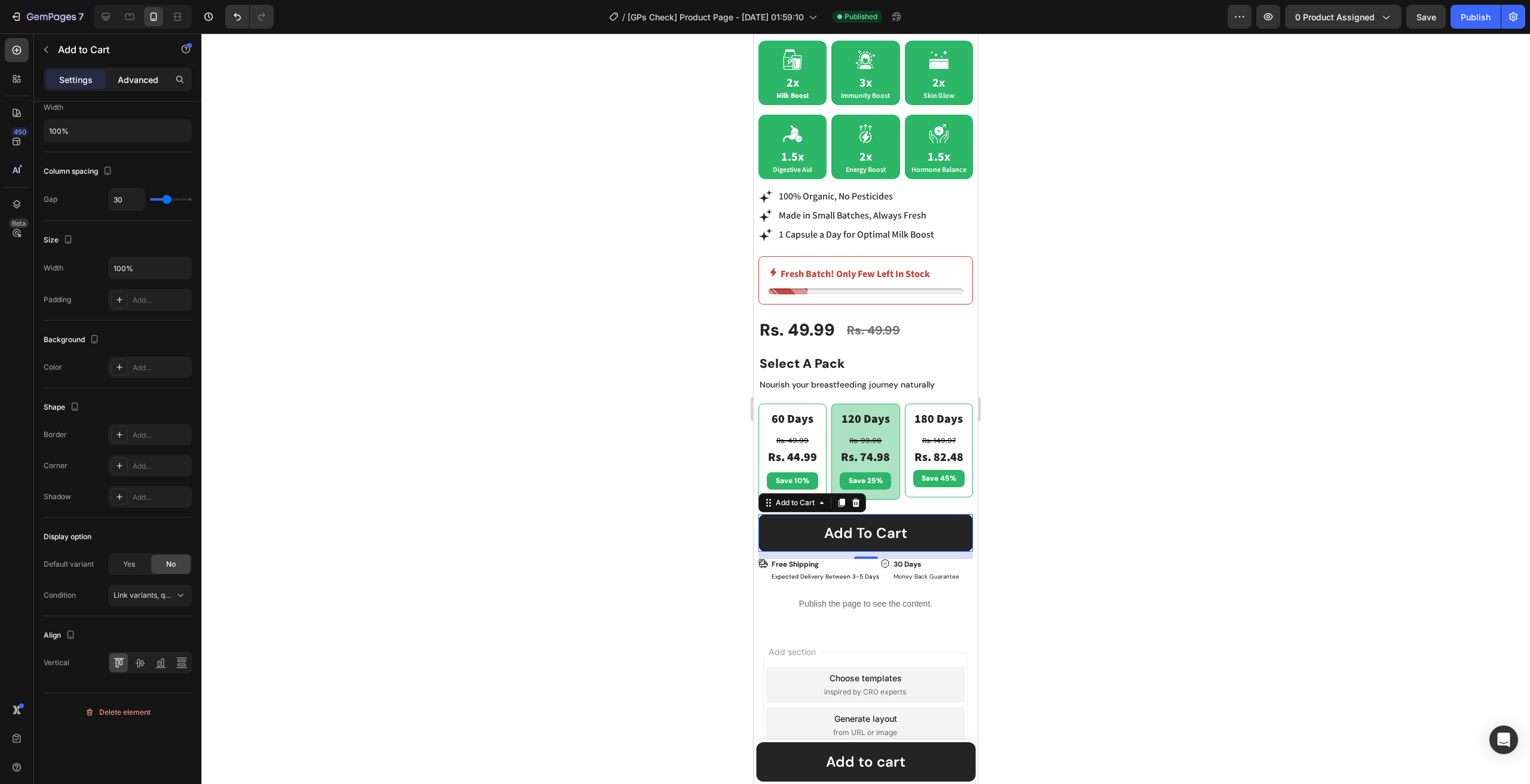
click at [125, 81] on p "Advanced" at bounding box center [138, 79] width 41 height 12
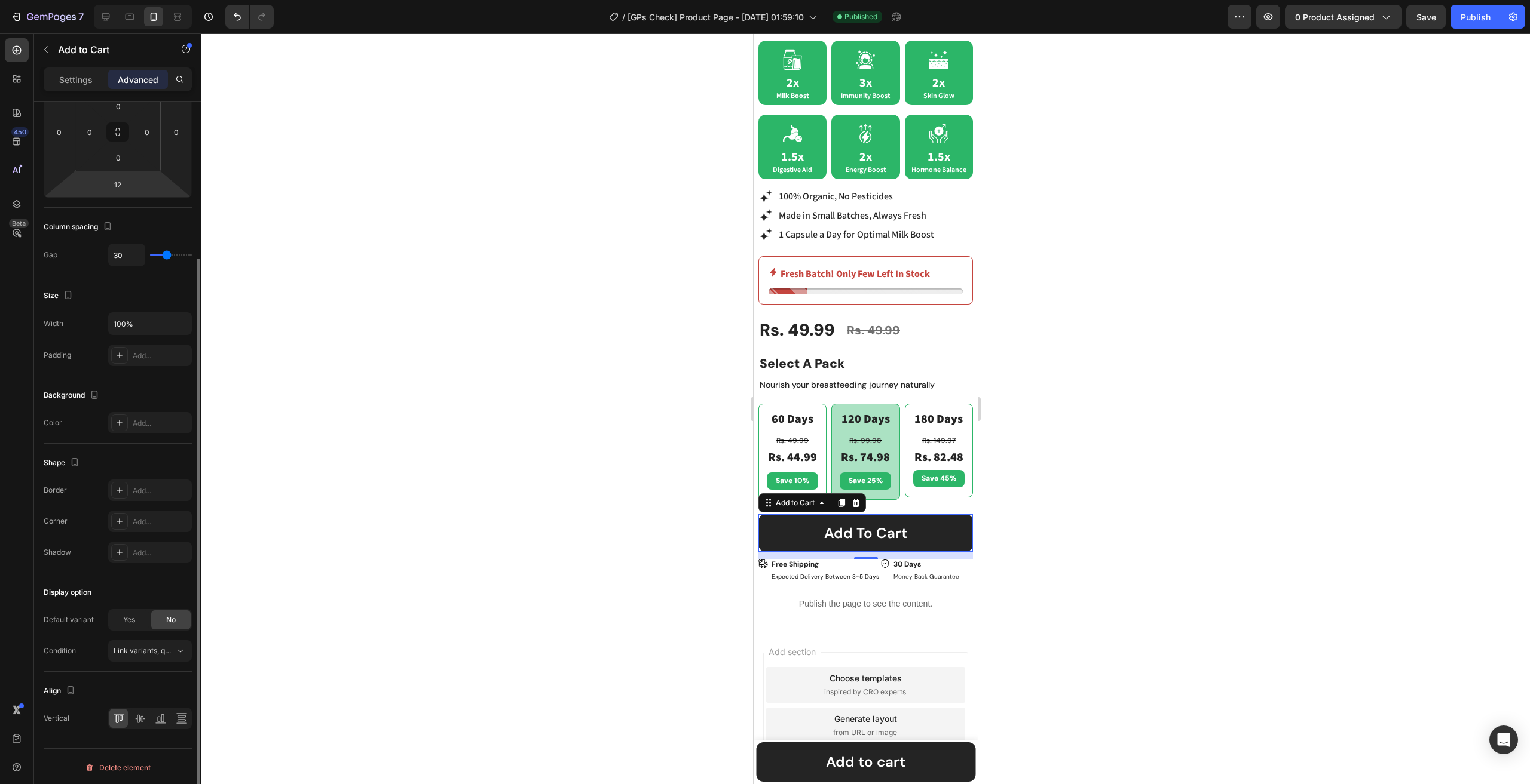
scroll to position [0, 0]
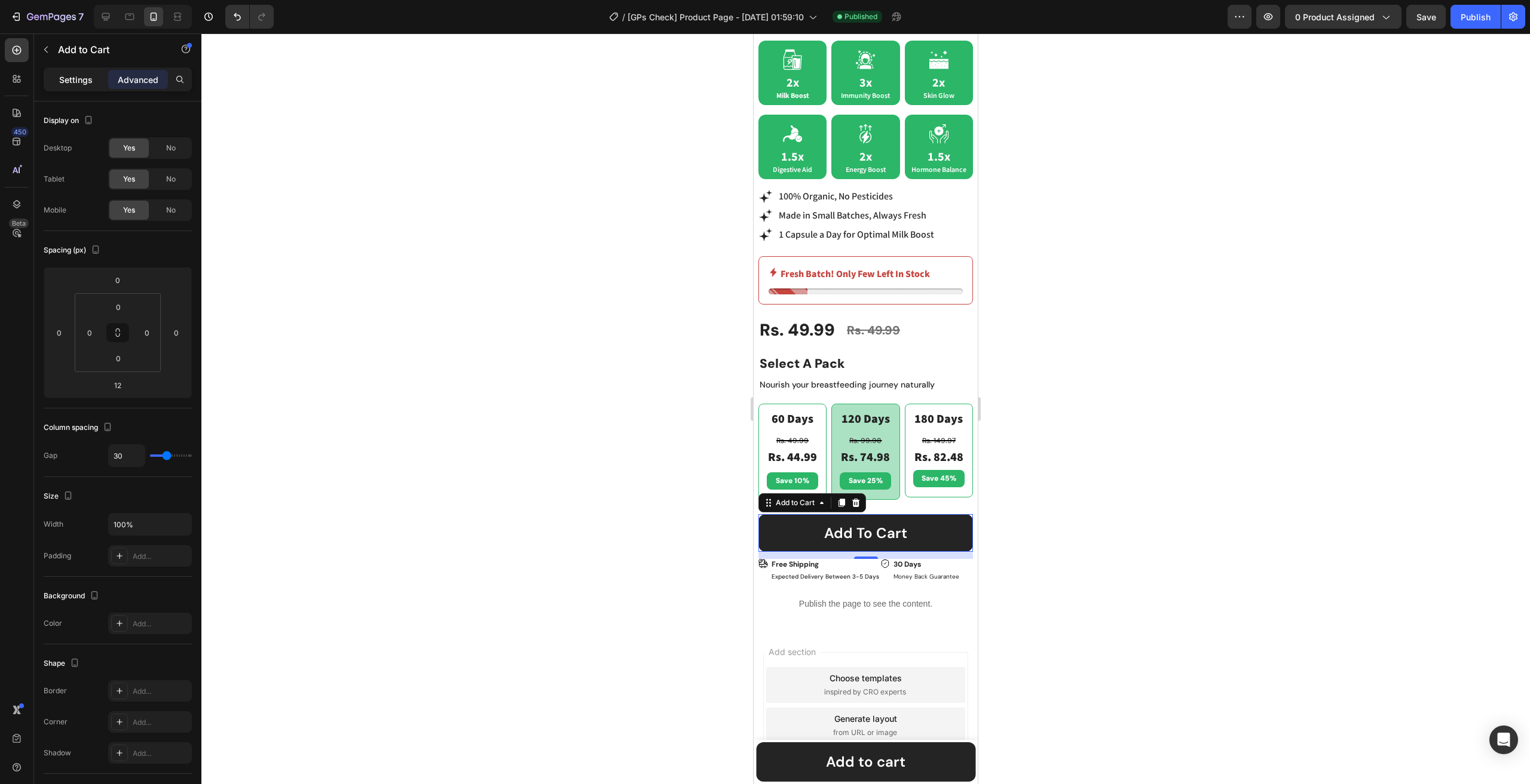
click at [72, 73] on p "Settings" at bounding box center [76, 79] width 33 height 12
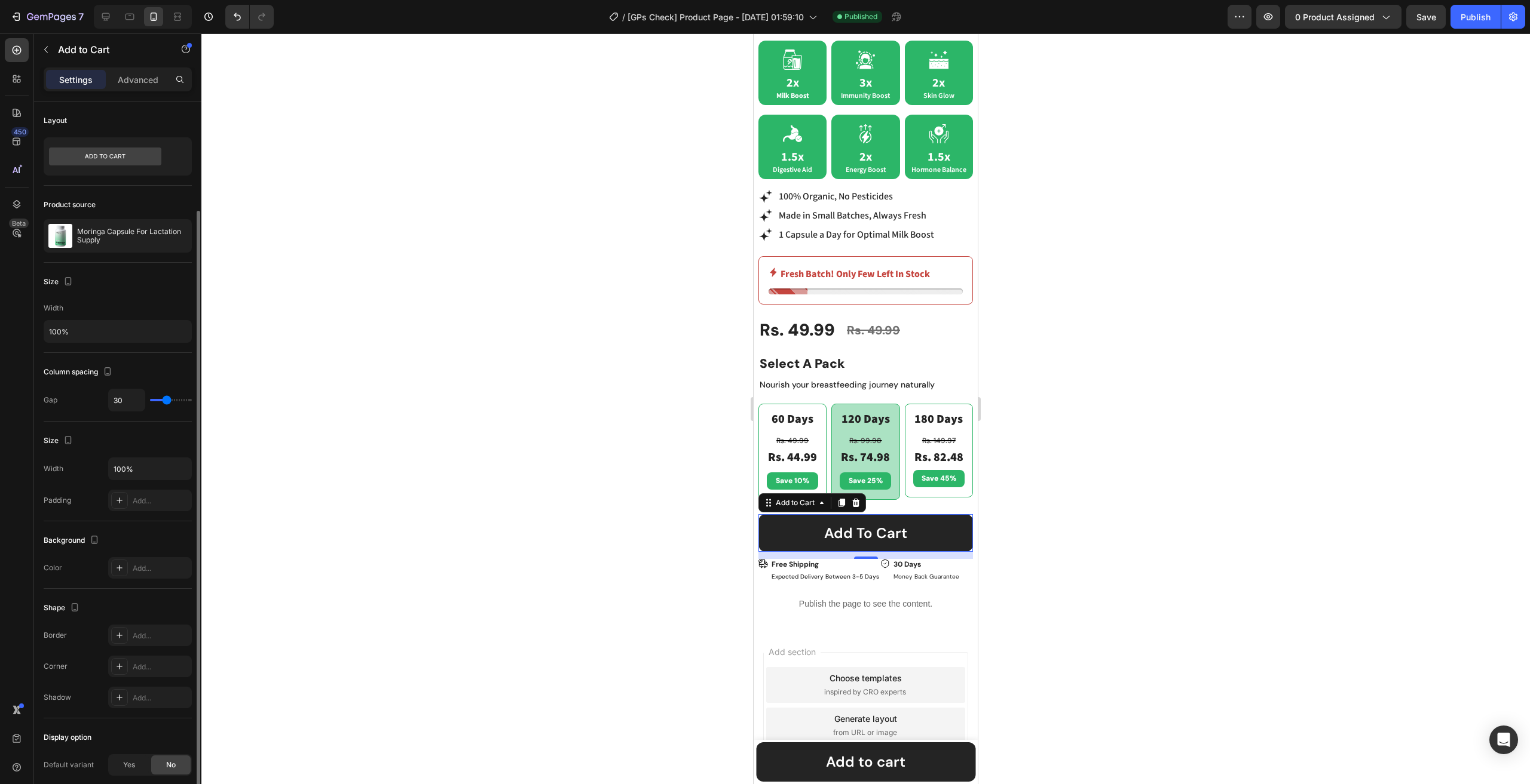
scroll to position [145, 0]
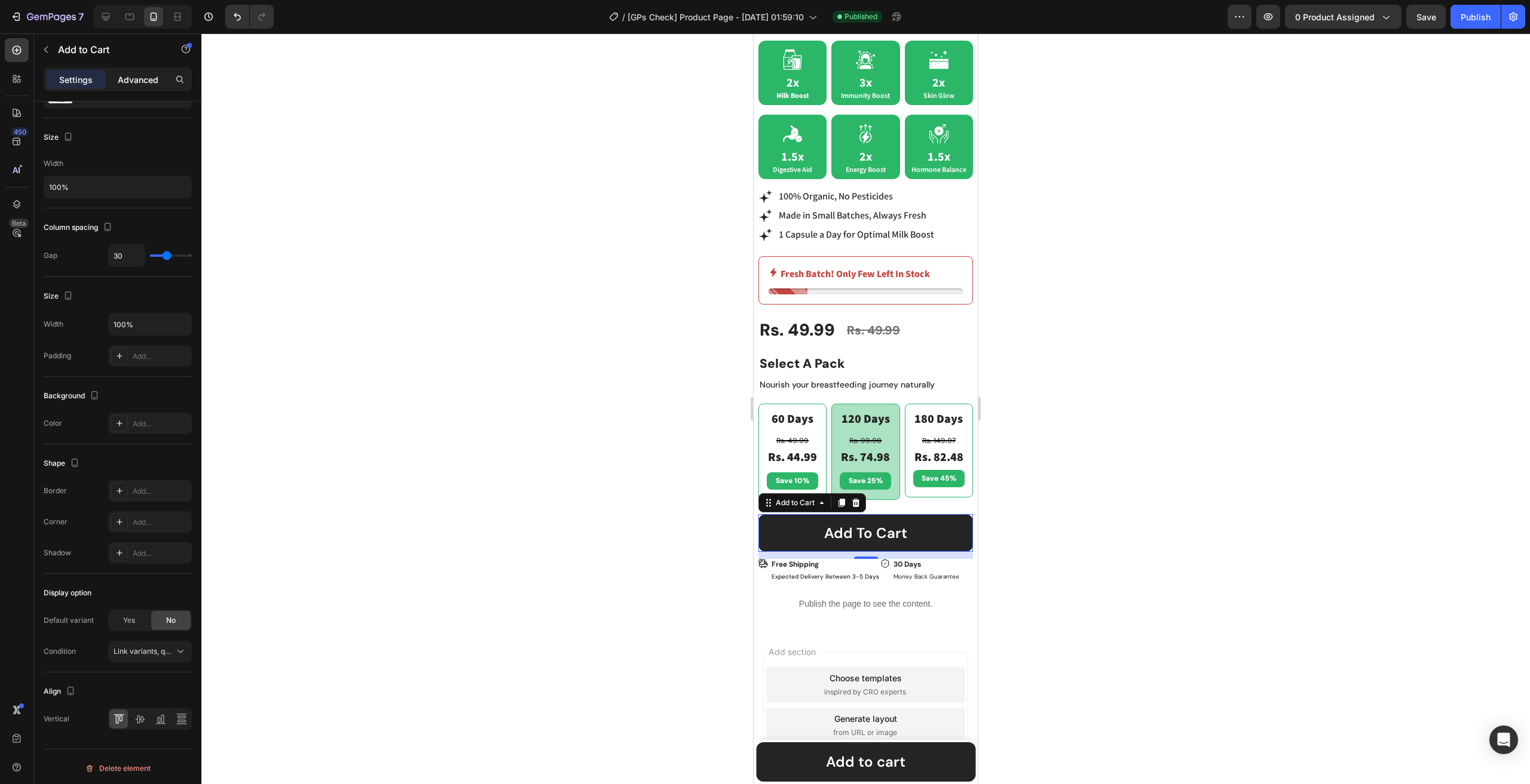
click at [150, 76] on p "Advanced" at bounding box center [138, 79] width 41 height 12
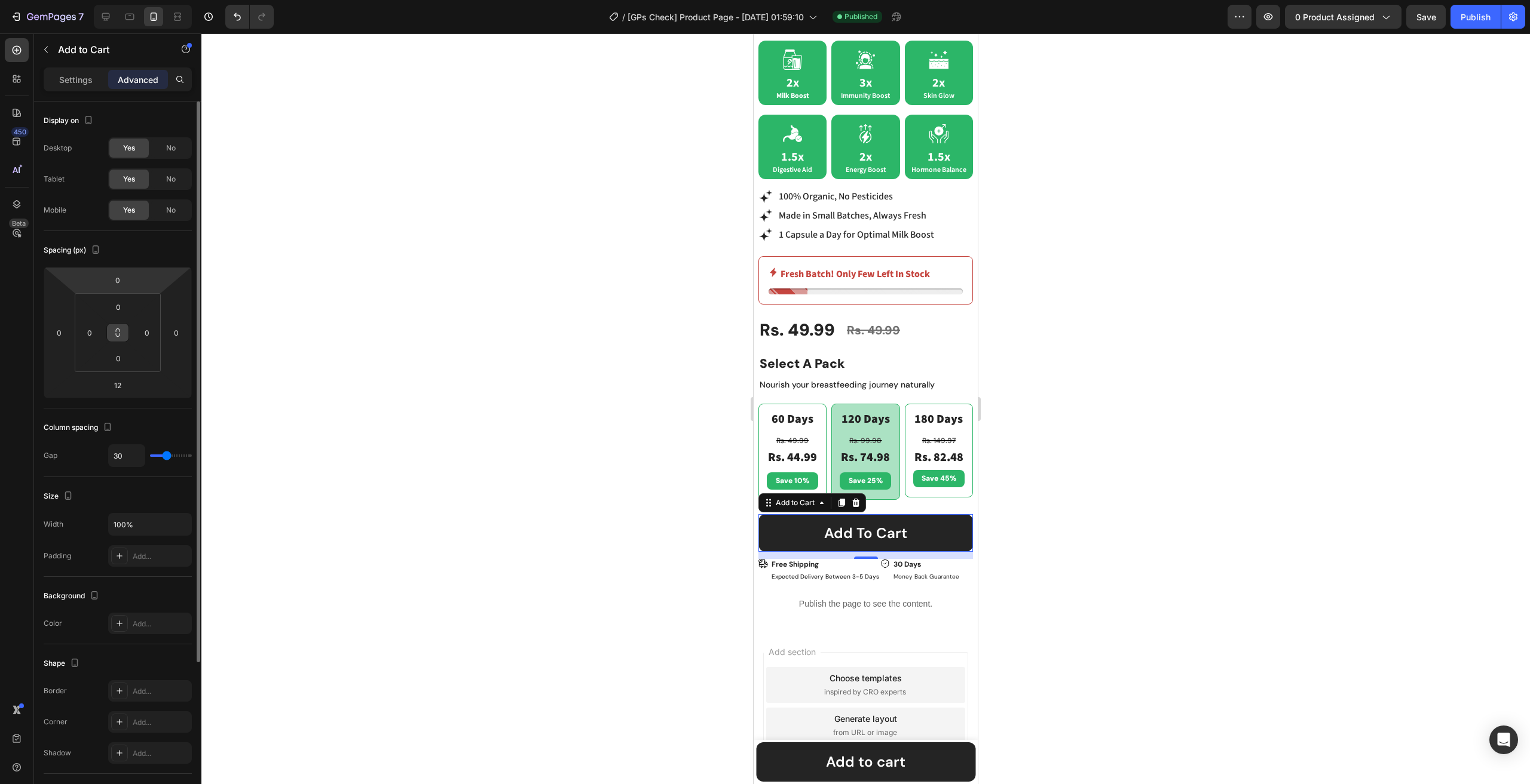
scroll to position [201, 0]
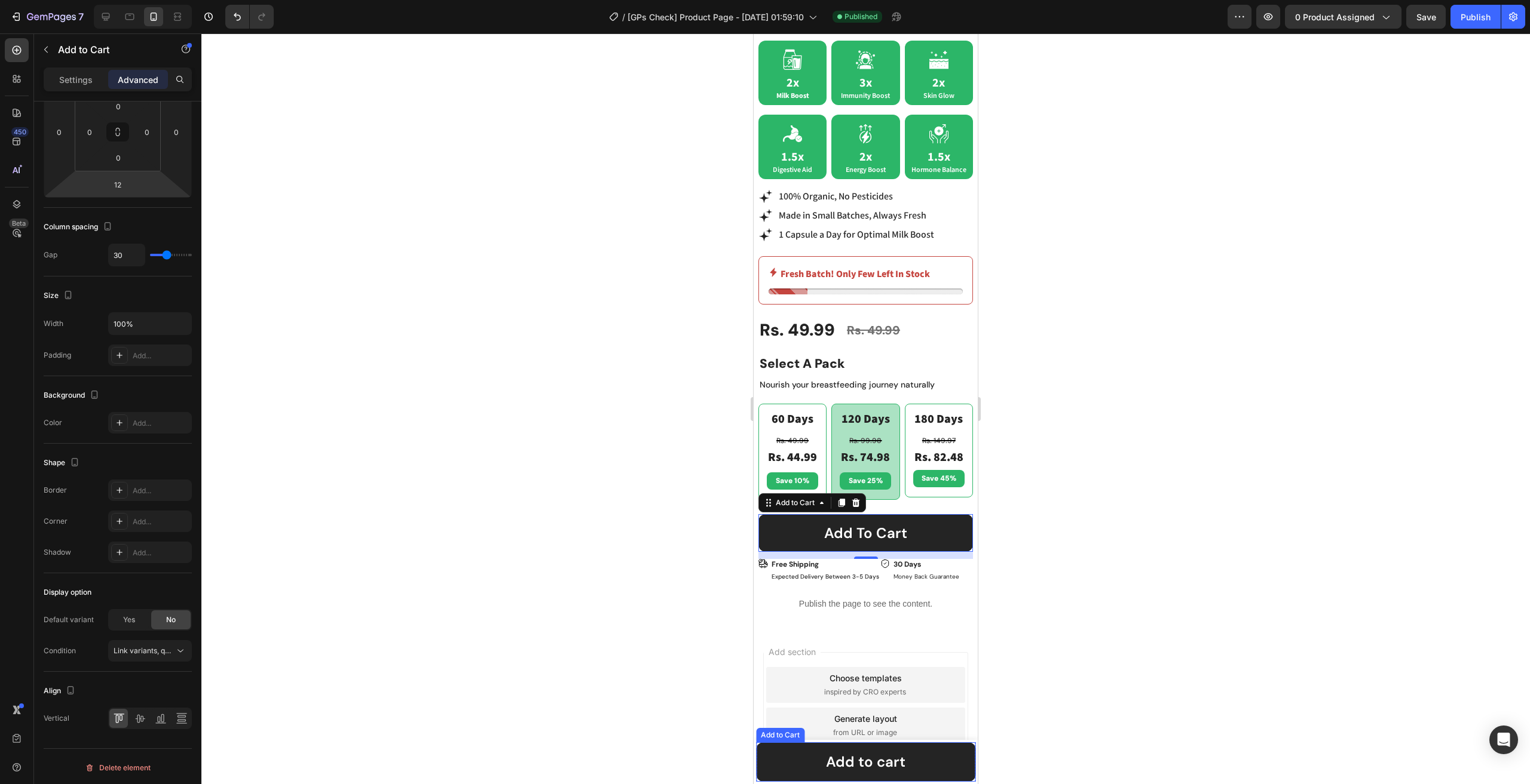
click at [764, 737] on div "Add to Cart" at bounding box center [780, 735] width 44 height 11
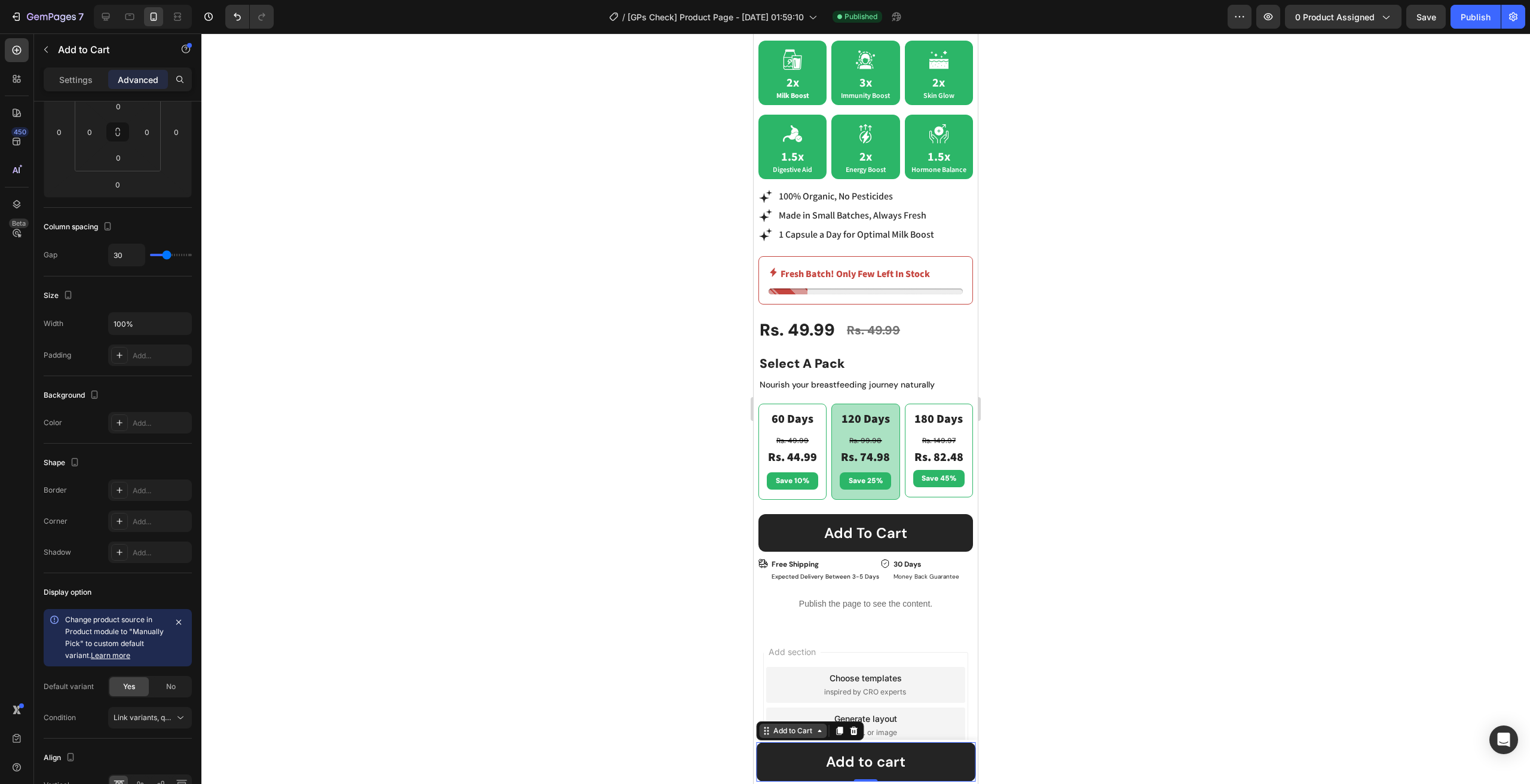
click at [789, 730] on div "Add to Cart" at bounding box center [793, 731] width 44 height 11
click at [771, 670] on div "Sticky" at bounding box center [774, 666] width 26 height 7
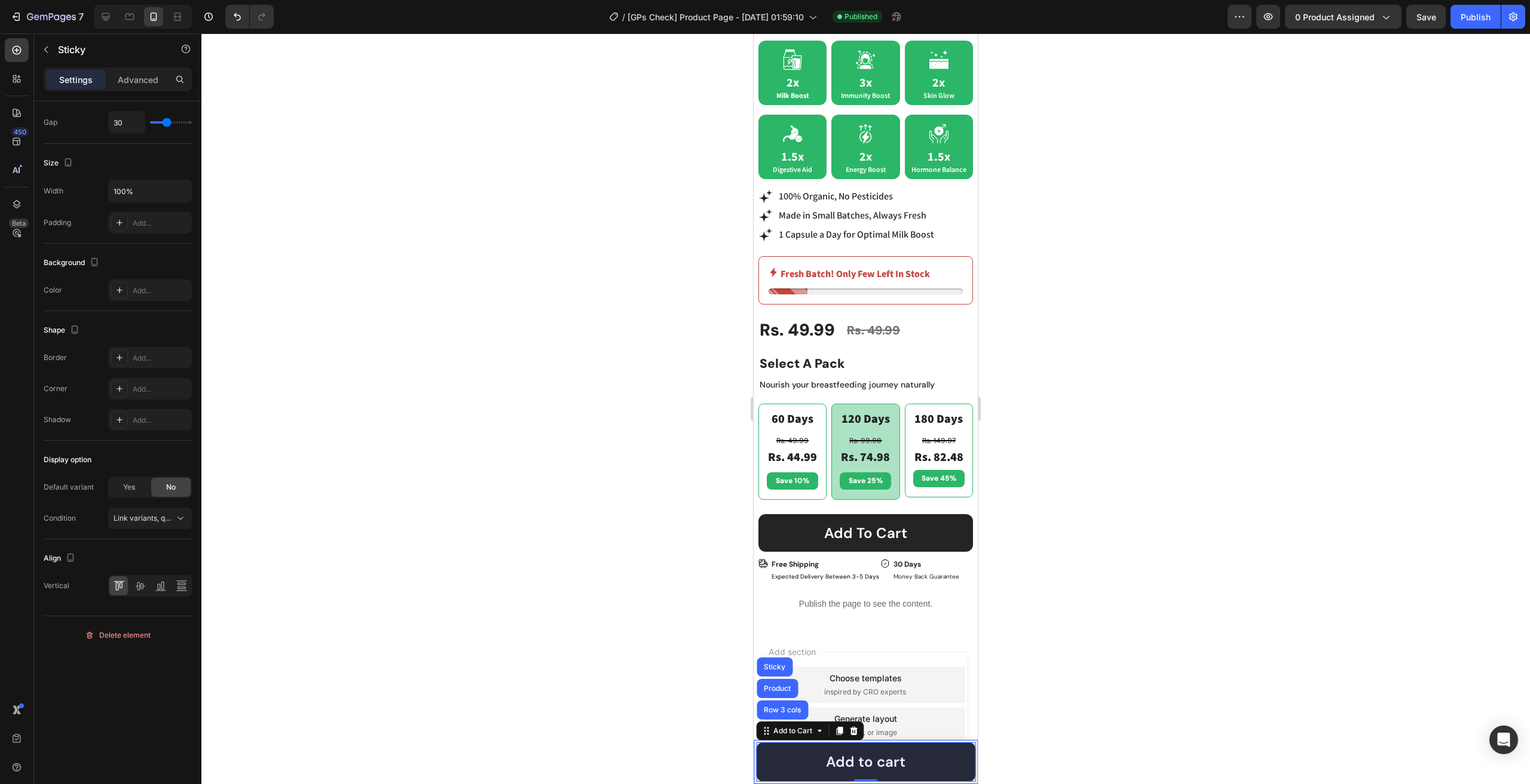
scroll to position [0, 0]
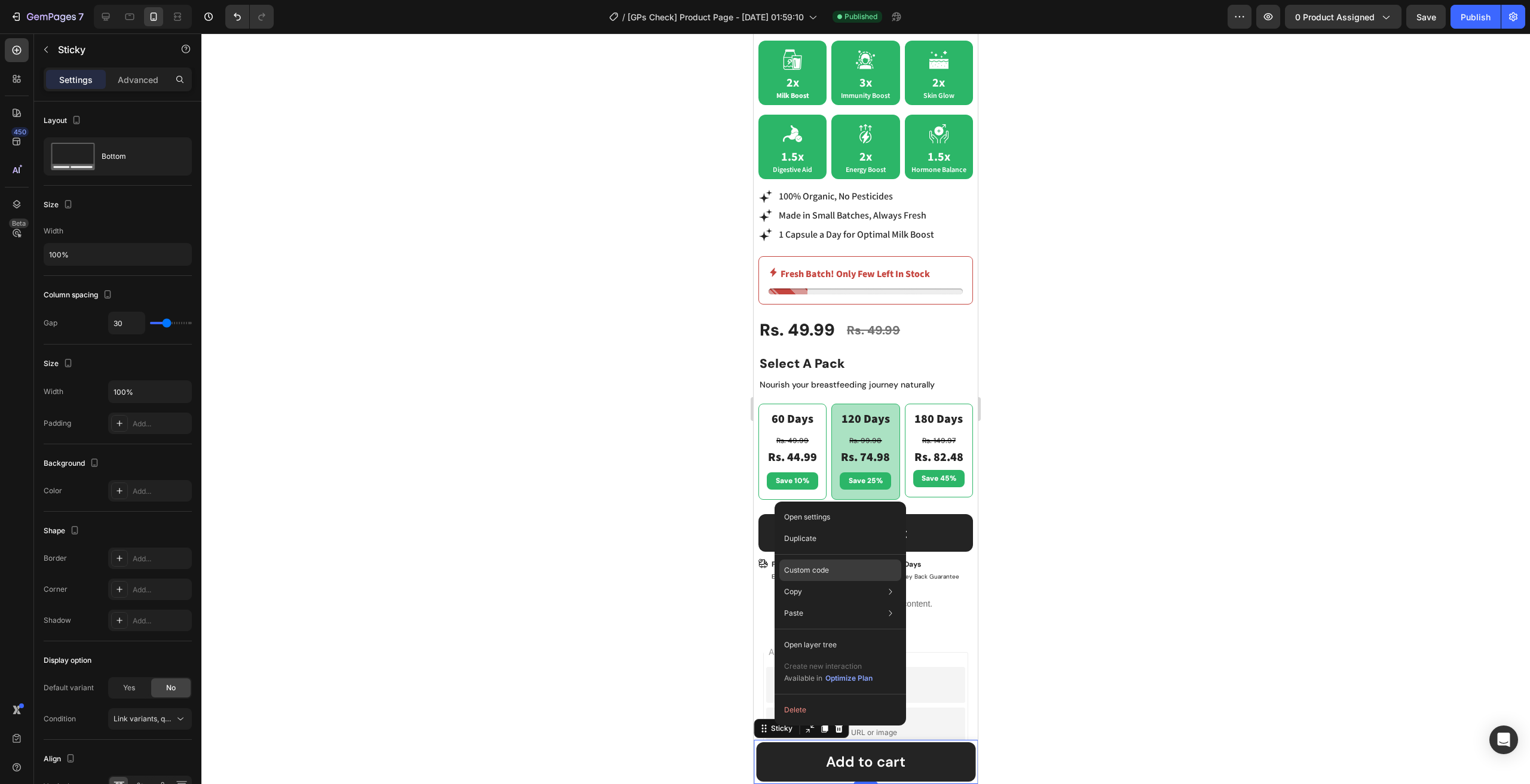
click at [815, 571] on p "Custom code" at bounding box center [806, 571] width 45 height 11
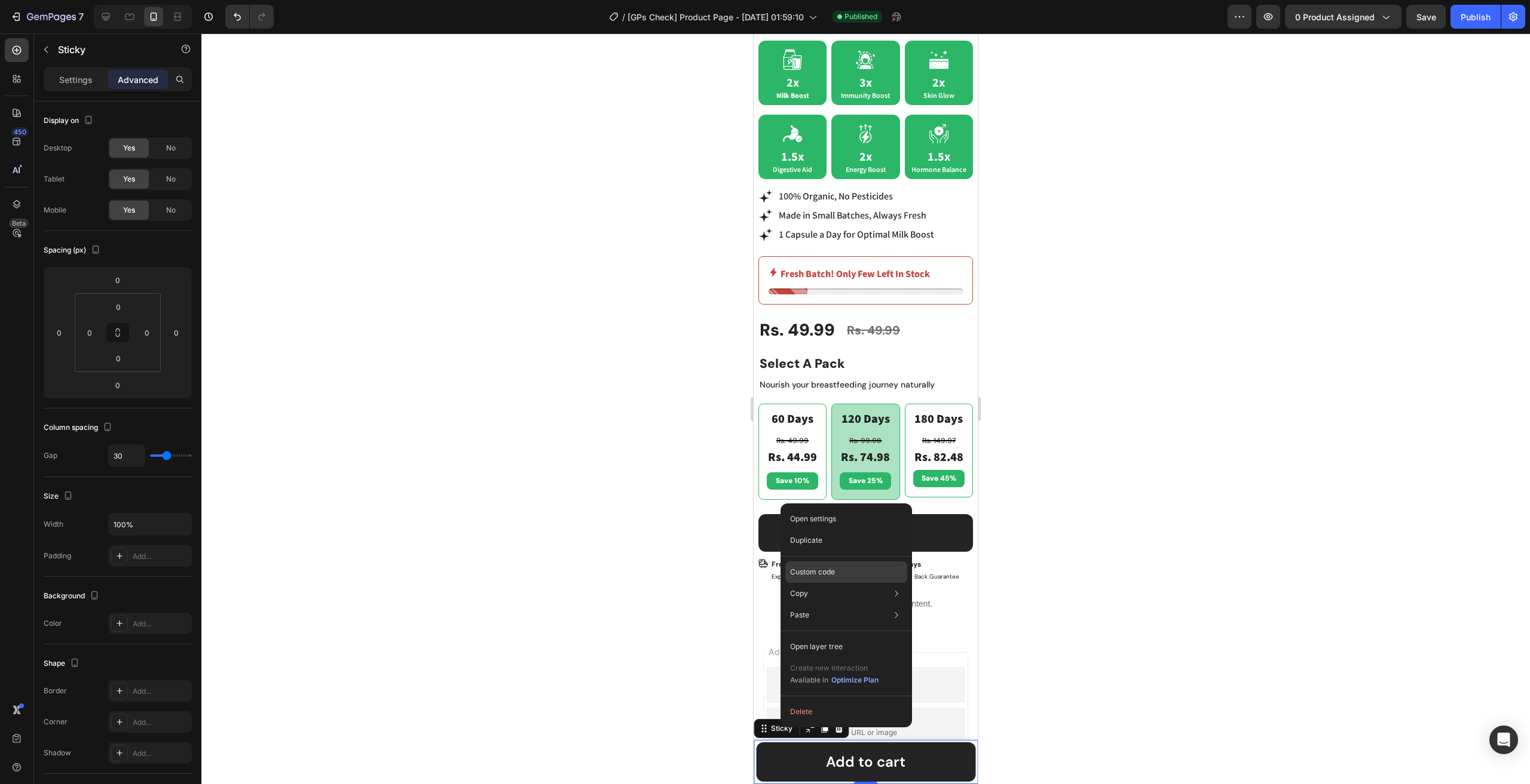
click at [818, 604] on div "Custom code" at bounding box center [846, 615] width 122 height 22
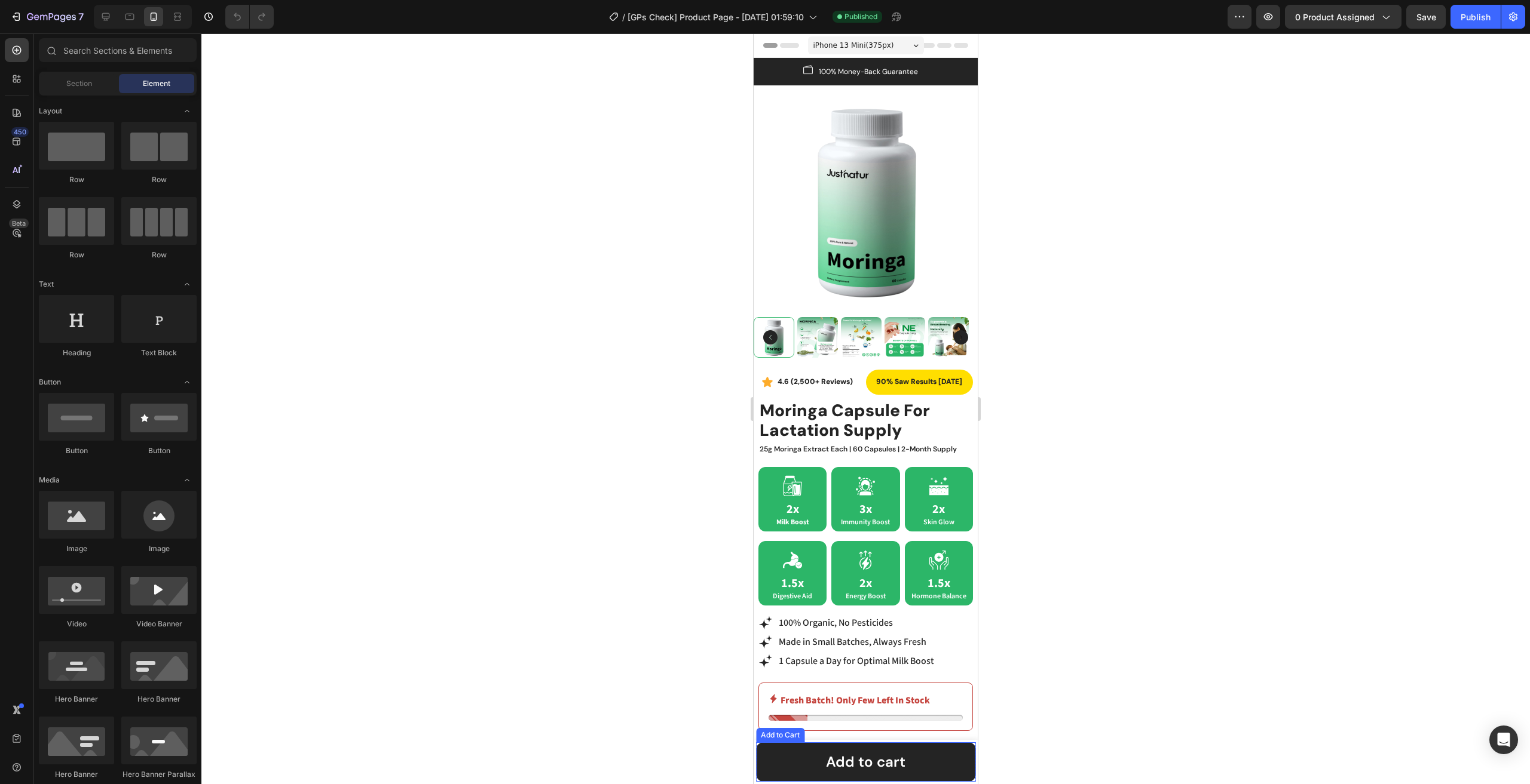
click at [781, 741] on div "Product Images Moringa Capsule For Lactation Supply Product Title Rs. 49.99 Pro…" at bounding box center [865, 761] width 224 height 44
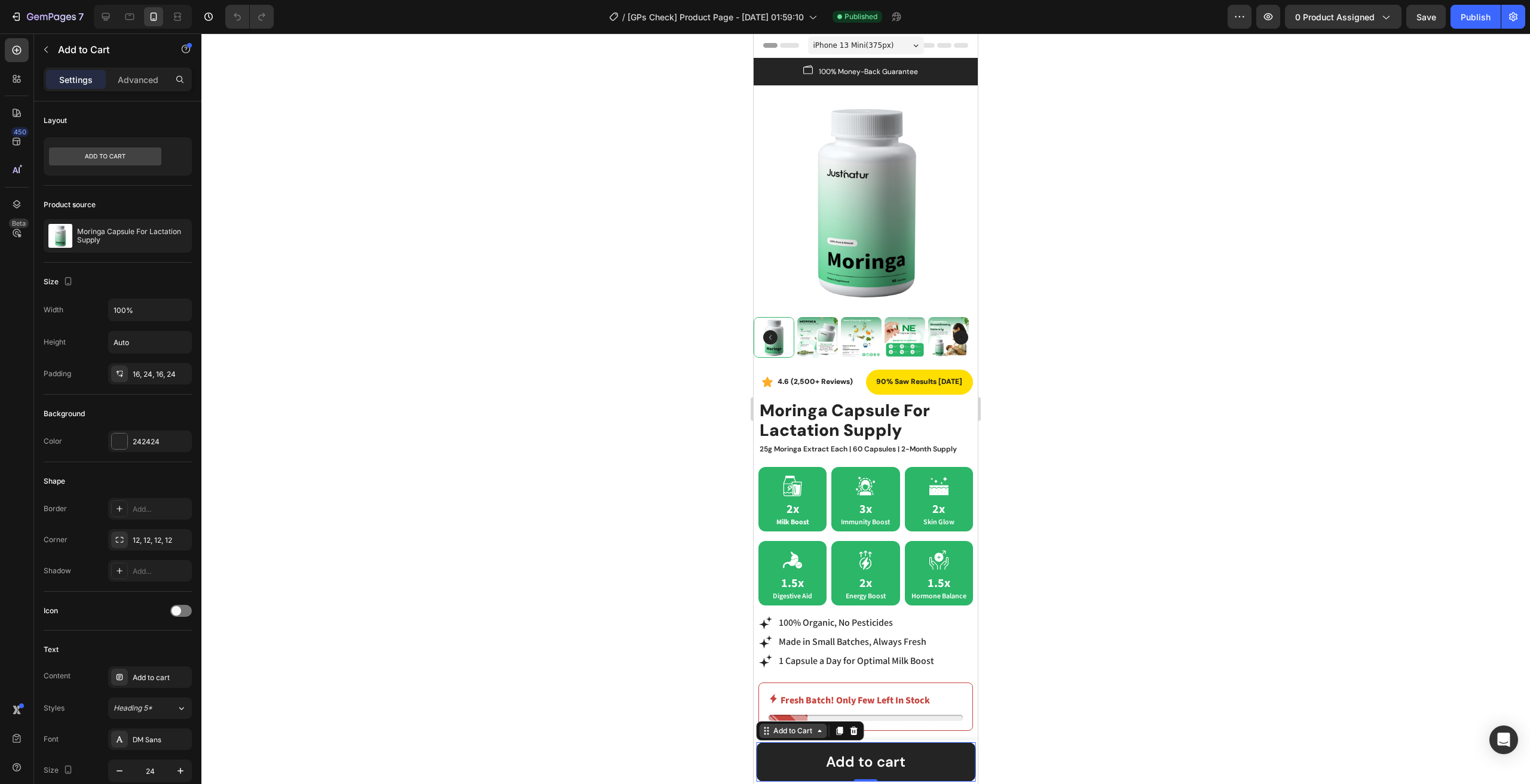
click at [786, 730] on div "Add to Cart" at bounding box center [793, 731] width 44 height 11
click at [778, 667] on div "Sticky" at bounding box center [774, 666] width 26 height 7
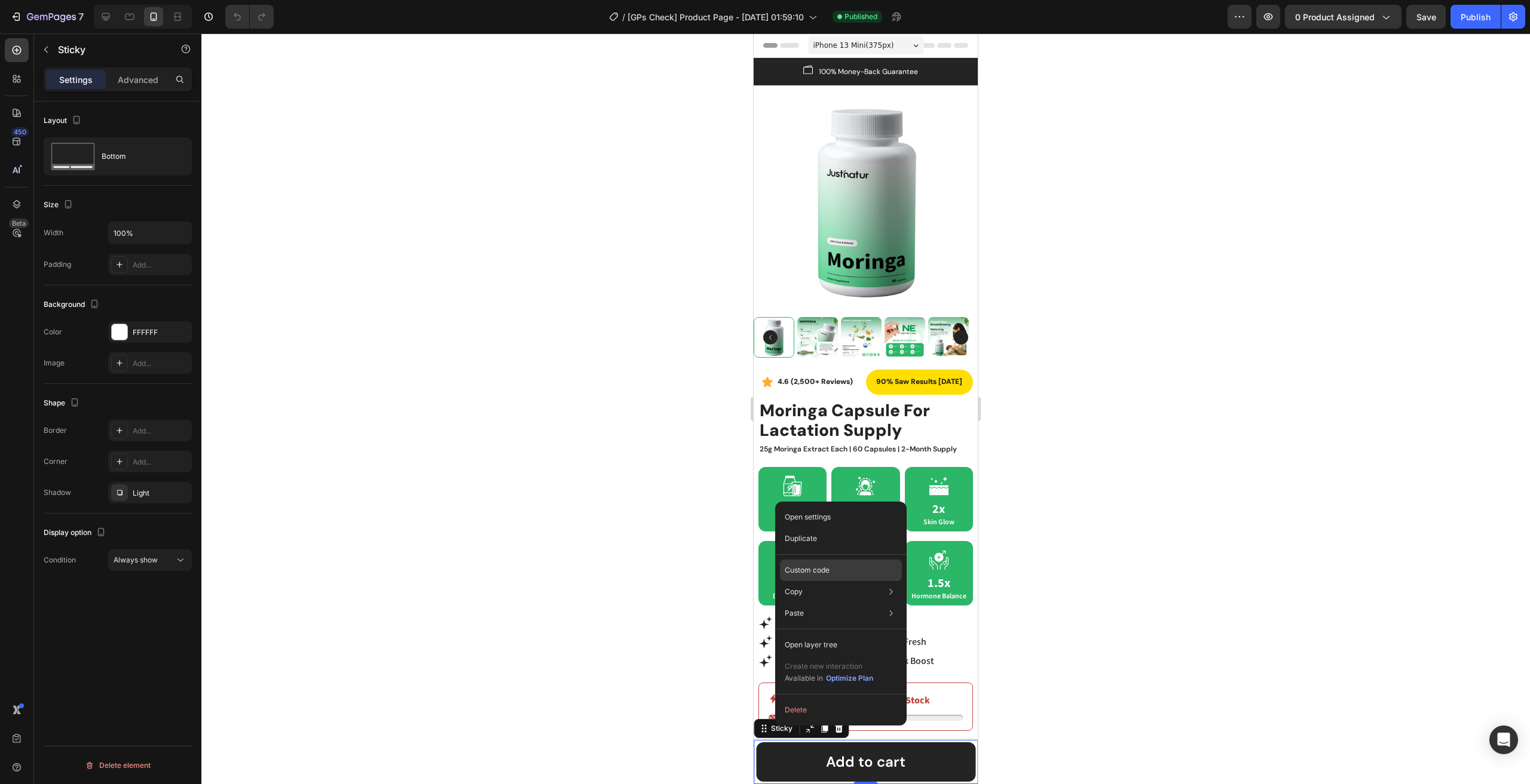
click at [810, 568] on p "Custom code" at bounding box center [807, 571] width 45 height 11
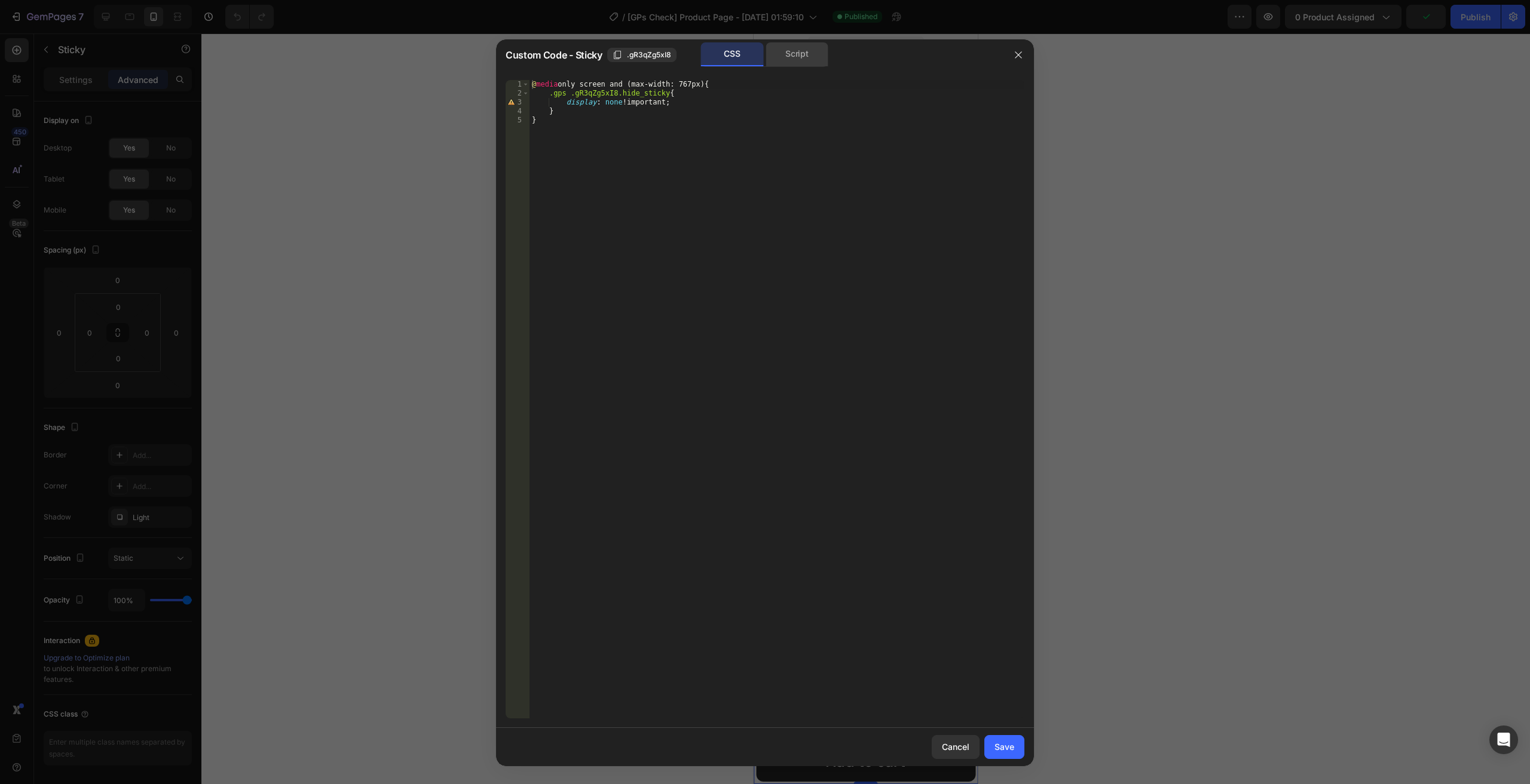
click at [805, 51] on div "Script" at bounding box center [797, 54] width 63 height 24
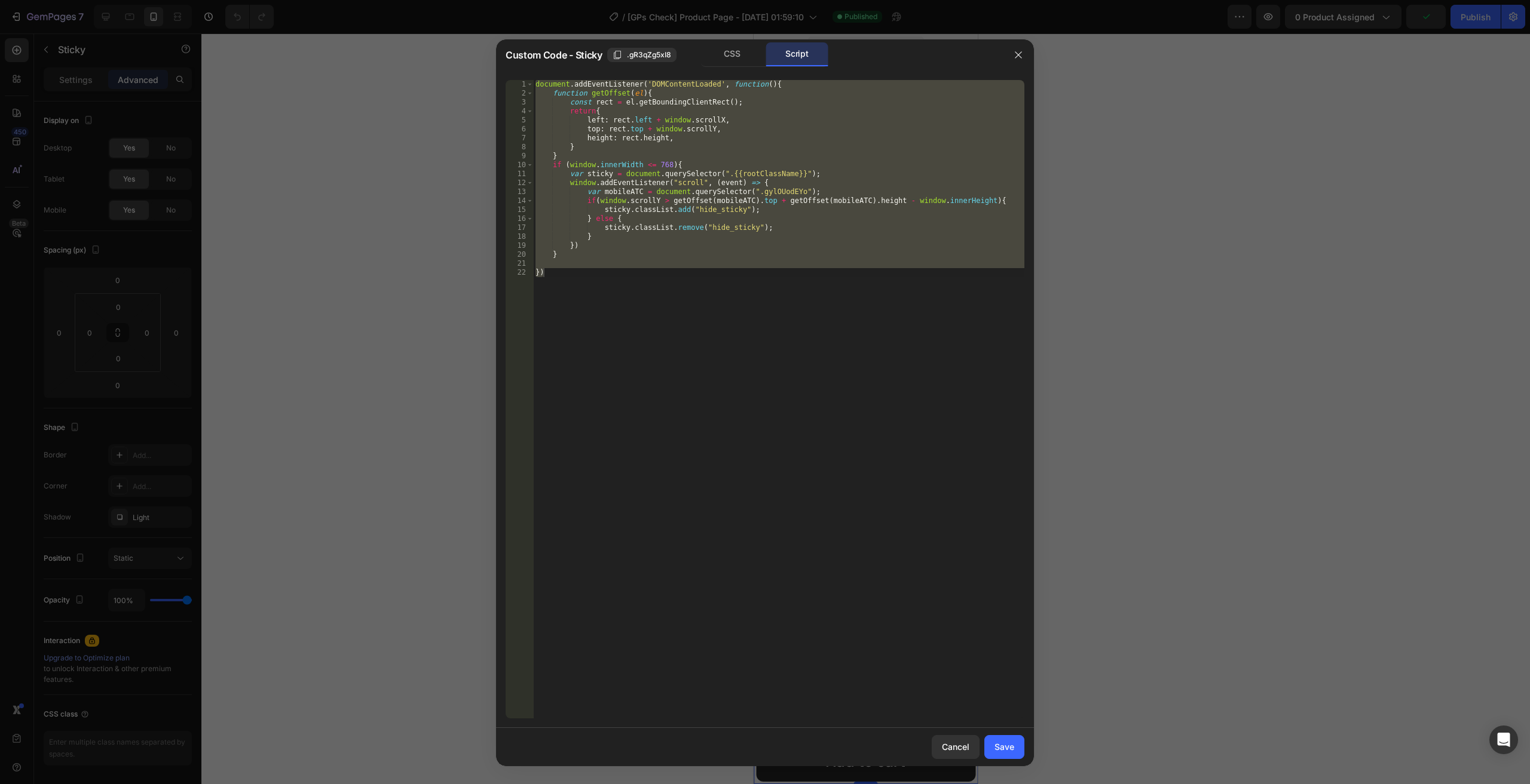
click at [658, 104] on div "document . addEventListener ( 'DOMContentLoaded' , function ( ) { function getO…" at bounding box center [778, 399] width 492 height 638
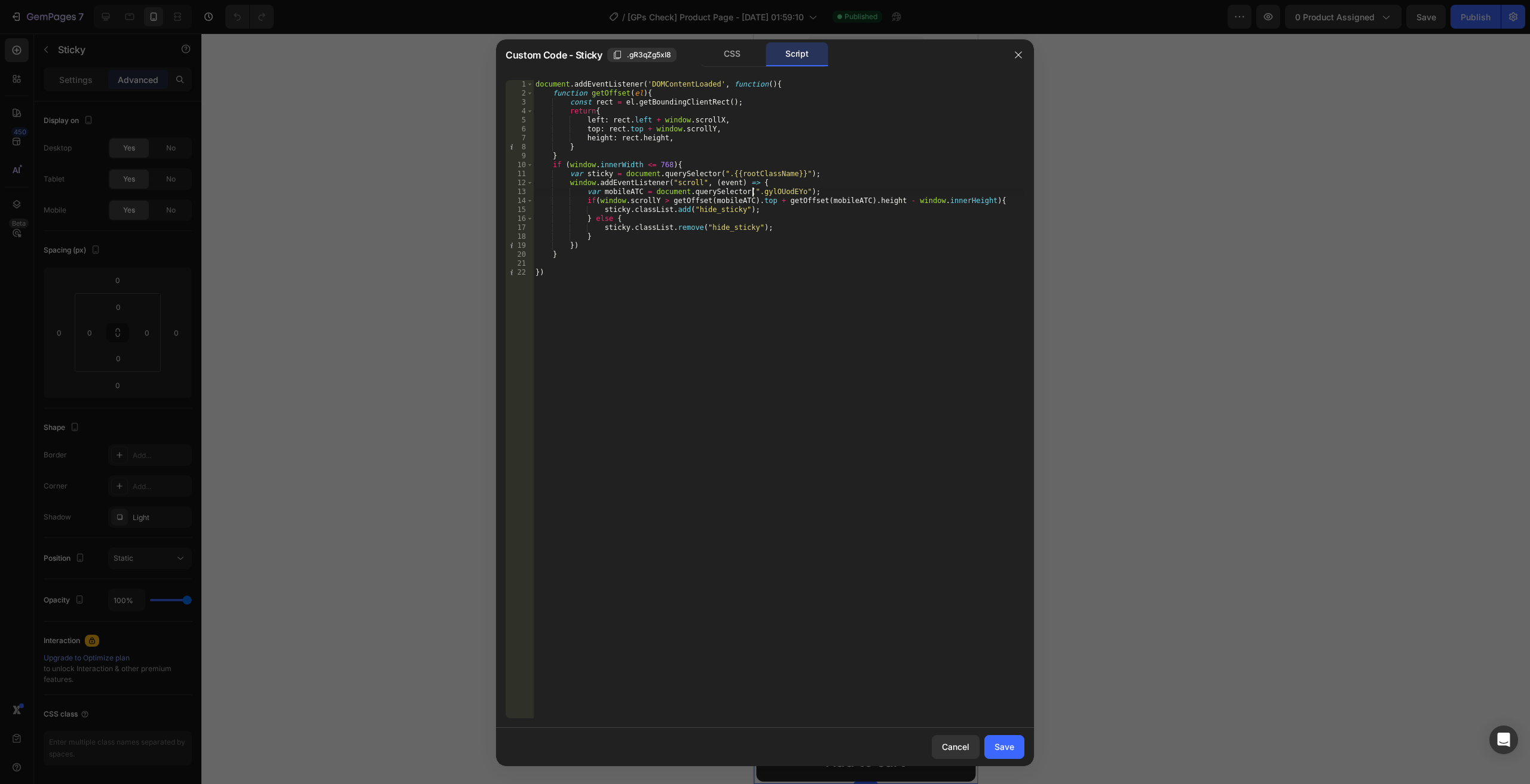
click at [752, 195] on div "document . addEventListener ( 'DOMContentLoaded' , function ( ) { function getO…" at bounding box center [778, 408] width 492 height 656
click at [751, 195] on div "document . addEventListener ( 'DOMContentLoaded' , function ( ) { function getO…" at bounding box center [778, 408] width 492 height 656
click at [735, 63] on div "CSS" at bounding box center [732, 54] width 63 height 24
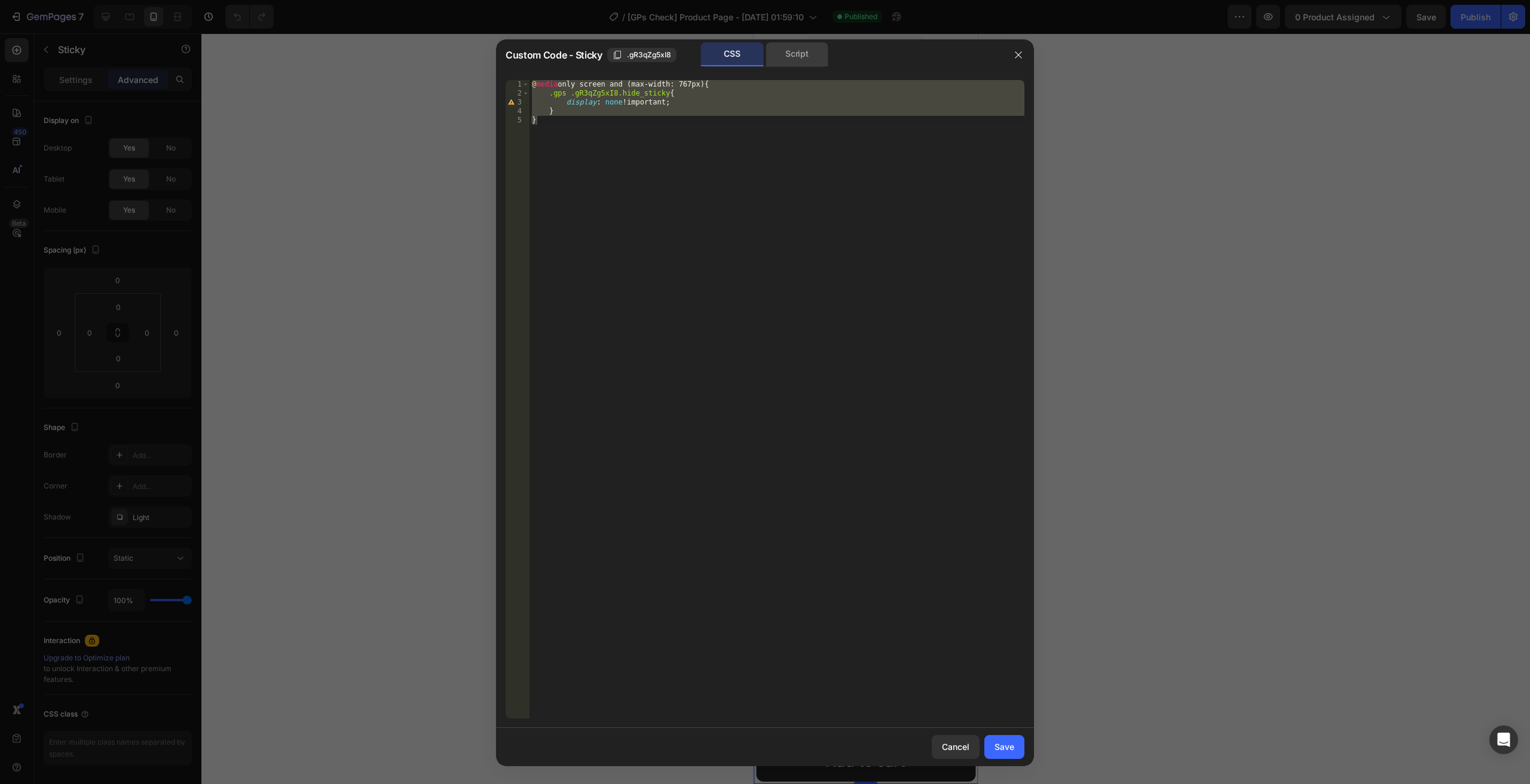
click at [776, 63] on div "Script" at bounding box center [797, 54] width 63 height 24
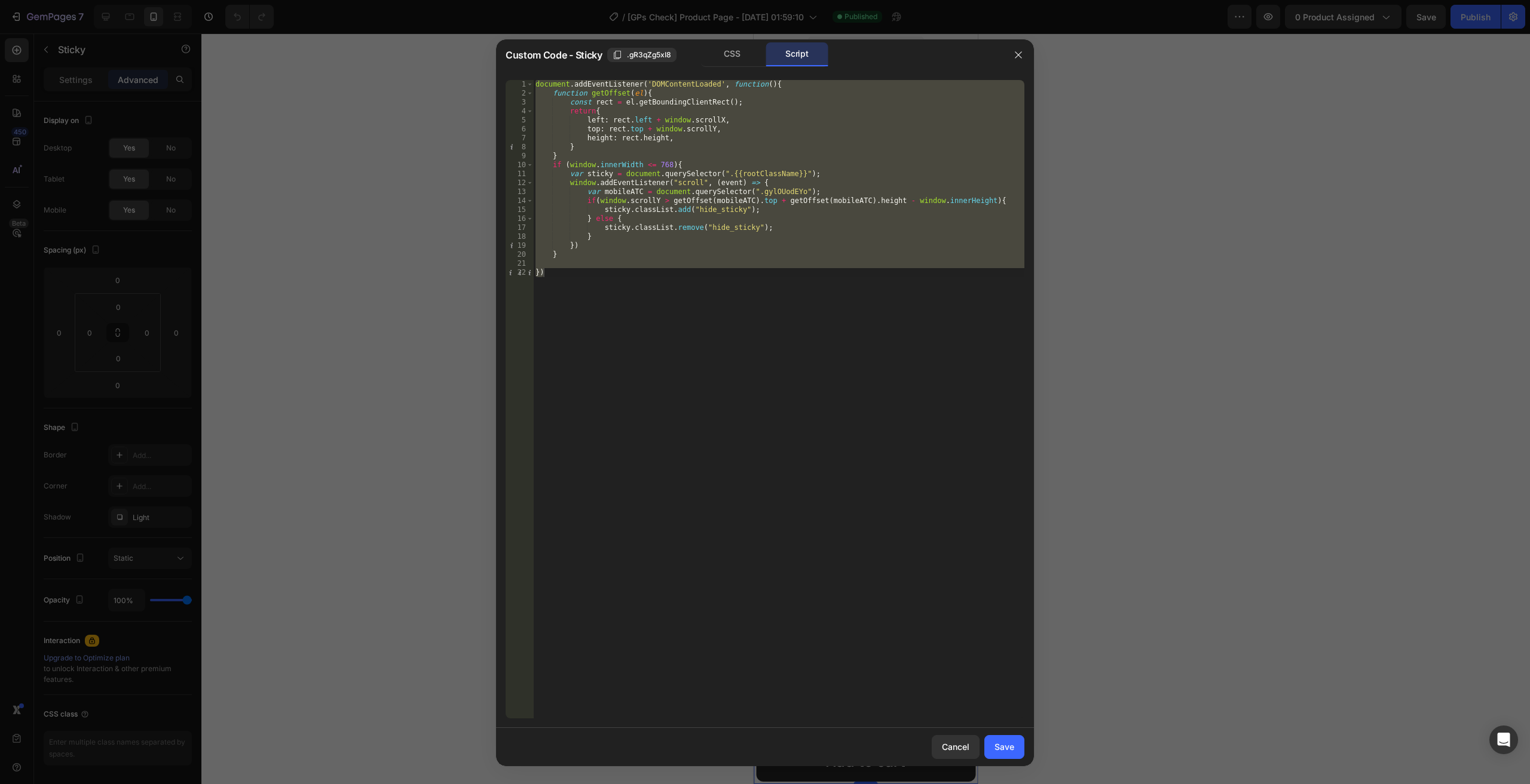
click at [753, 189] on div "document . addEventListener ( 'DOMContentLoaded' , function ( ) { function getO…" at bounding box center [778, 399] width 492 height 638
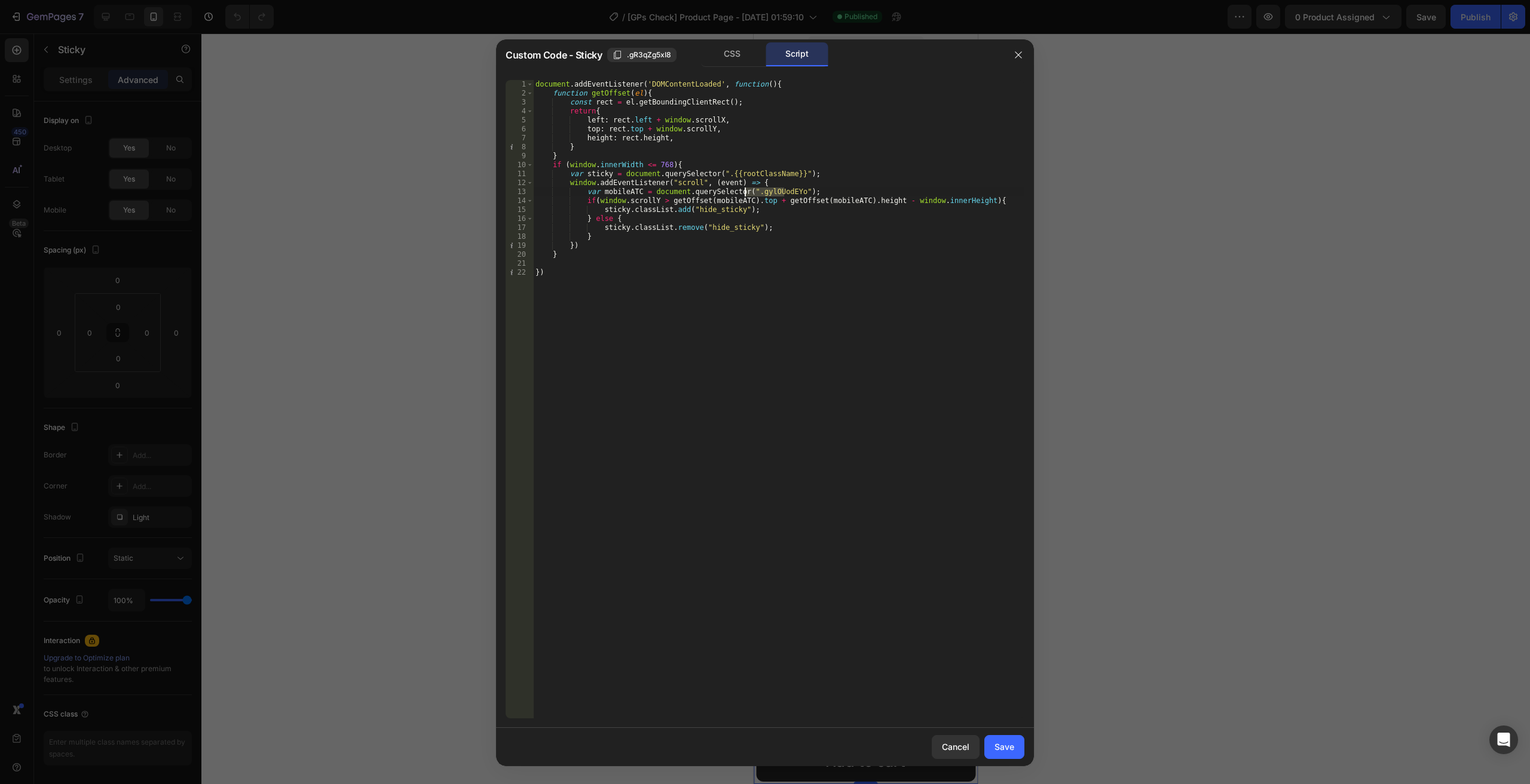
click at [753, 189] on div "document . addEventListener ( 'DOMContentLoaded' , function ( ) { function getO…" at bounding box center [778, 408] width 492 height 656
click at [696, 297] on div "document . addEventListener ( 'DOMContentLoaded' , function ( ) { function getO…" at bounding box center [778, 408] width 492 height 656
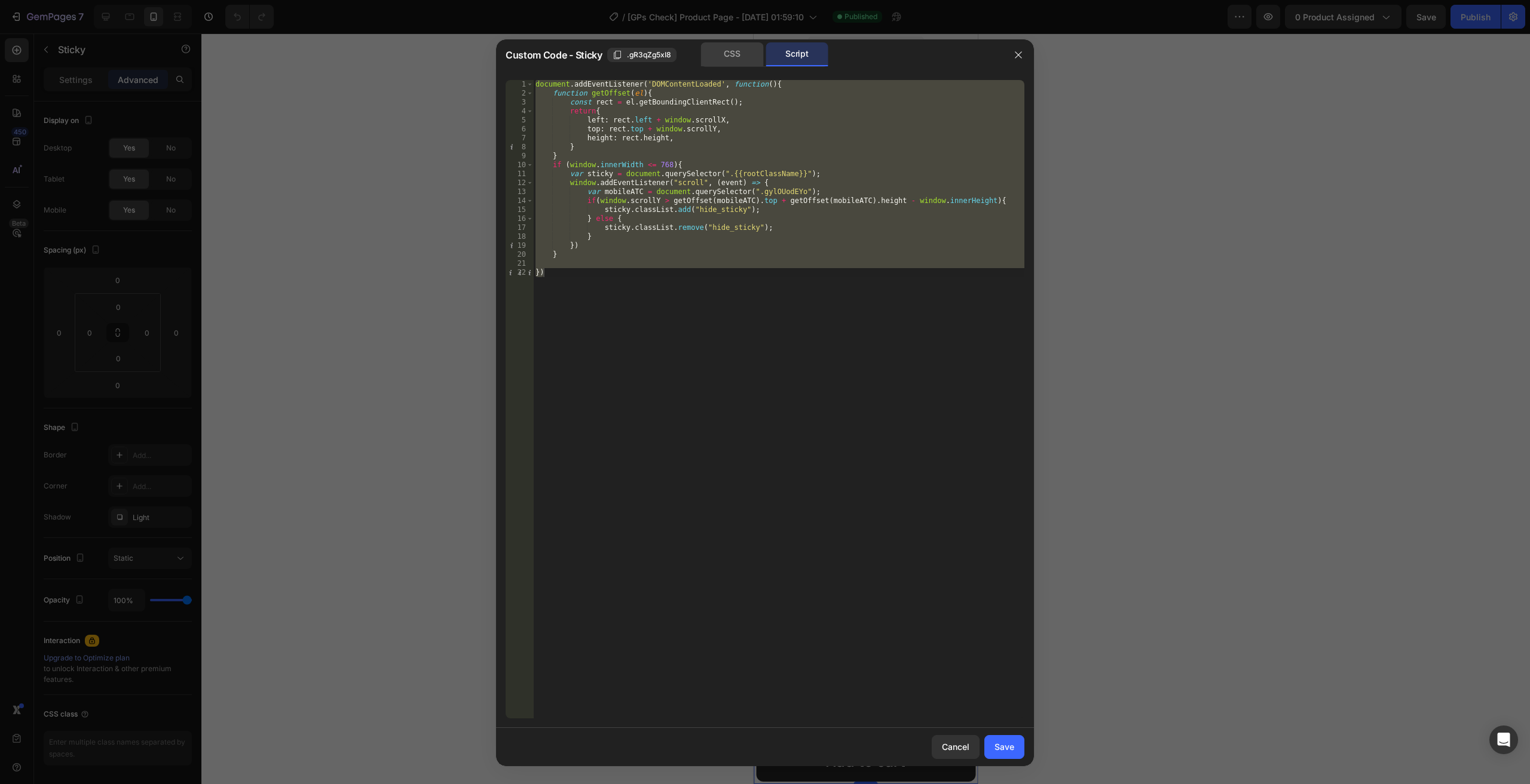
click at [724, 64] on div "CSS" at bounding box center [732, 54] width 63 height 24
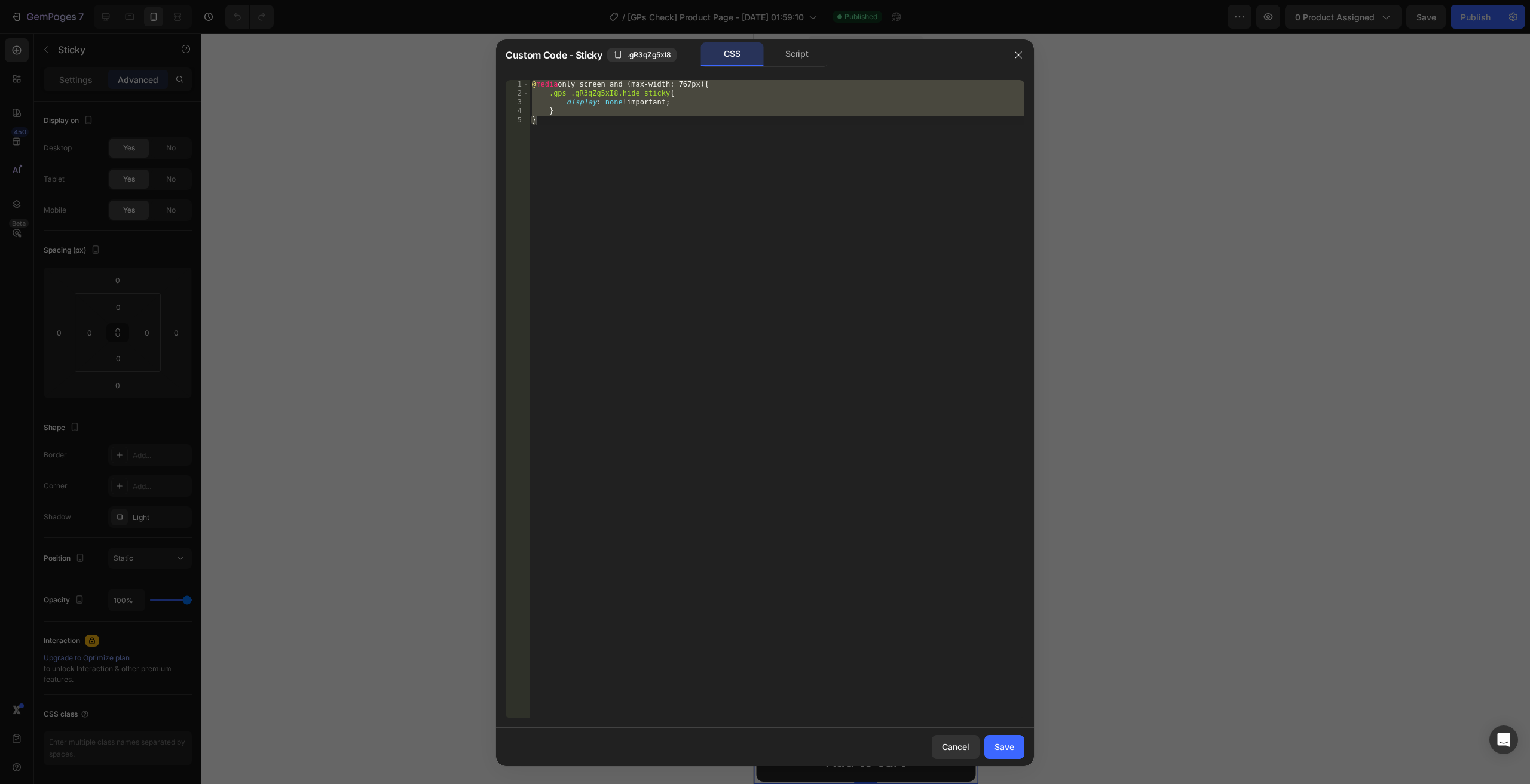
click at [575, 216] on div "@ media only screen and (max-width: 767px) { .gps .gR3qZg5xI8.hide_sticky { dis…" at bounding box center [777, 399] width 495 height 638
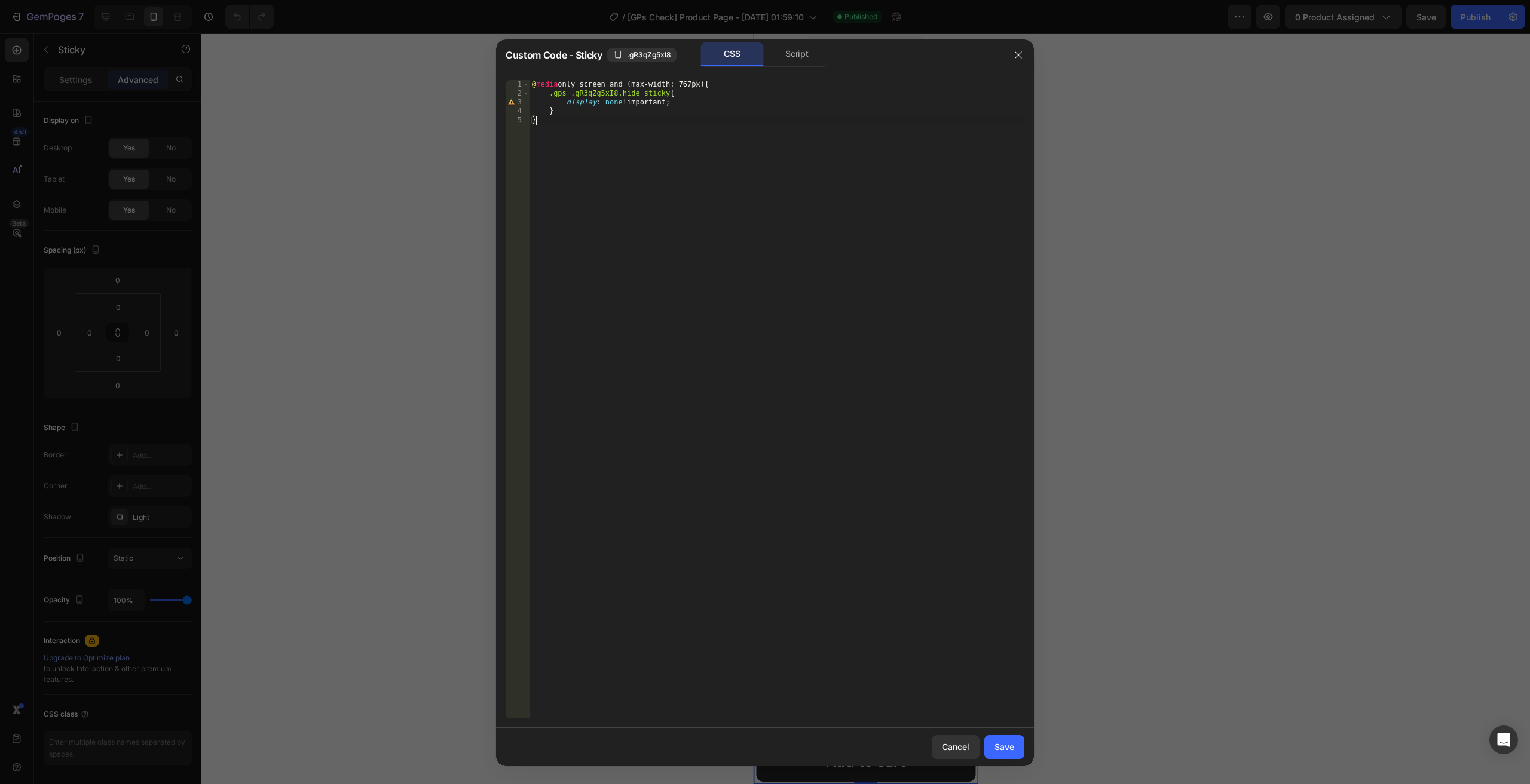
type textarea "} }"
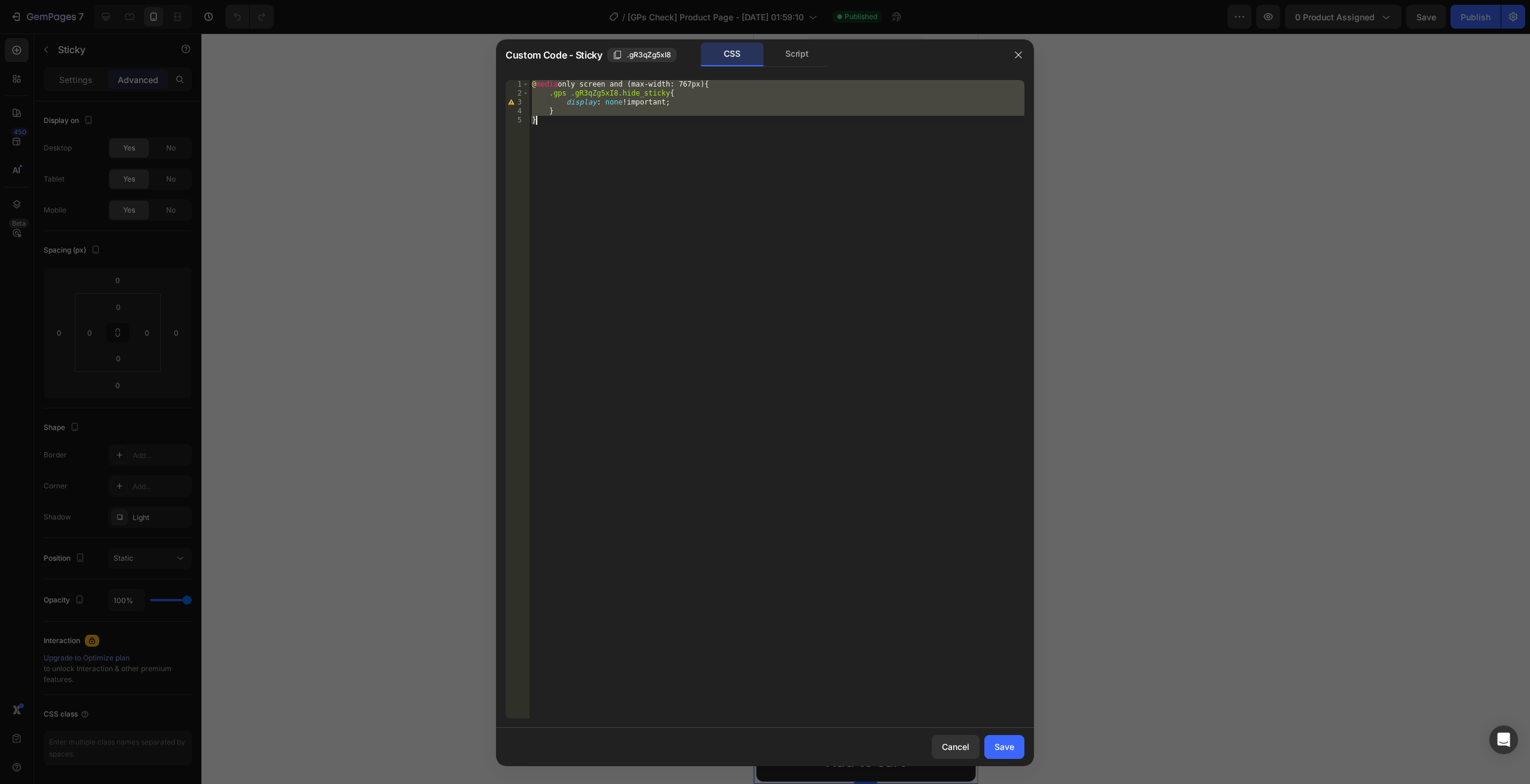
click at [1020, 60] on button "button" at bounding box center [1018, 54] width 19 height 19
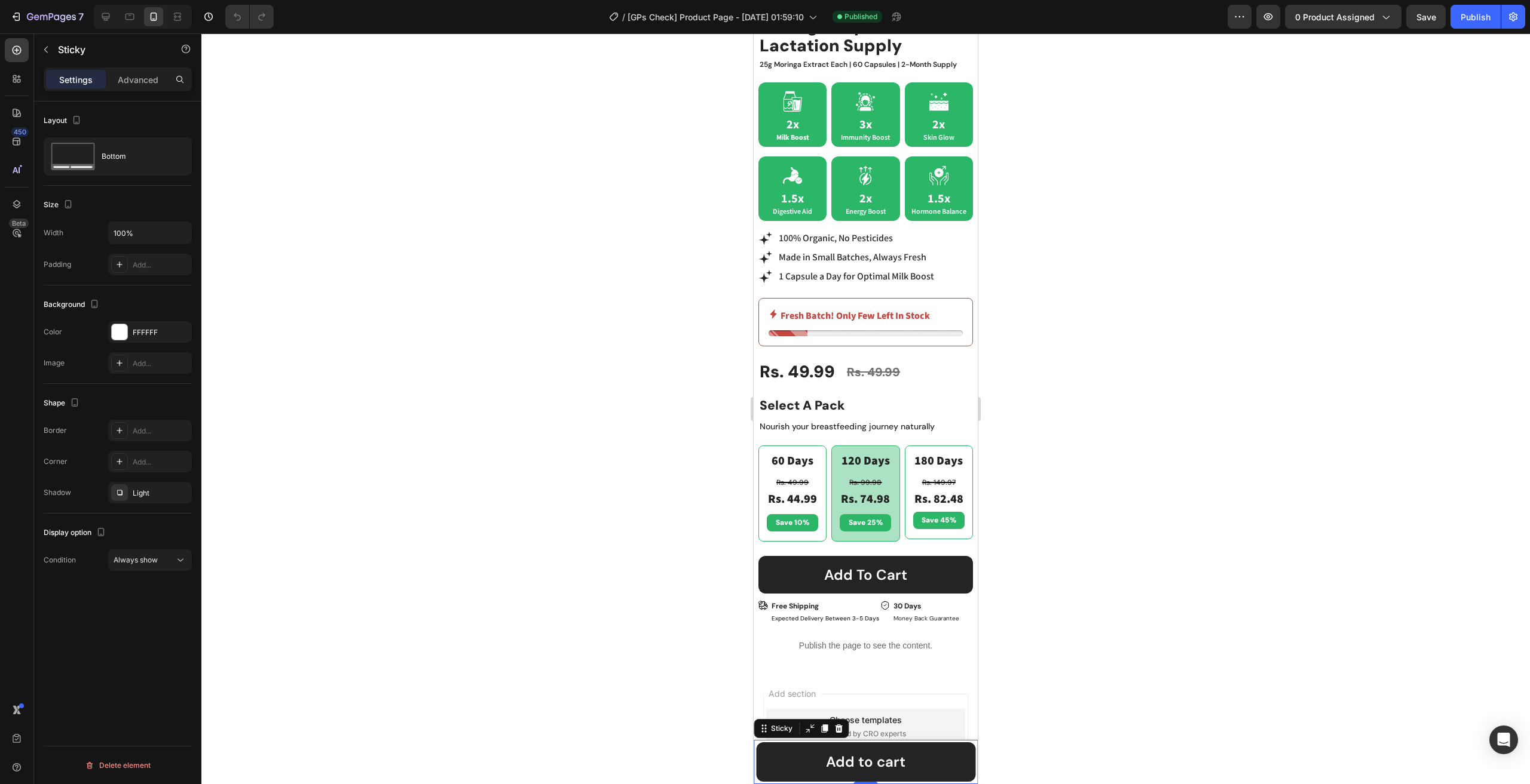
scroll to position [427, 0]
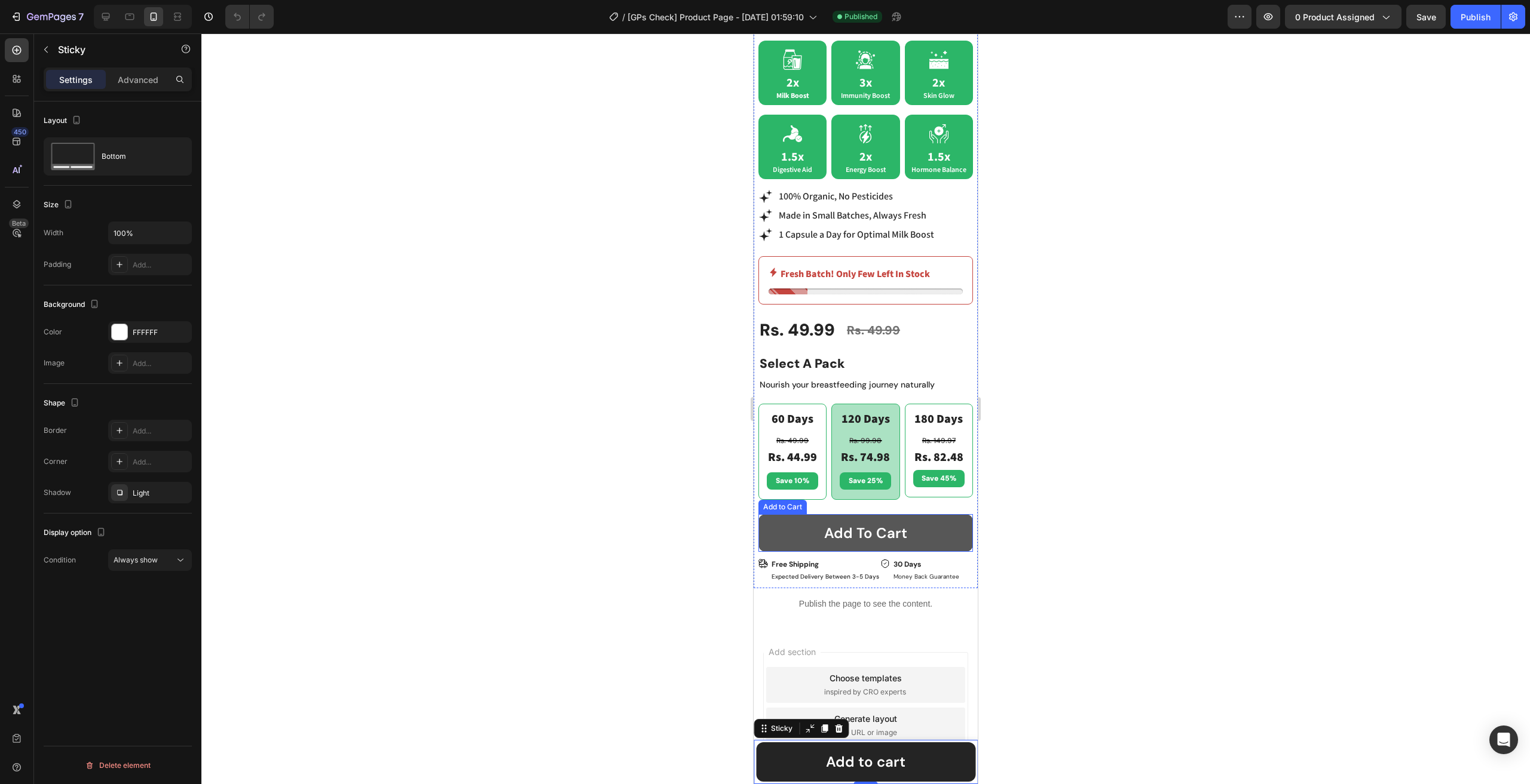
click at [766, 537] on button "Add to cart" at bounding box center [865, 533] width 214 height 37
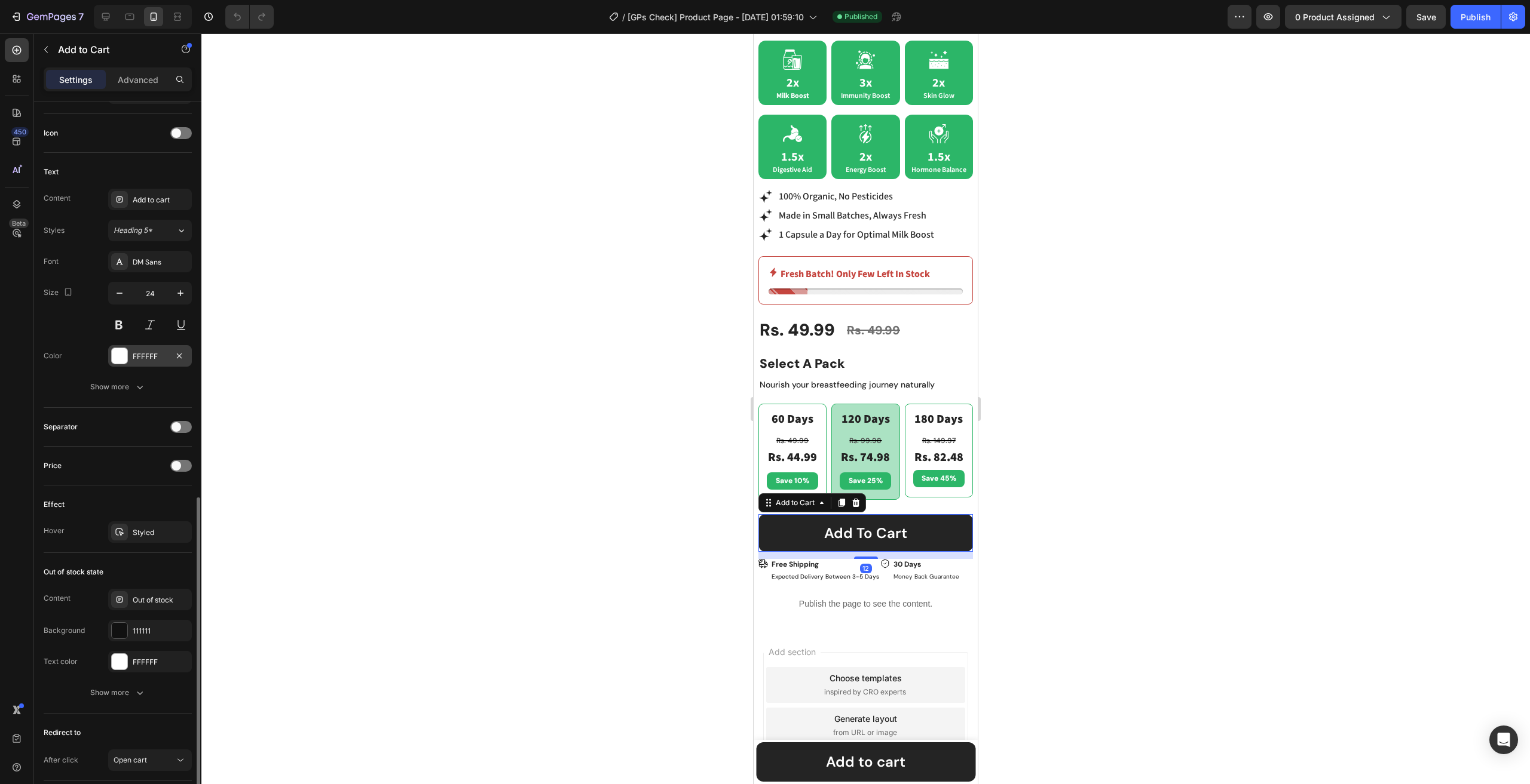
scroll to position [559, 0]
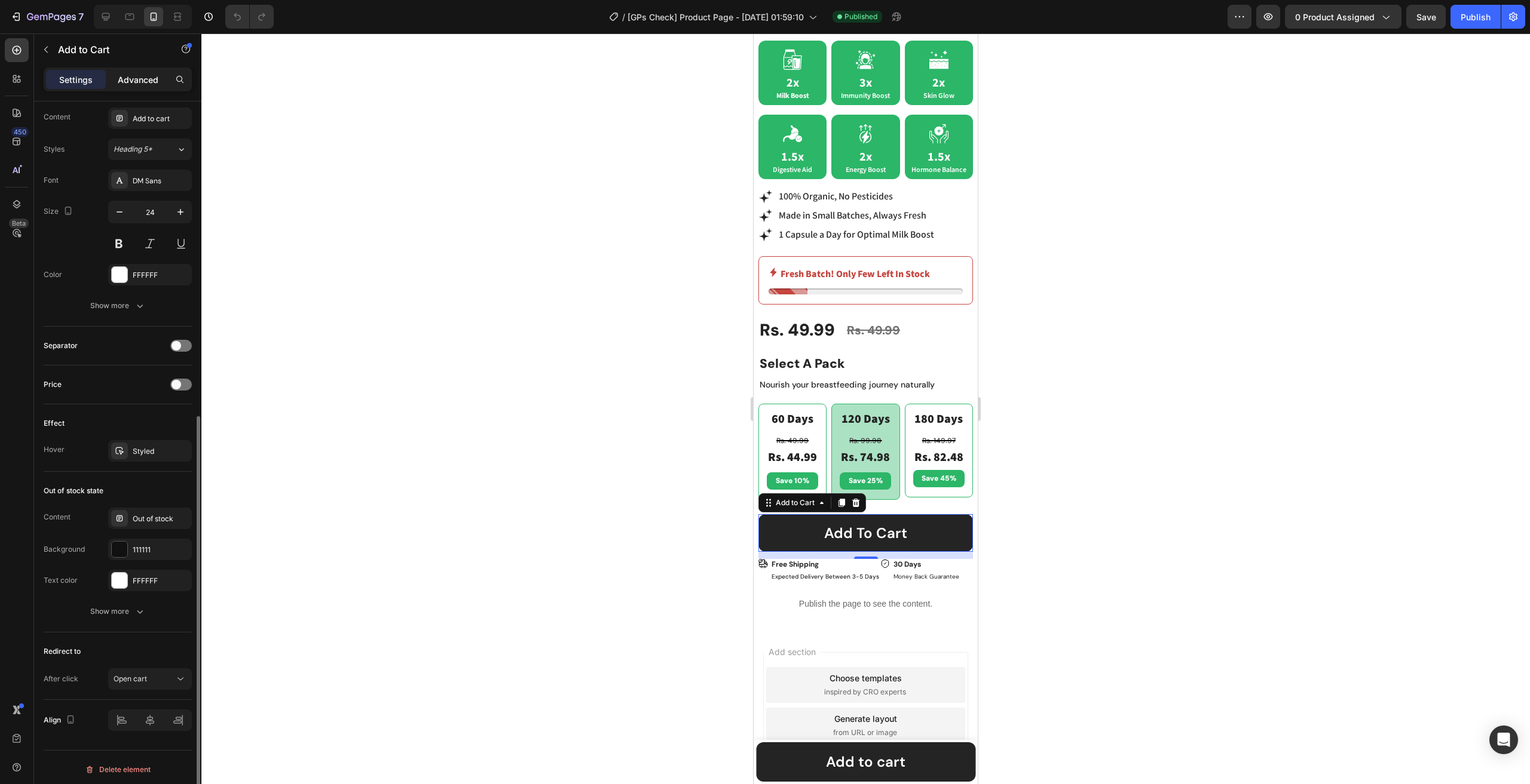
click at [143, 80] on p "Advanced" at bounding box center [138, 79] width 41 height 12
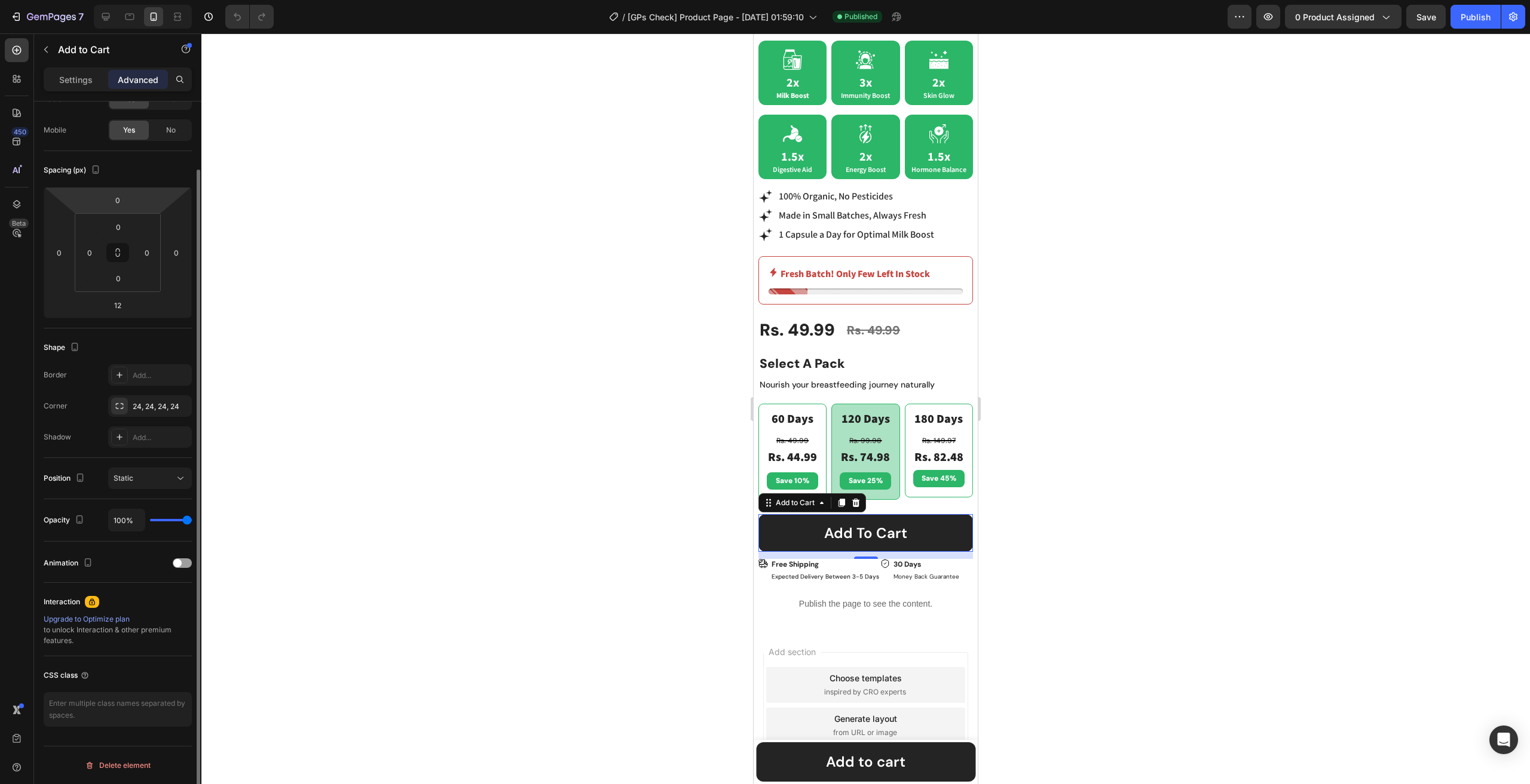
scroll to position [78, 0]
